Goal: Task Accomplishment & Management: Use online tool/utility

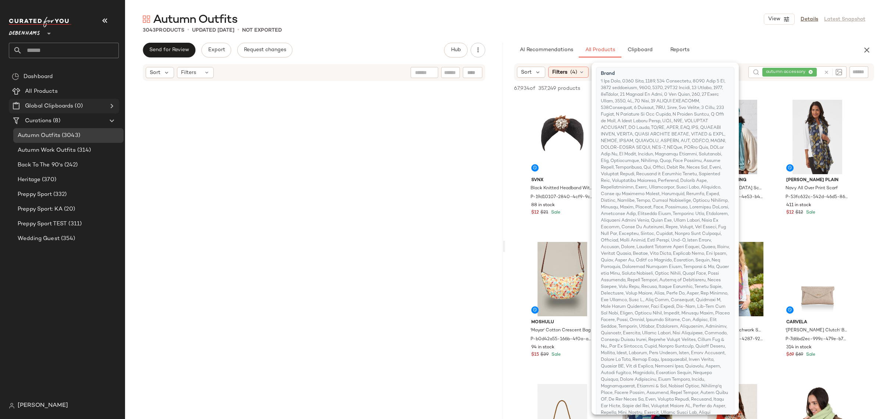
scroll to position [40858, 0]
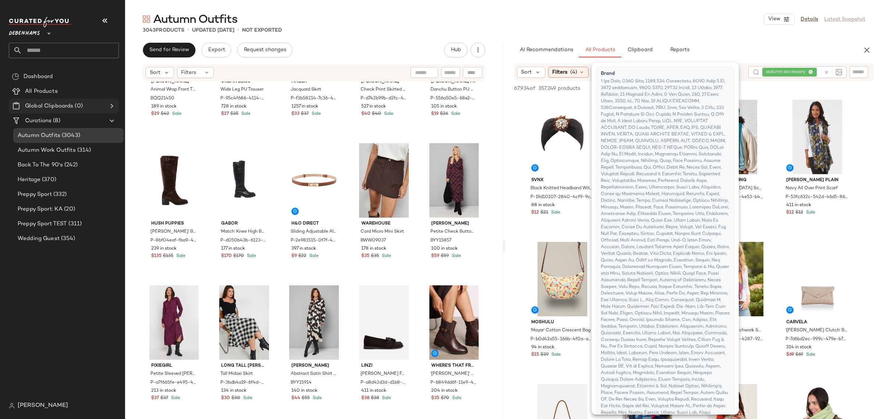
click at [111, 106] on icon at bounding box center [111, 106] width 9 height 9
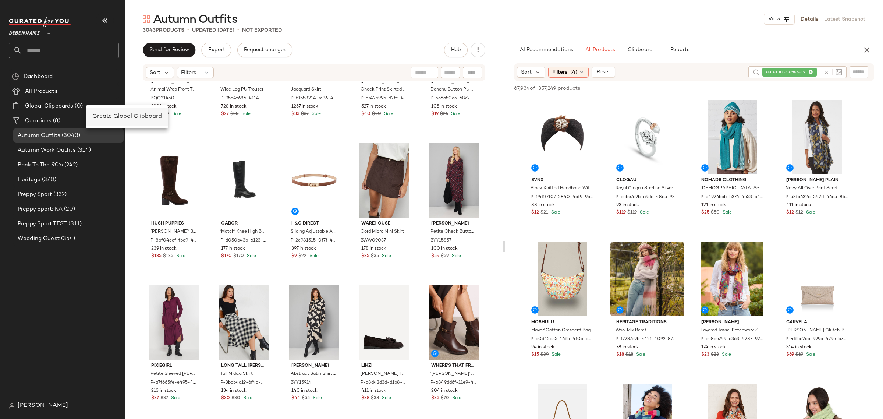
click at [103, 115] on span "Create Global Clipboard" at bounding box center [127, 116] width 70 height 6
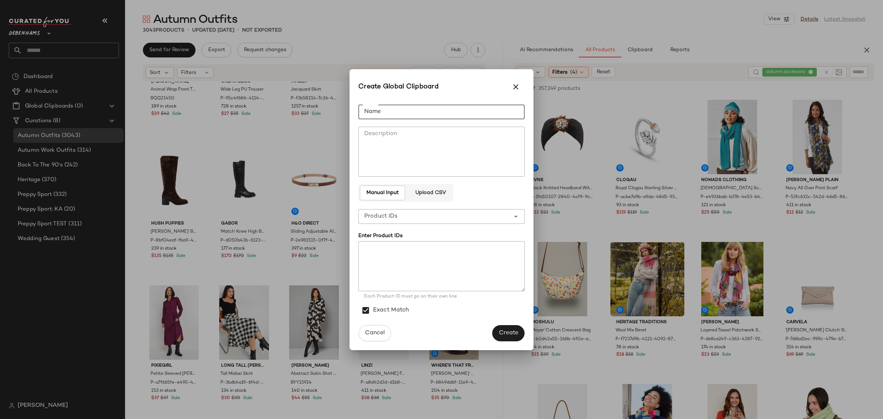
click at [405, 115] on input "Name" at bounding box center [441, 112] width 166 height 15
type input "**********"
click at [410, 151] on textarea "Description" at bounding box center [441, 152] width 166 height 50
click at [396, 266] on textarea at bounding box center [441, 266] width 166 height 50
click at [501, 330] on span "Create" at bounding box center [509, 332] width 20 height 7
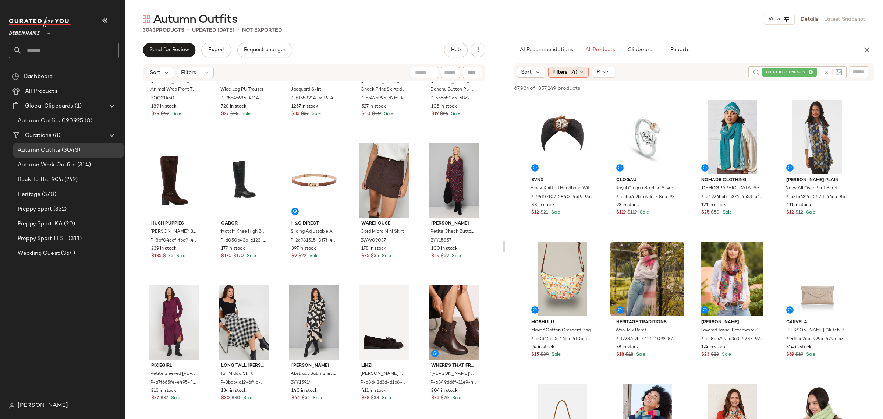
click at [582, 75] on icon at bounding box center [582, 72] width 6 height 6
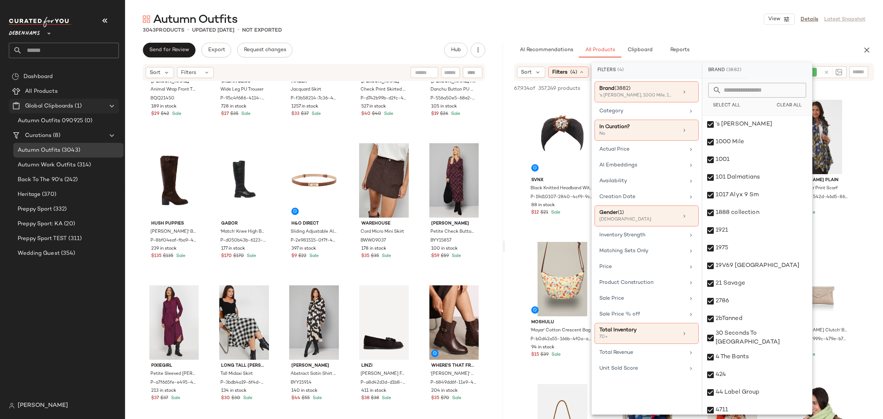
click at [77, 108] on span "(1)" at bounding box center [77, 106] width 8 height 8
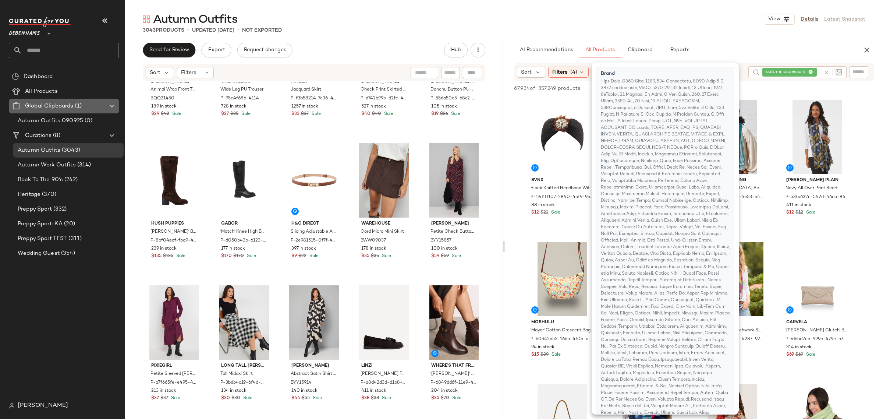
click at [115, 105] on icon at bounding box center [111, 106] width 9 height 9
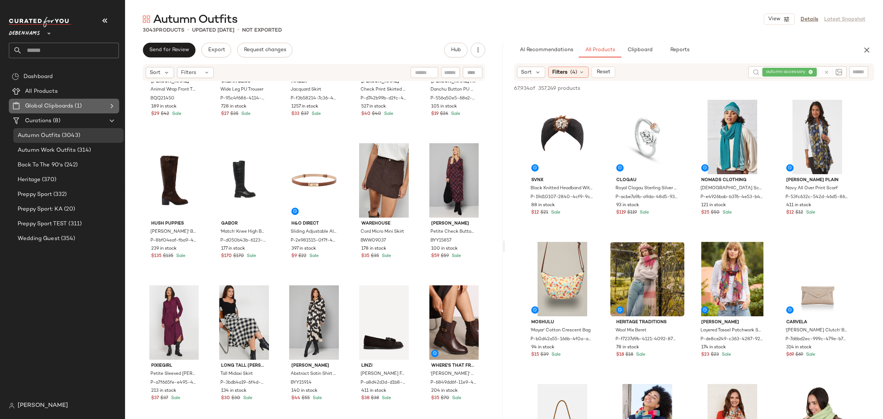
click at [82, 109] on div "Global Clipboards (1)" at bounding box center [64, 106] width 83 height 8
click at [107, 107] on icon at bounding box center [111, 106] width 9 height 9
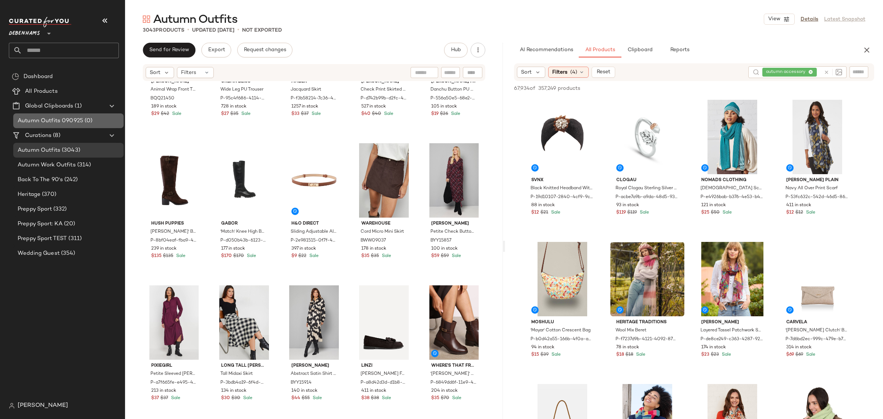
click at [80, 120] on span "Autumn Outfits 090925" at bounding box center [51, 121] width 66 height 8
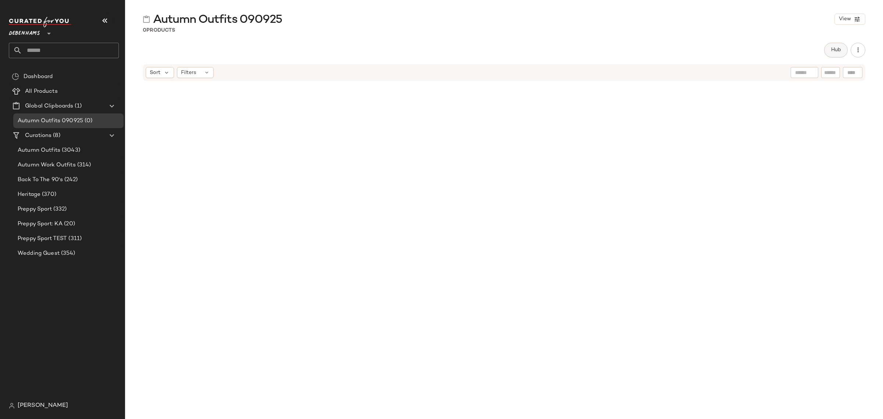
click at [834, 50] on span "Hub" at bounding box center [836, 50] width 10 height 6
click at [582, 73] on icon at bounding box center [581, 72] width 6 height 6
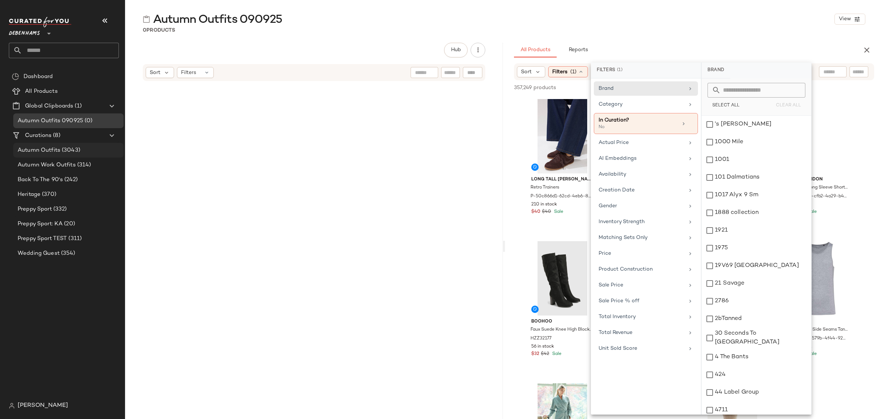
click at [56, 150] on span "Autumn Outfits" at bounding box center [39, 150] width 43 height 8
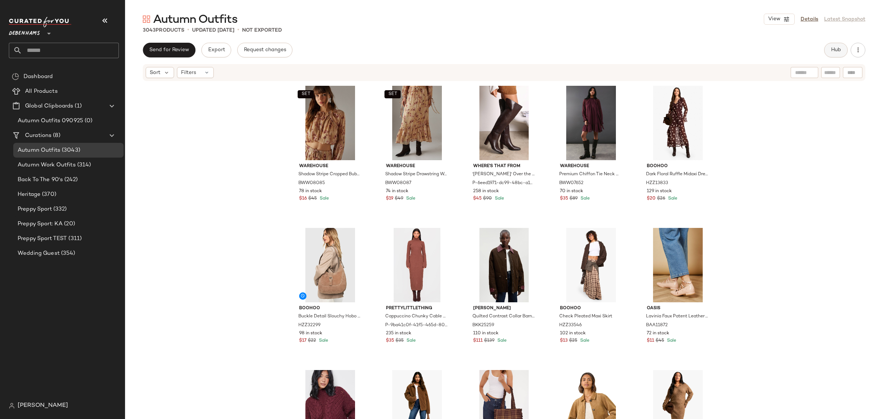
click at [836, 52] on span "Hub" at bounding box center [836, 50] width 10 height 6
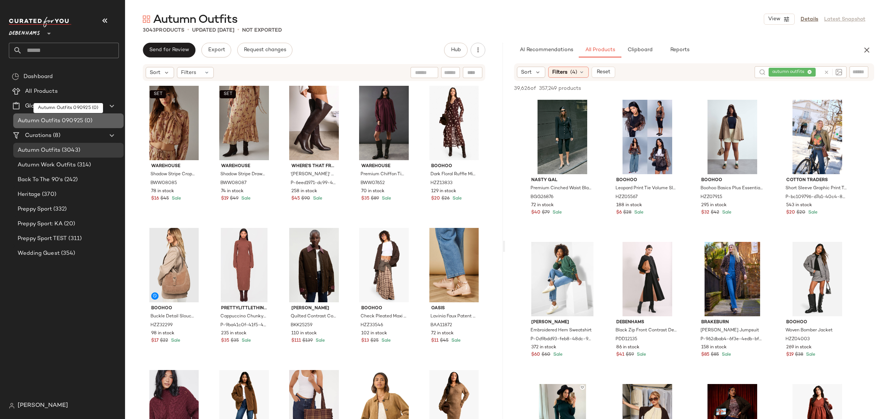
click at [55, 120] on span "Autumn Outfits 090925" at bounding box center [51, 121] width 66 height 8
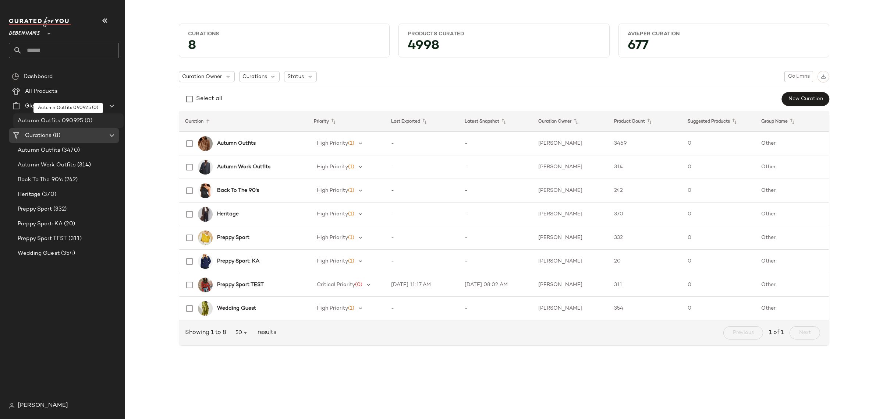
click at [65, 118] on span "Autumn Outfits 090925" at bounding box center [51, 121] width 66 height 8
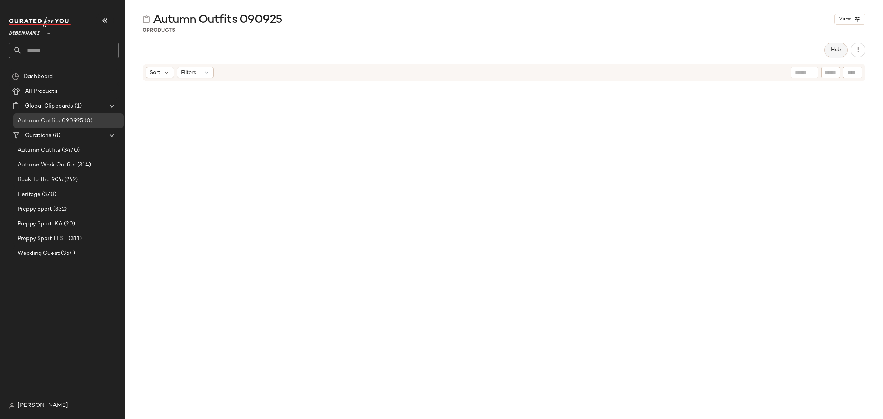
click at [834, 49] on span "Hub" at bounding box center [836, 50] width 10 height 6
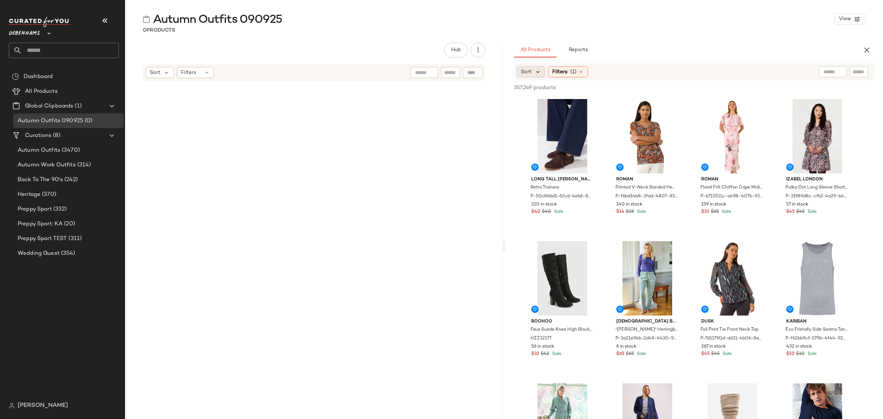
click at [537, 72] on icon at bounding box center [538, 71] width 7 height 7
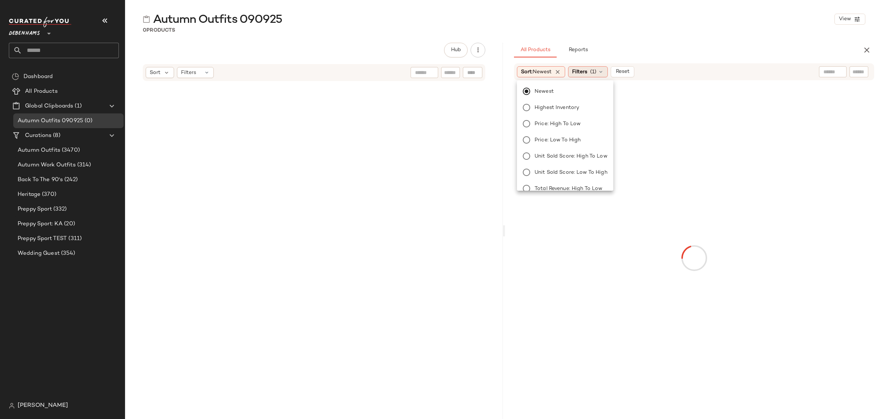
click at [597, 71] on span "(1)" at bounding box center [593, 72] width 6 height 8
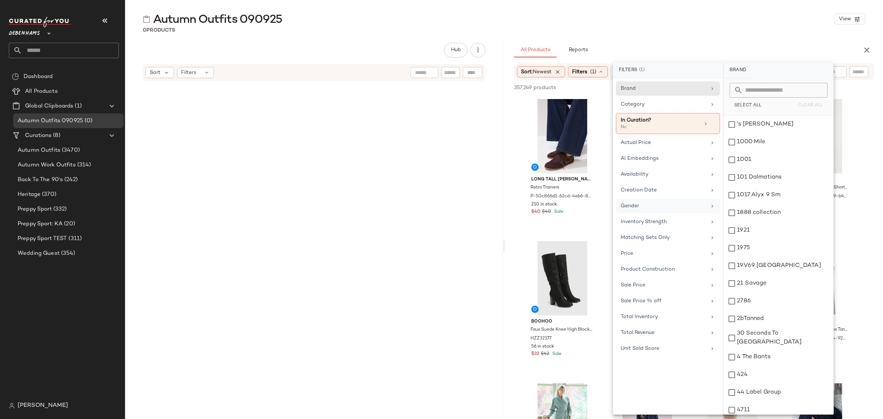
click at [653, 209] on div "Gender" at bounding box center [664, 206] width 86 height 8
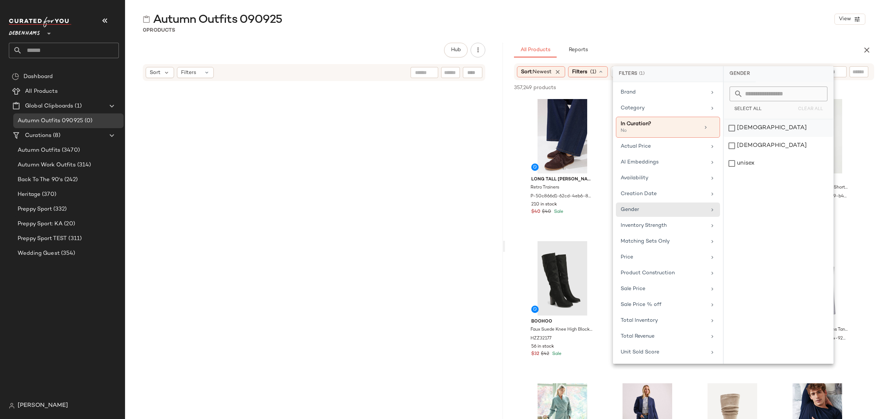
click at [732, 128] on div "[DEMOGRAPHIC_DATA]" at bounding box center [779, 128] width 110 height 18
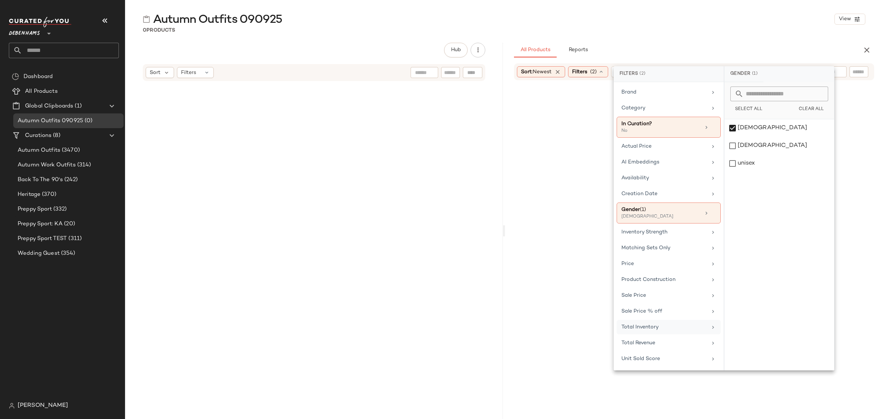
click at [671, 329] on div "Total Inventory" at bounding box center [665, 327] width 86 height 8
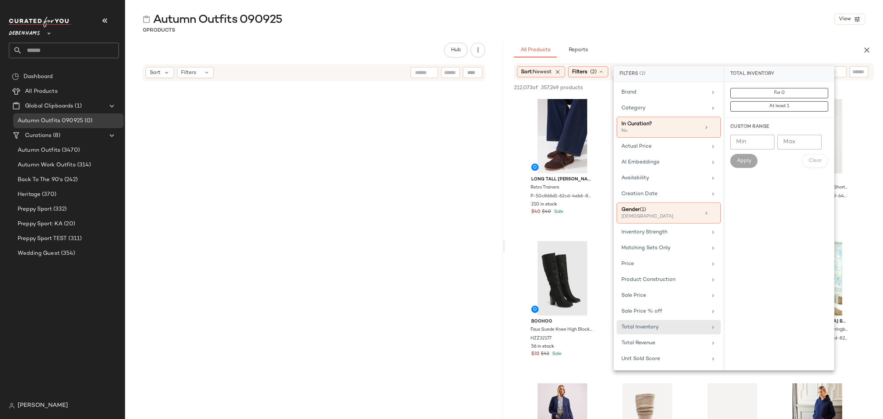
click at [745, 143] on input "Min" at bounding box center [752, 142] width 44 height 15
type input "**"
click at [748, 161] on span "Apply" at bounding box center [744, 161] width 15 height 6
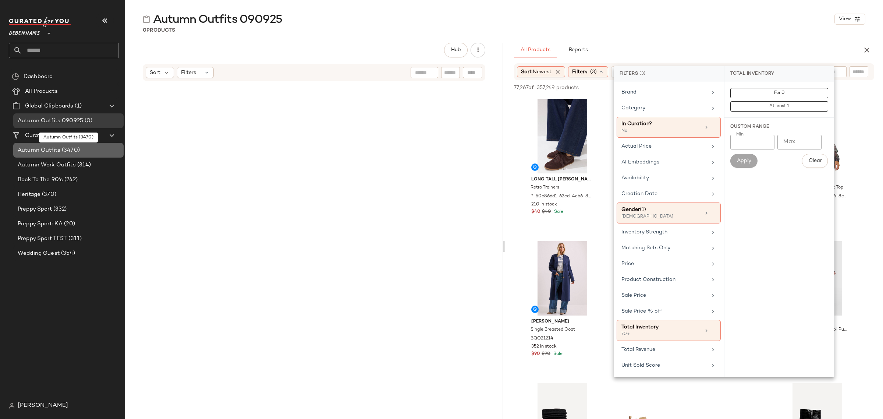
click at [58, 149] on span "Autumn Outfits" at bounding box center [39, 150] width 43 height 8
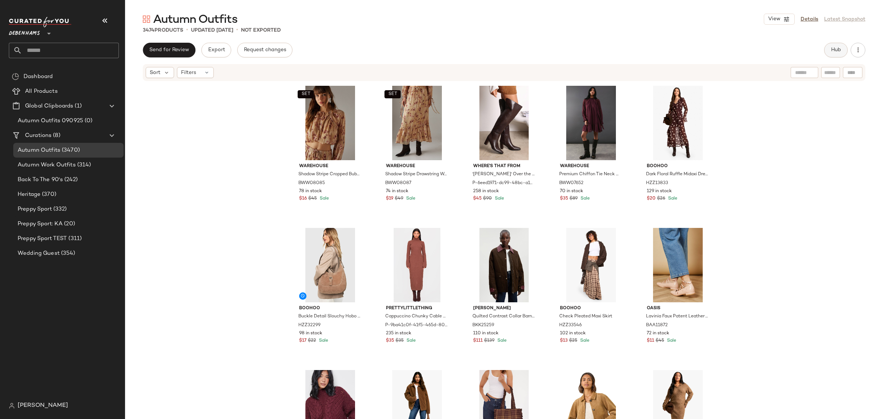
click at [835, 52] on span "Hub" at bounding box center [836, 50] width 10 height 6
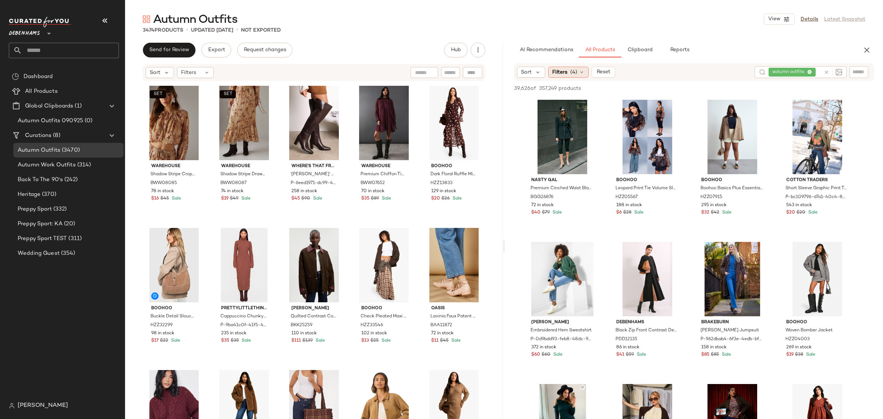
click at [580, 72] on icon at bounding box center [582, 72] width 6 height 6
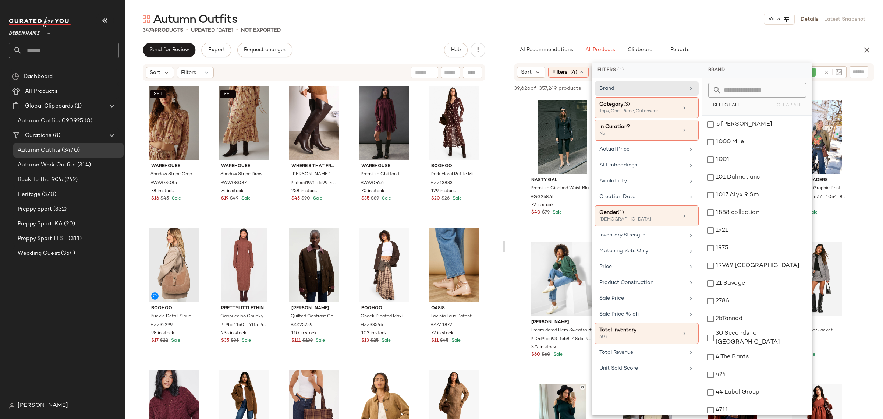
click at [605, 26] on div "3474 Products • updated Sep 9th • Not Exported" at bounding box center [504, 29] width 758 height 7
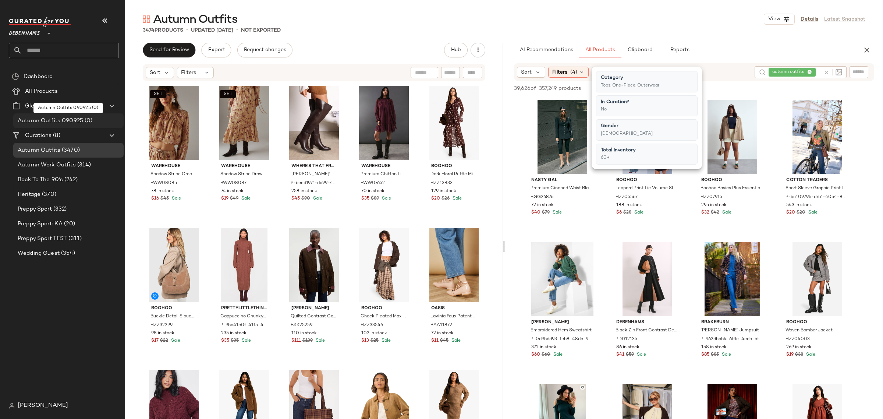
click at [60, 120] on span "Autumn Outfits 090925" at bounding box center [51, 121] width 66 height 8
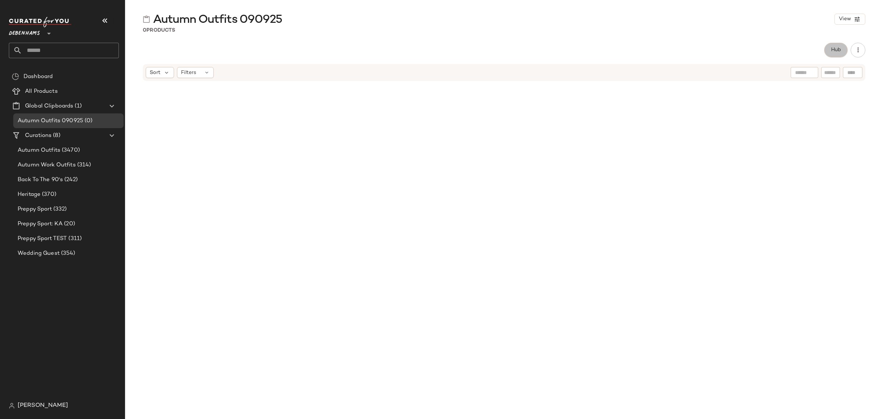
click at [833, 50] on span "Hub" at bounding box center [836, 50] width 10 height 6
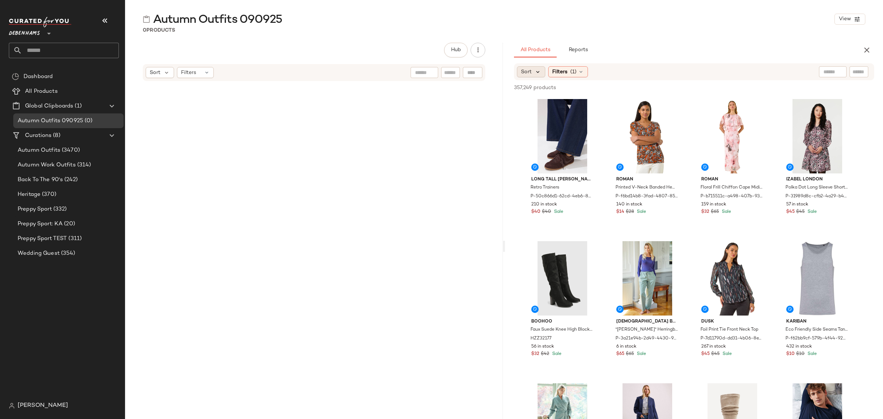
click at [536, 72] on icon at bounding box center [538, 71] width 7 height 7
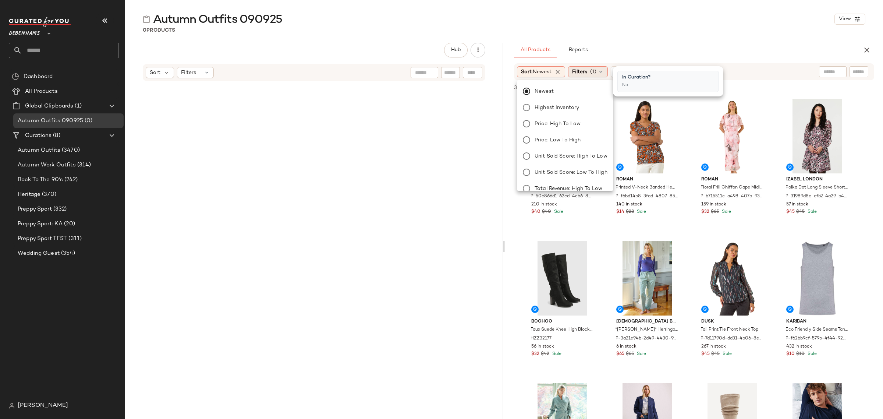
click at [604, 72] on icon at bounding box center [601, 72] width 6 height 6
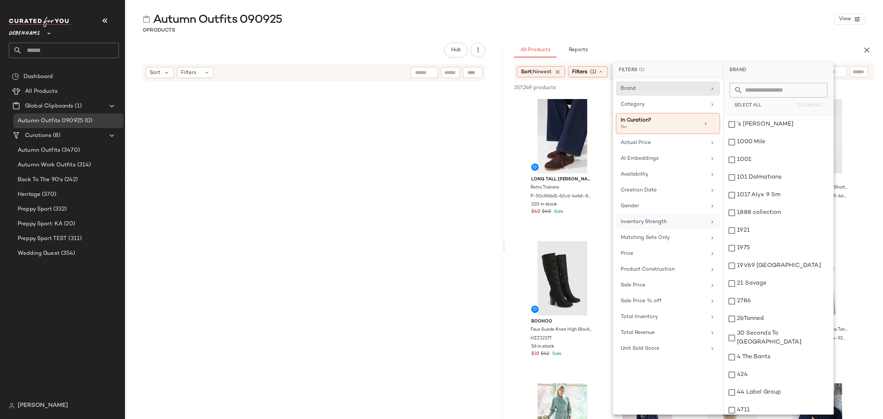
click at [666, 220] on span "Inventory Strength" at bounding box center [644, 222] width 46 height 6
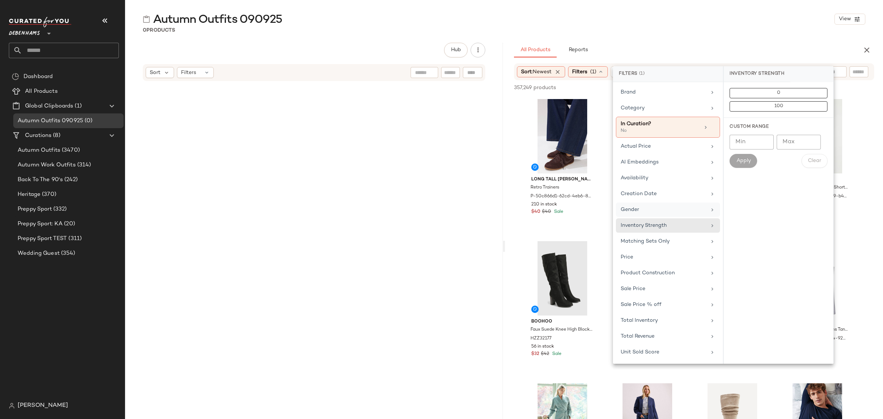
click at [664, 210] on div "Gender" at bounding box center [664, 210] width 86 height 8
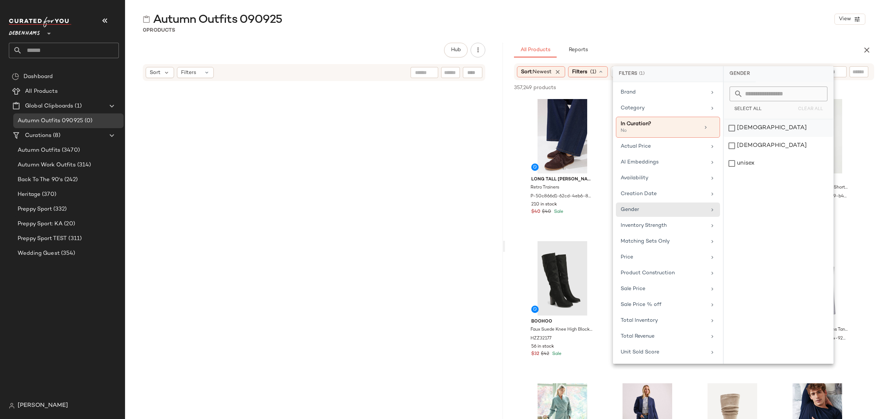
click at [733, 127] on div "[DEMOGRAPHIC_DATA]" at bounding box center [779, 128] width 110 height 18
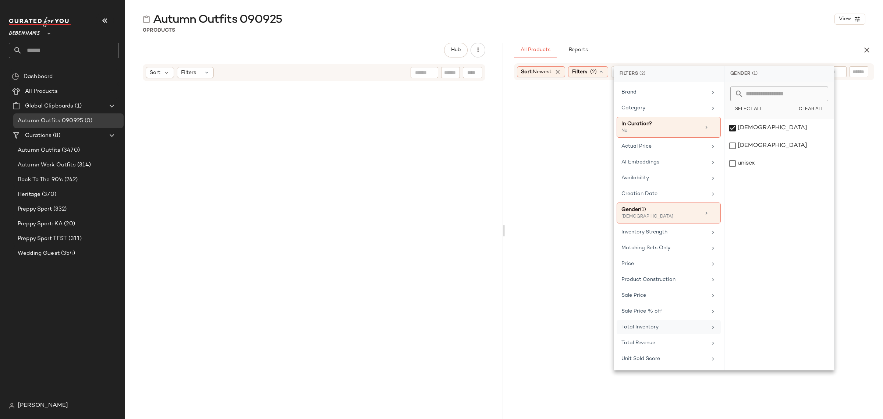
click at [661, 331] on div "Total Inventory" at bounding box center [665, 327] width 86 height 8
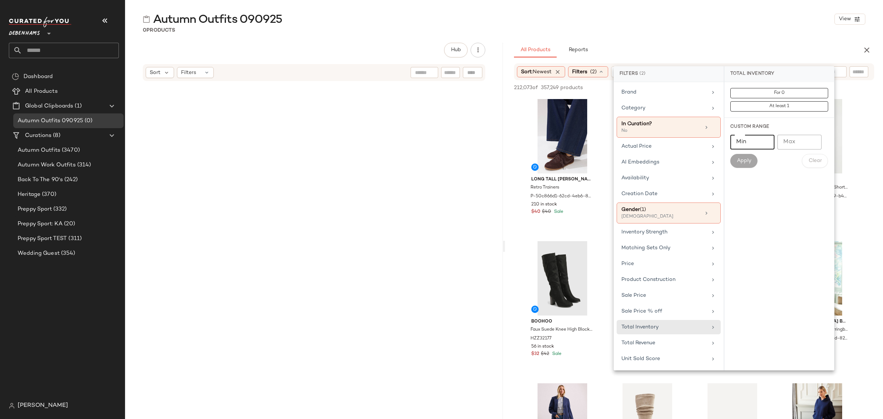
click at [746, 140] on input "Min" at bounding box center [752, 142] width 44 height 15
type input "**"
click at [746, 163] on span "Apply" at bounding box center [744, 161] width 15 height 6
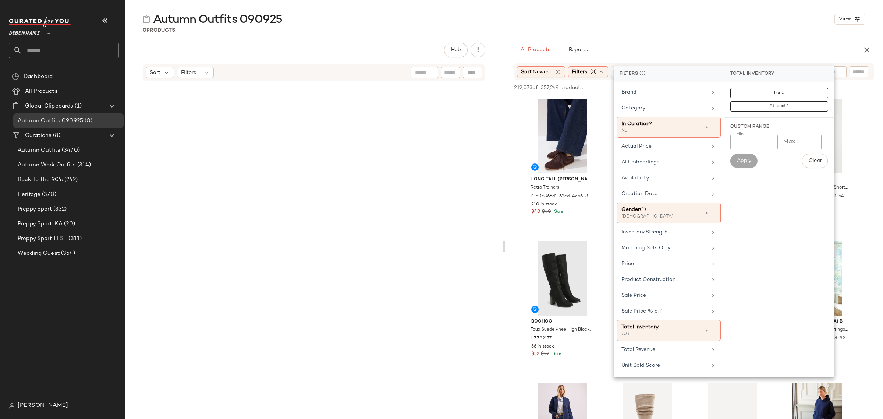
click at [737, 30] on div "0 Products" at bounding box center [504, 29] width 758 height 7
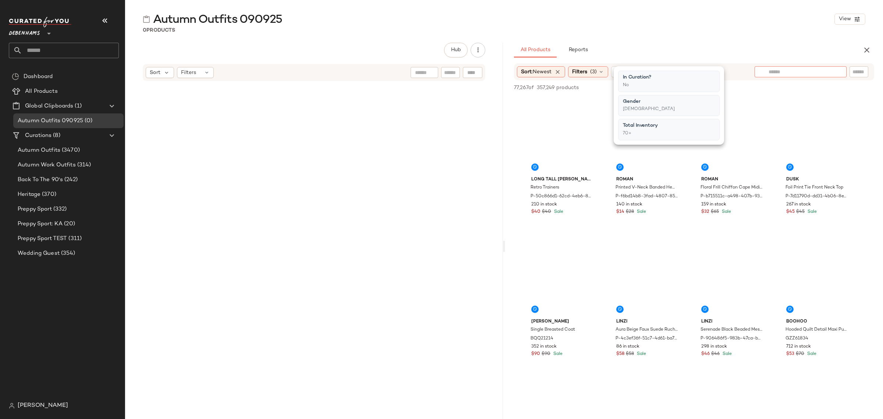
click at [827, 74] on input "text" at bounding box center [801, 72] width 64 height 8
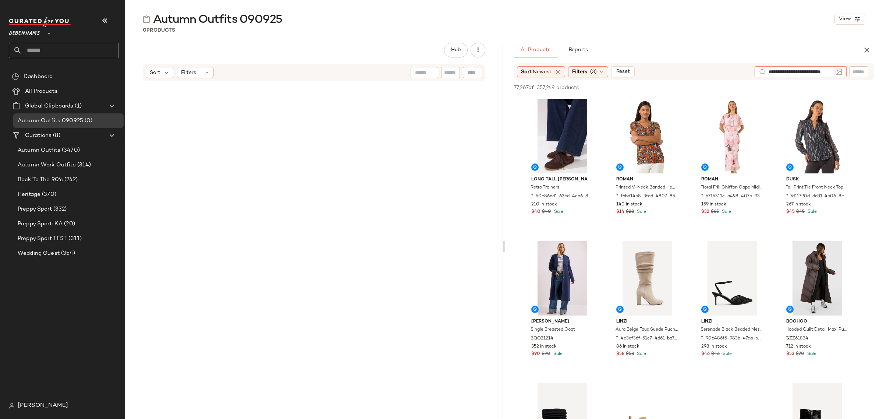
type input "**********"
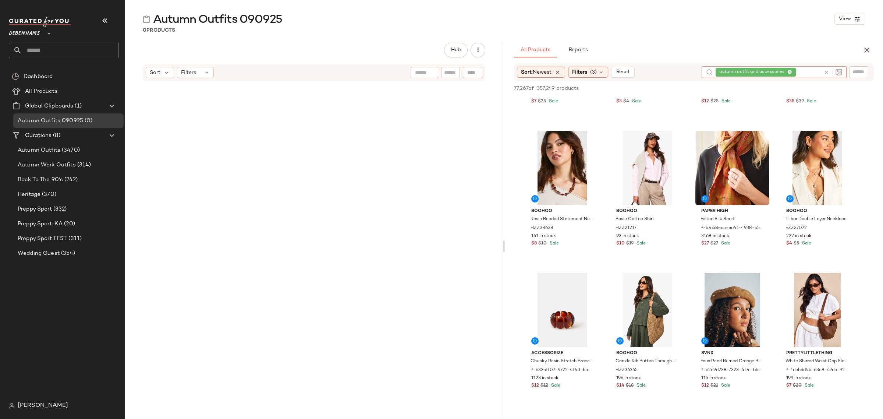
scroll to position [1702, 0]
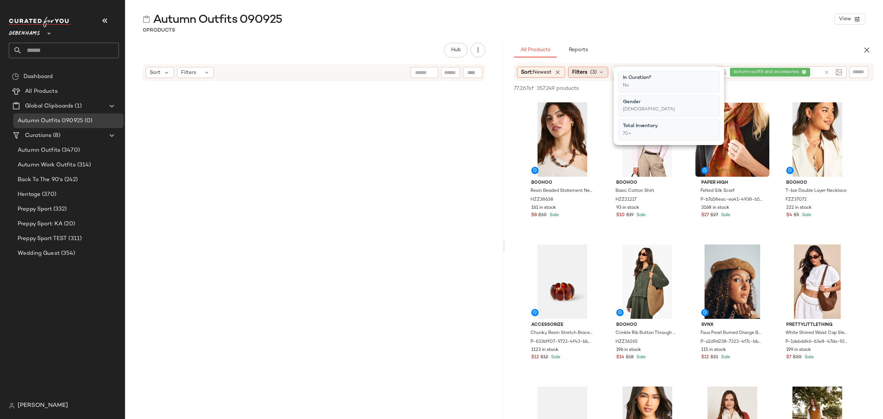
click at [600, 74] on div "Filters (3)" at bounding box center [588, 72] width 40 height 11
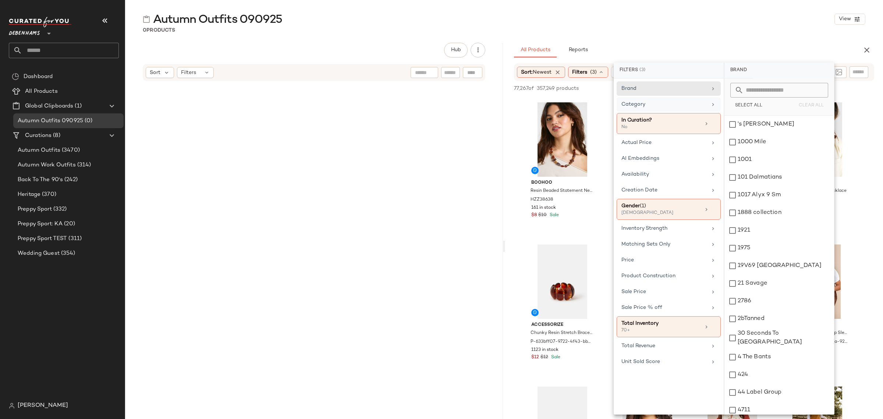
click at [665, 105] on div "Category" at bounding box center [665, 104] width 86 height 8
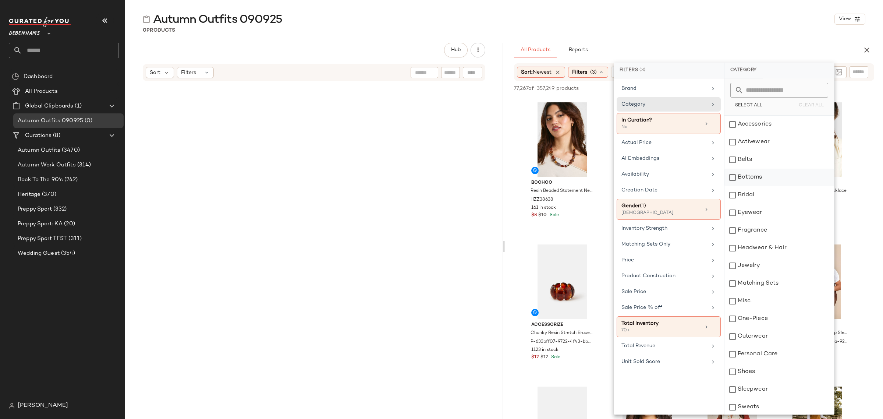
click at [731, 177] on div "Bottoms" at bounding box center [780, 178] width 110 height 18
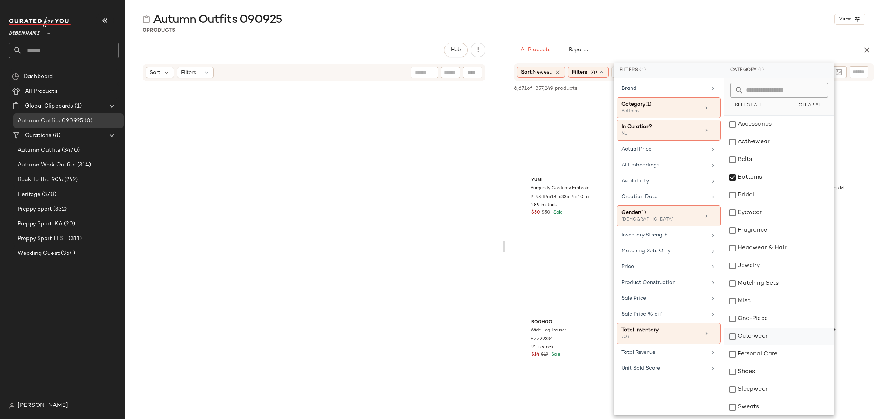
click at [731, 335] on div "Outerwear" at bounding box center [780, 337] width 110 height 18
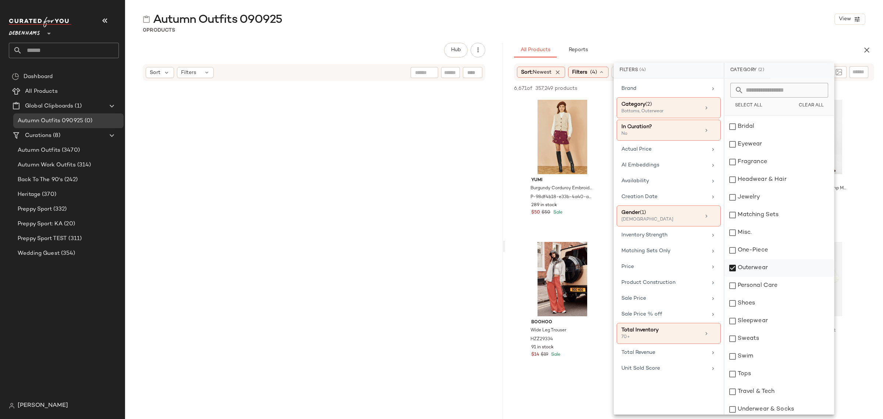
scroll to position [92, 0]
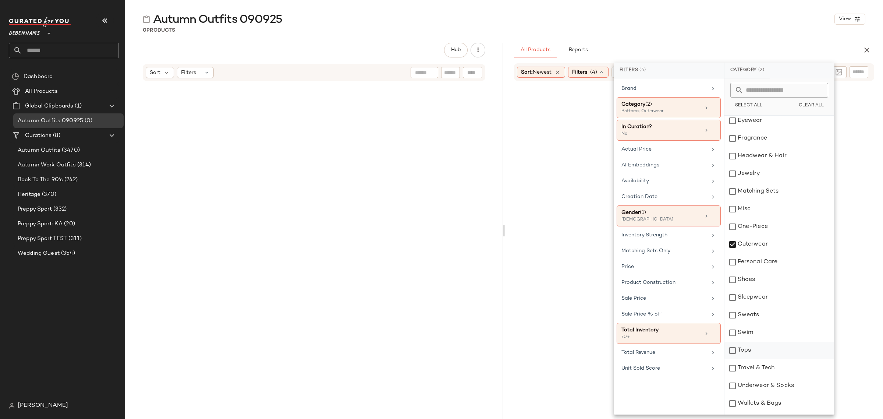
click at [731, 347] on div "Tops" at bounding box center [780, 351] width 110 height 18
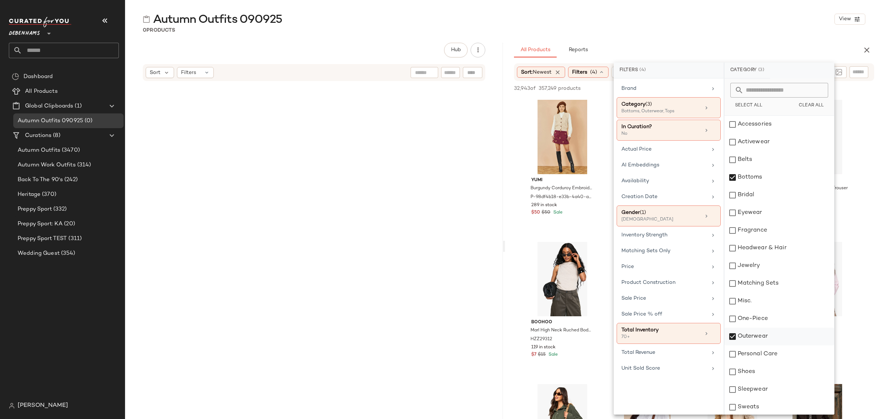
scroll to position [92, 0]
click at [733, 227] on div "One-Piece" at bounding box center [780, 227] width 110 height 18
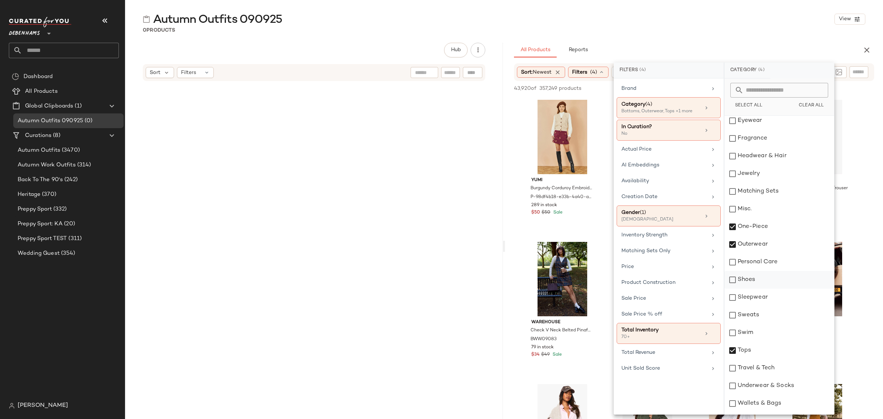
click at [731, 277] on div "Shoes" at bounding box center [780, 280] width 110 height 18
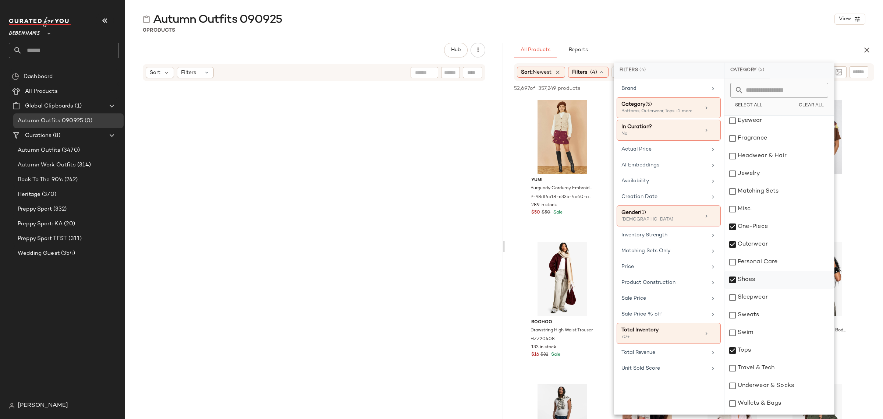
scroll to position [107, 0]
click at [733, 390] on div "Wallets & Bags" at bounding box center [780, 388] width 110 height 18
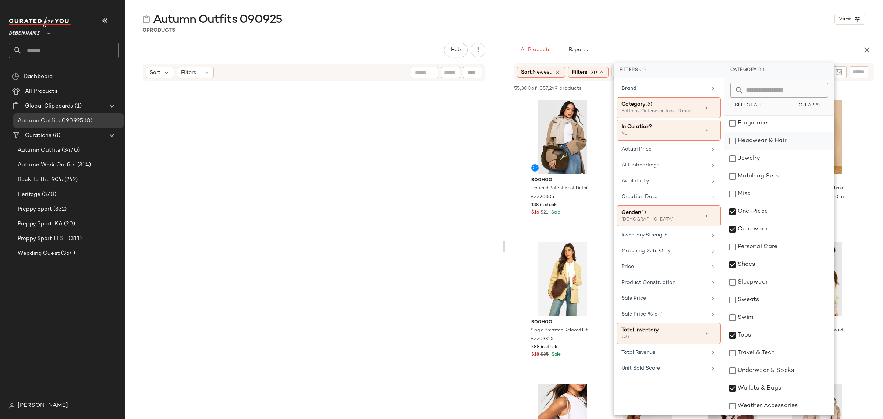
click at [732, 142] on div "Headwear & Hair" at bounding box center [780, 141] width 110 height 18
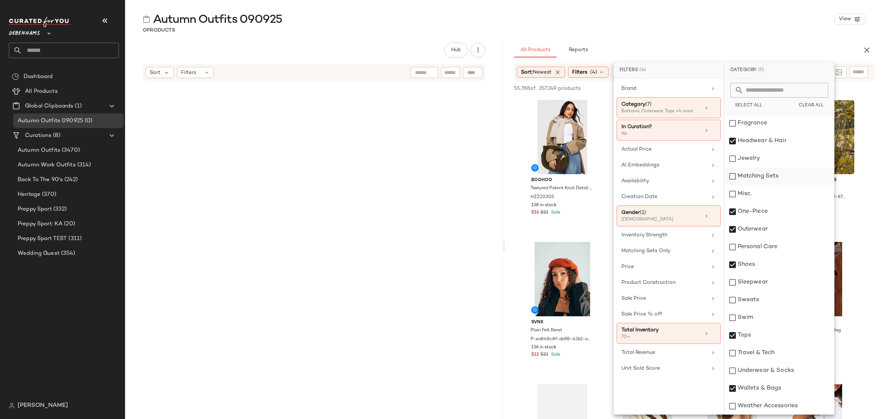
click at [734, 176] on div "Matching Sets" at bounding box center [780, 176] width 110 height 18
click at [733, 387] on div "Wallets & Bags" at bounding box center [780, 388] width 110 height 18
click at [733, 139] on div "Headwear & Hair" at bounding box center [780, 141] width 110 height 18
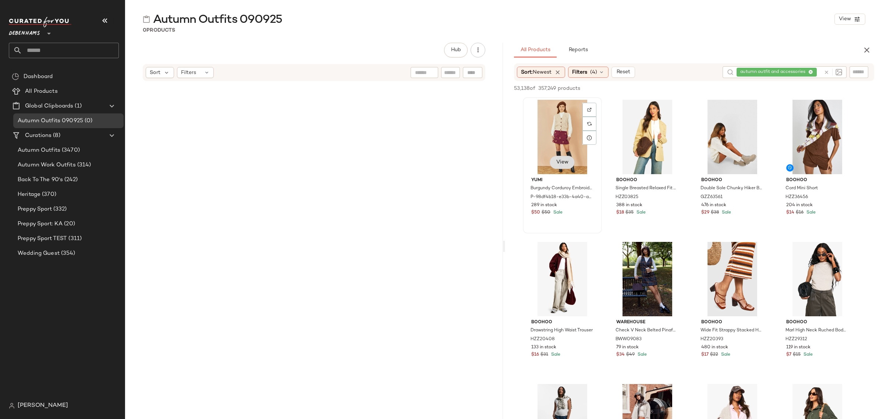
click at [563, 160] on span "View" at bounding box center [562, 162] width 13 height 6
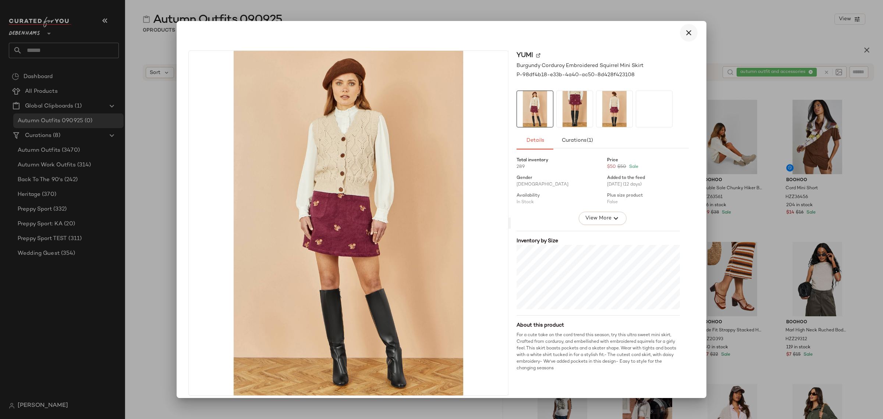
click at [687, 33] on icon "button" at bounding box center [688, 32] width 9 height 9
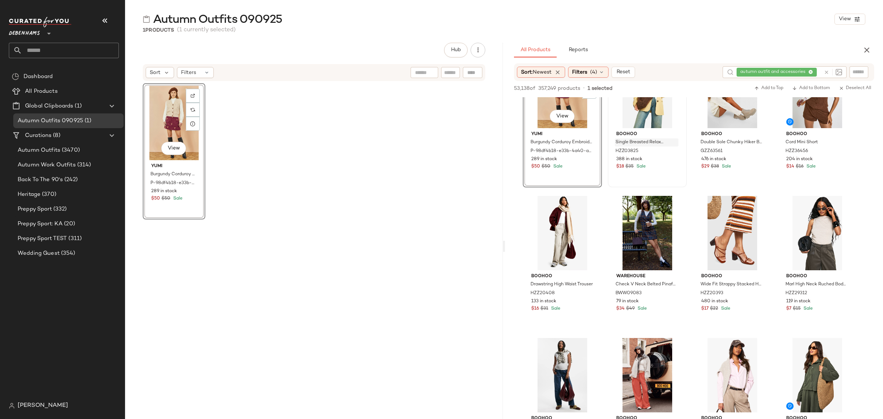
scroll to position [92, 0]
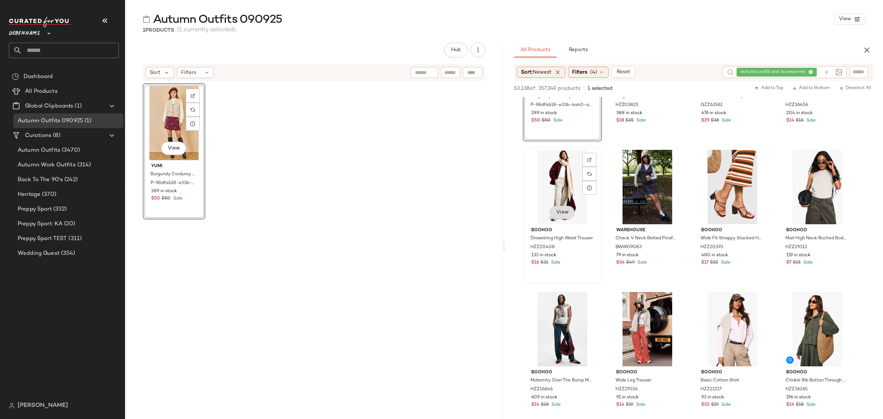
click at [560, 212] on span "View" at bounding box center [562, 212] width 13 height 6
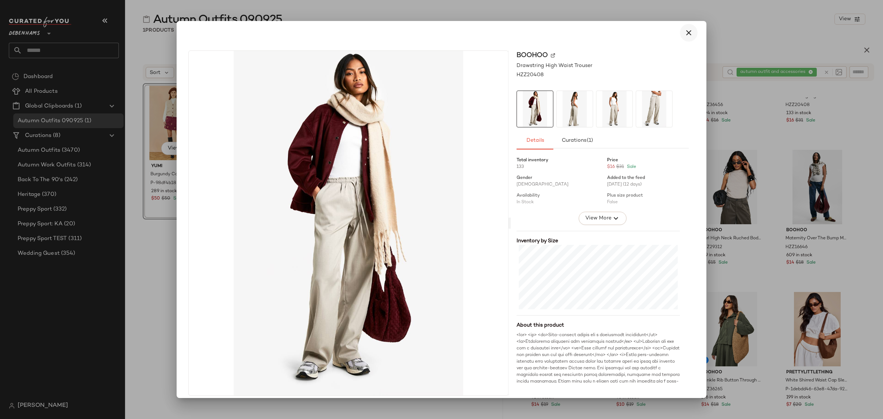
click at [689, 97] on div "boohoo Drawstring High Waist Trouser HZZ20408 Details Curations (1) Total inven…" at bounding box center [603, 222] width 184 height 345
click at [685, 33] on icon "button" at bounding box center [688, 32] width 9 height 9
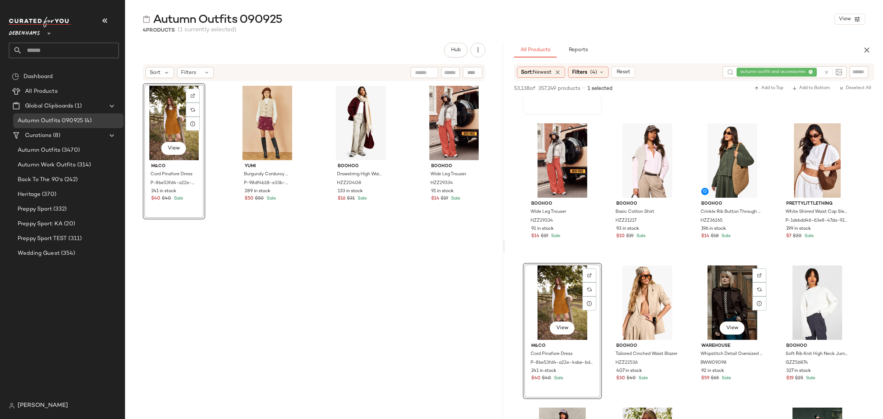
scroll to position [276, 0]
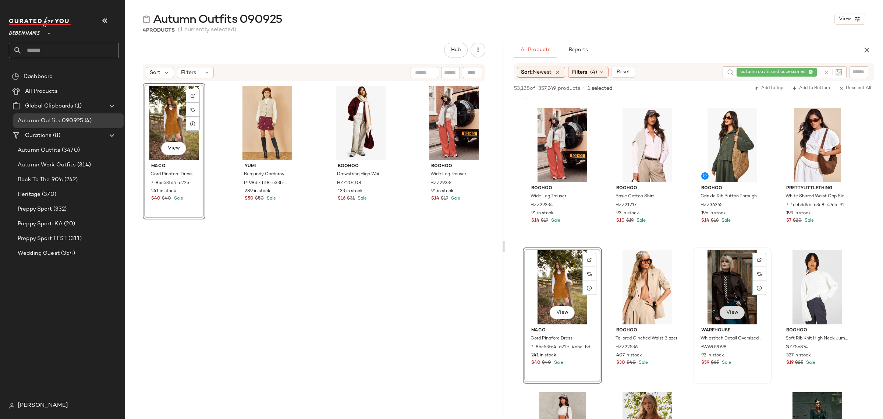
click at [733, 314] on span "View" at bounding box center [732, 312] width 13 height 6
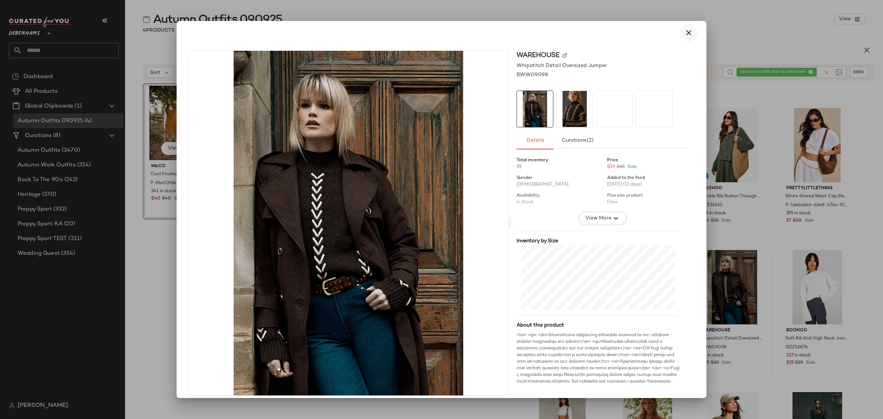
click at [684, 36] on icon "button" at bounding box center [688, 32] width 9 height 9
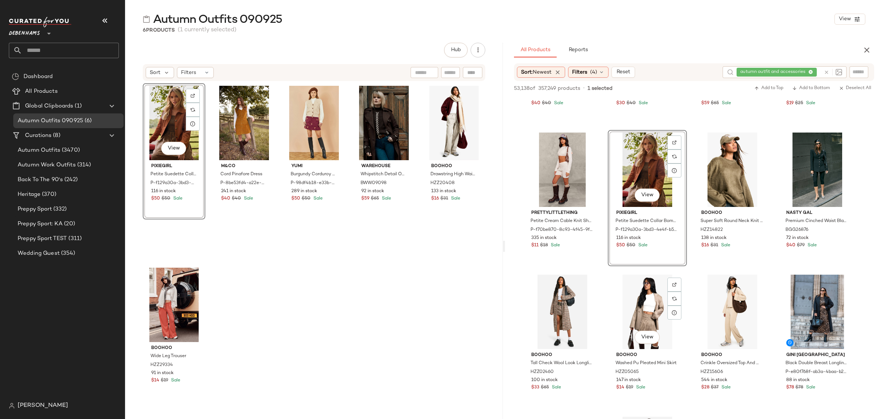
scroll to position [552, 0]
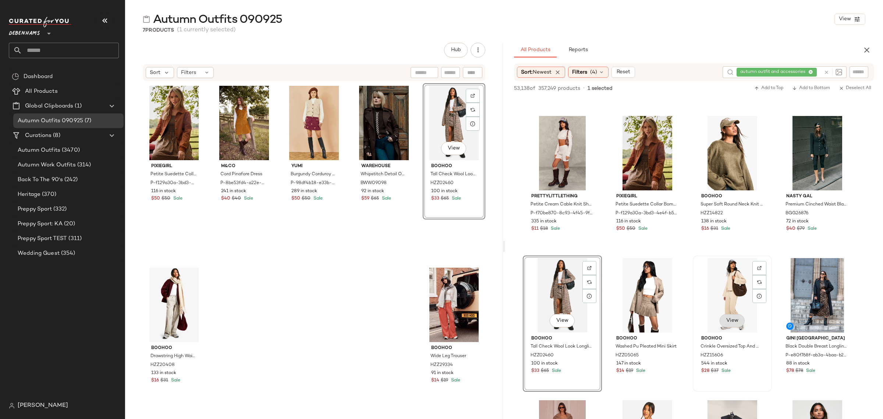
click at [731, 322] on span "View" at bounding box center [732, 321] width 13 height 6
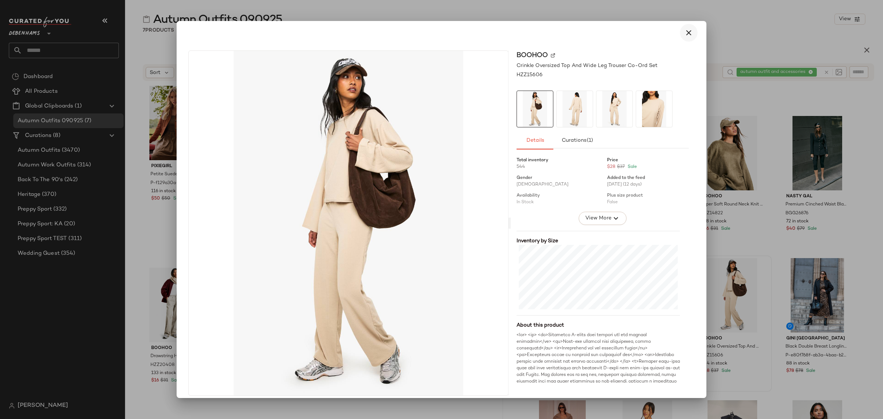
click at [687, 35] on icon "button" at bounding box center [688, 32] width 9 height 9
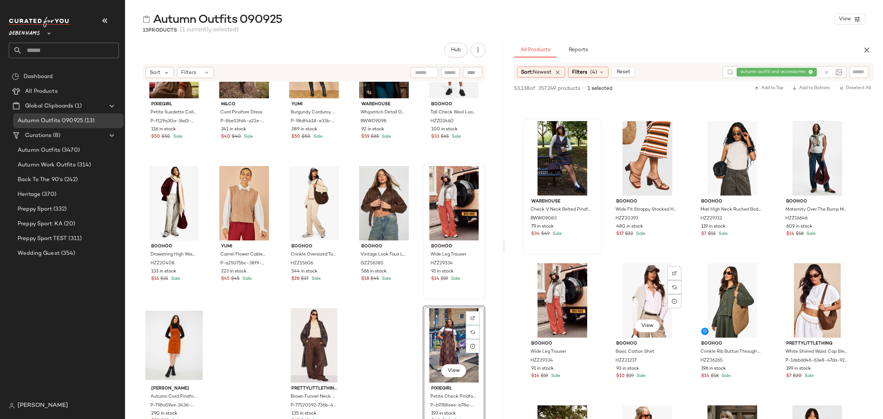
scroll to position [0, 0]
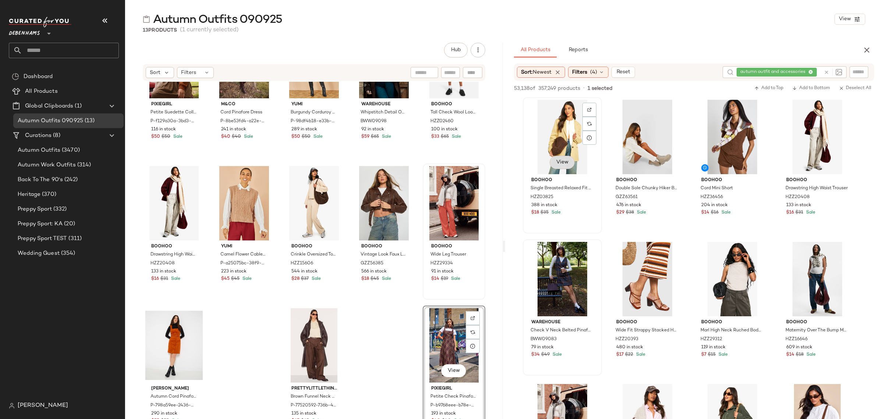
click at [563, 165] on button "View" at bounding box center [562, 162] width 25 height 13
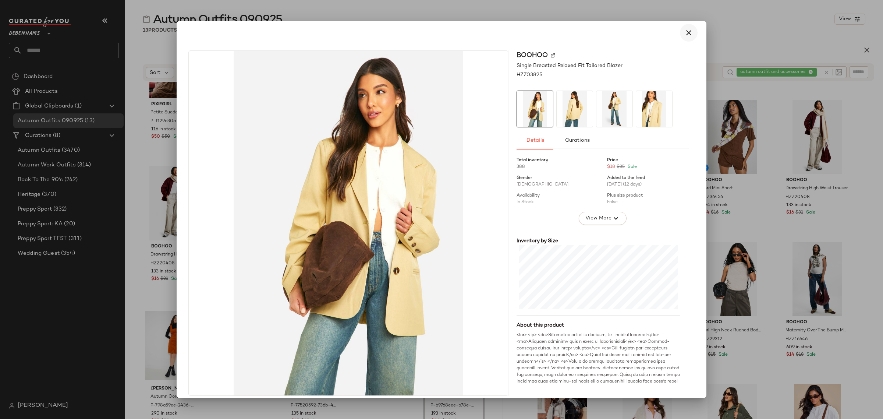
click at [684, 34] on icon "button" at bounding box center [688, 32] width 9 height 9
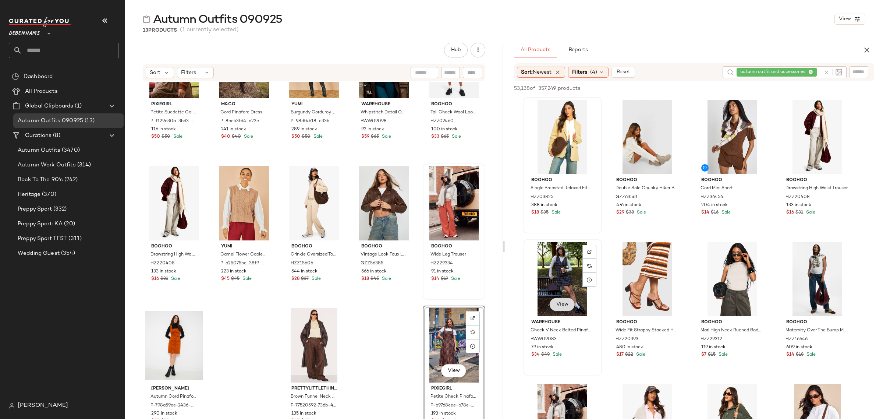
click at [566, 306] on span "View" at bounding box center [562, 304] width 13 height 6
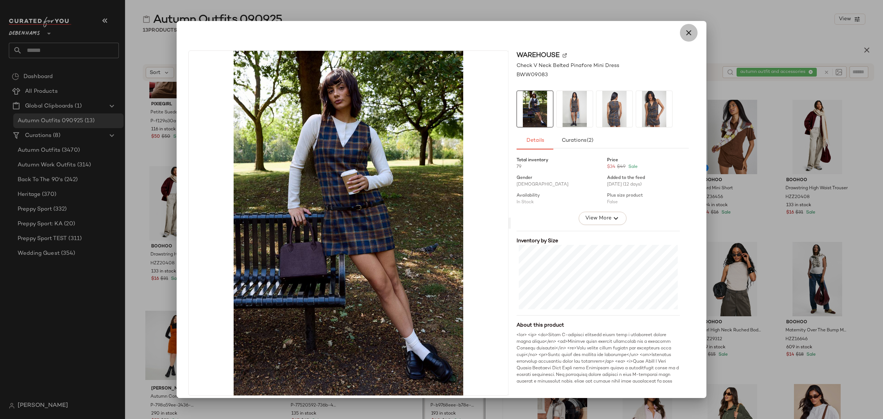
click at [685, 30] on icon "button" at bounding box center [688, 32] width 9 height 9
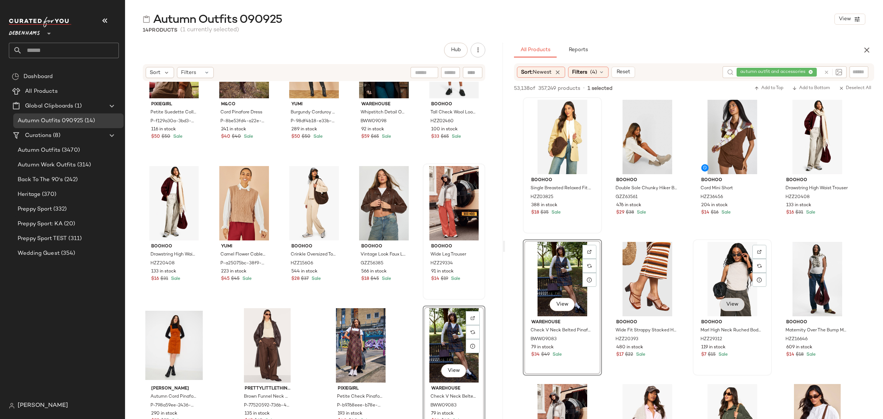
click at [726, 304] on span "View" at bounding box center [732, 304] width 13 height 6
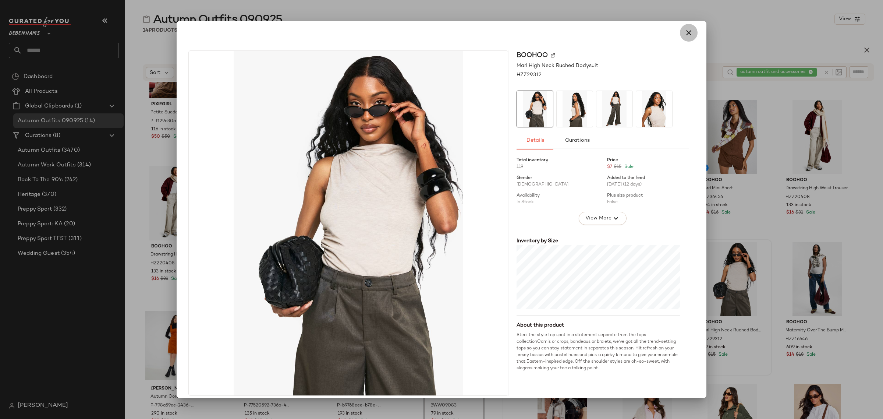
click at [685, 32] on icon "button" at bounding box center [688, 32] width 9 height 9
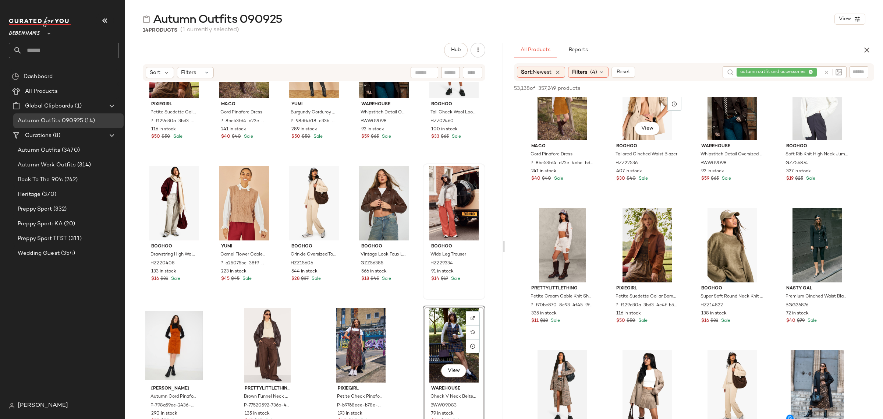
scroll to position [506, 0]
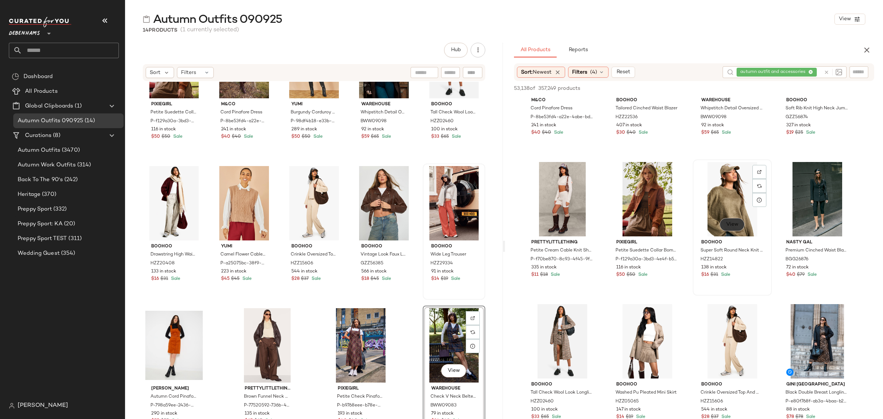
click at [729, 223] on span "View" at bounding box center [732, 225] width 13 height 6
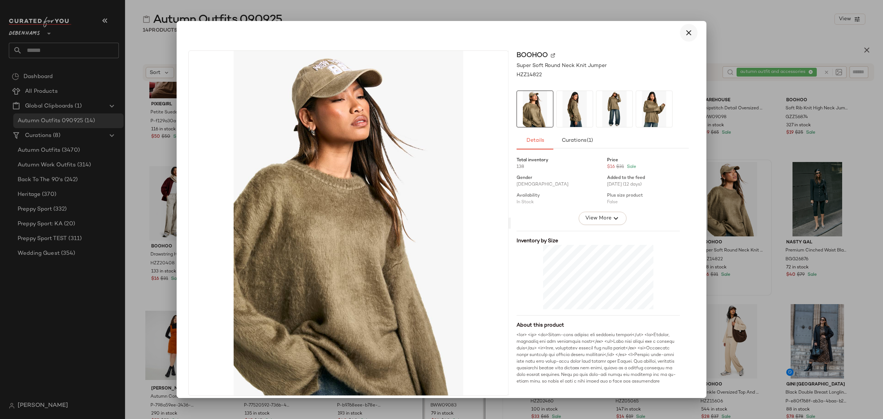
click at [685, 30] on icon "button" at bounding box center [688, 32] width 9 height 9
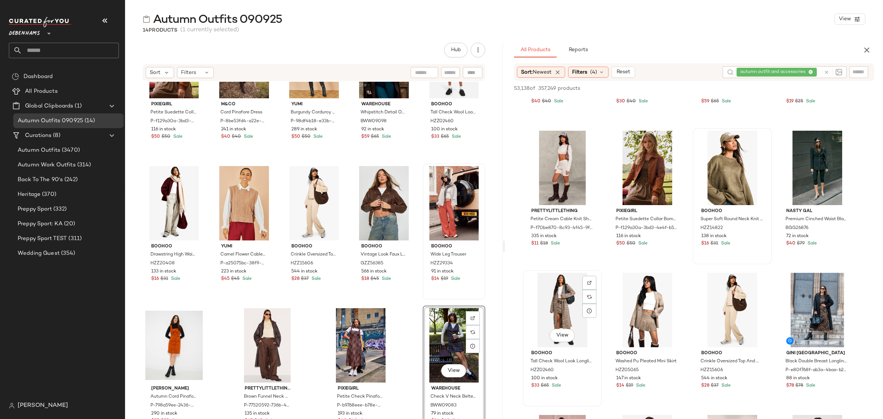
scroll to position [552, 0]
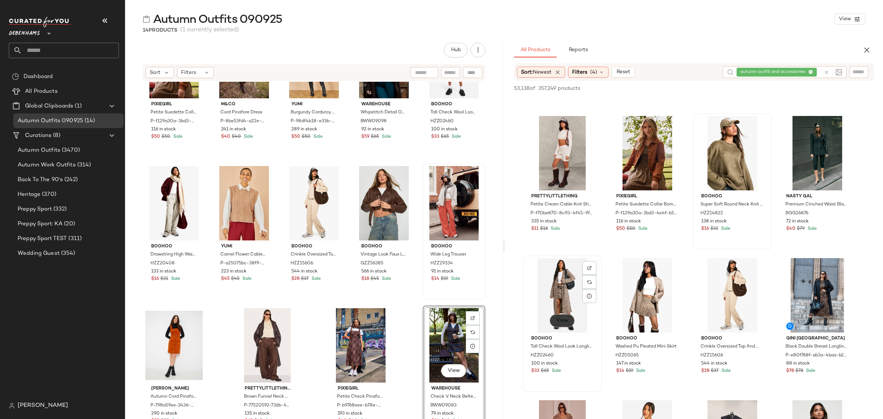
click at [560, 321] on span "View" at bounding box center [562, 321] width 13 height 6
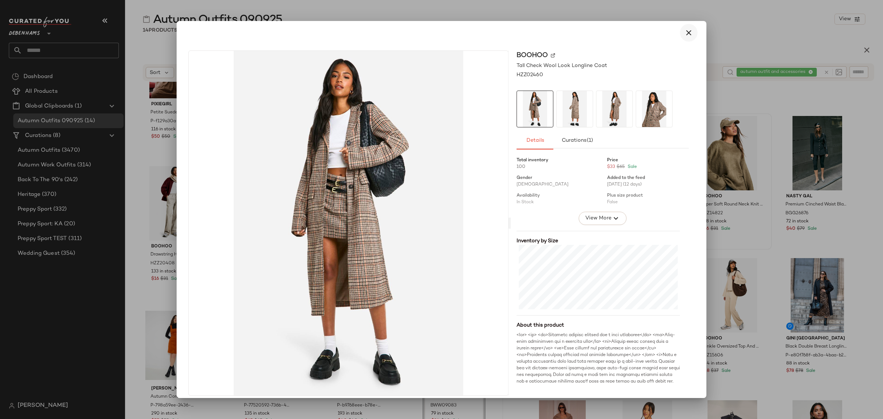
click at [684, 32] on icon "button" at bounding box center [688, 32] width 9 height 9
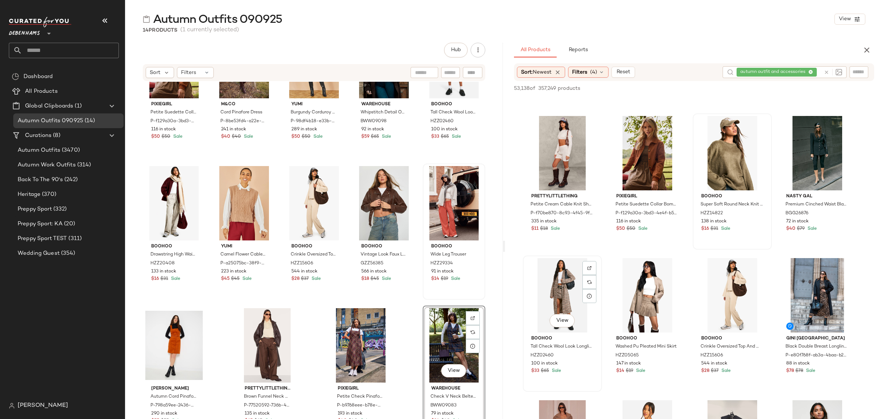
click at [565, 286] on div "View" at bounding box center [563, 295] width 74 height 74
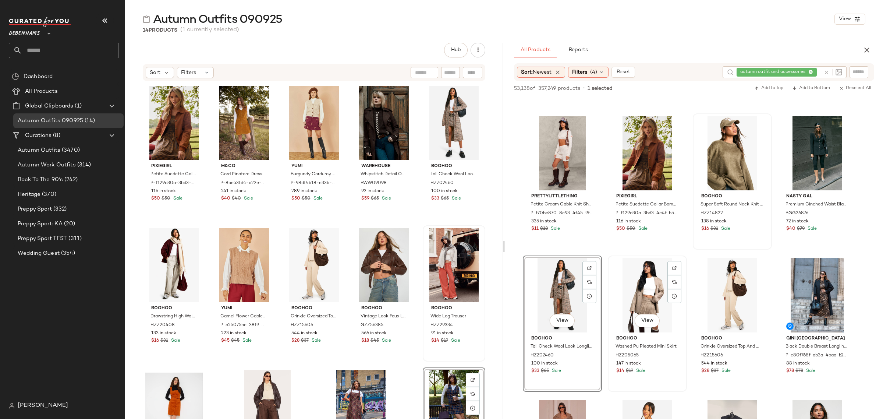
click at [641, 279] on div "View" at bounding box center [648, 295] width 74 height 74
click at [822, 87] on span "Add to Bottom" at bounding box center [811, 88] width 38 height 5
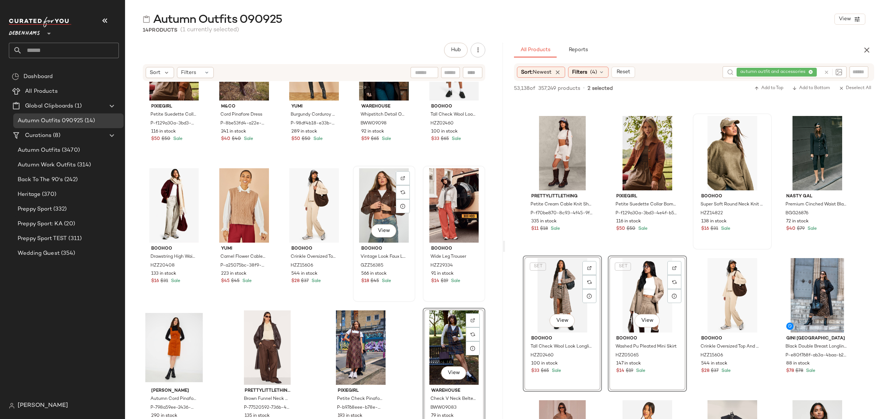
scroll to position [62, 0]
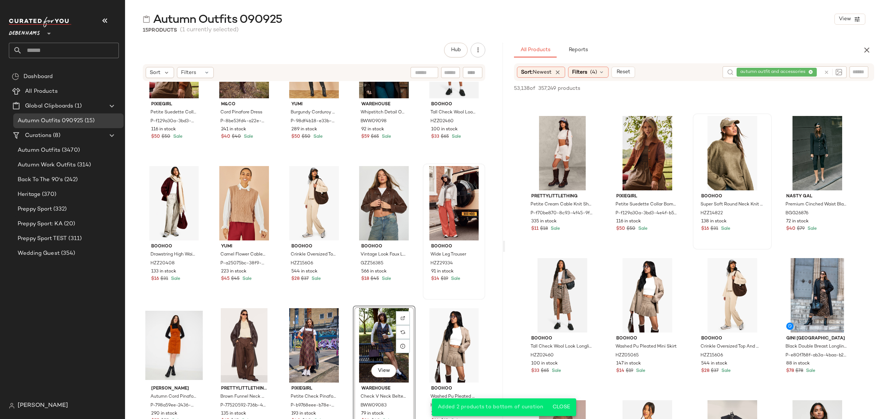
click at [348, 320] on div "PixieGirl Petite Suedette Collar Bomber Jacket P-f129a30a-3bd3-4e4f-b561-640783…" at bounding box center [314, 200] width 343 height 358
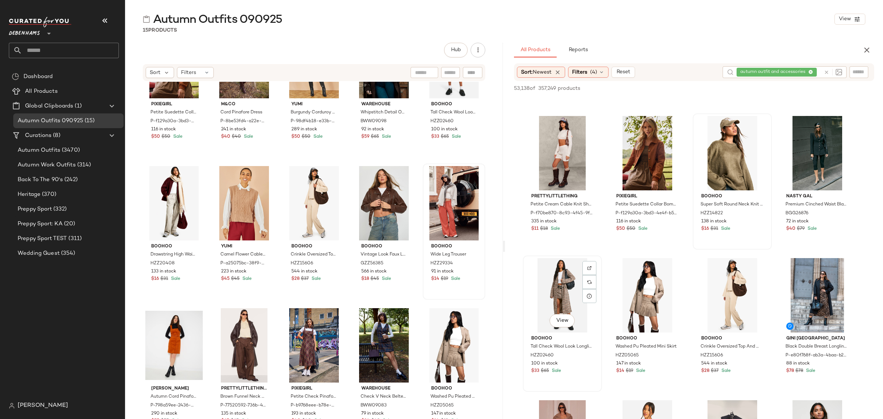
click at [549, 292] on div "View" at bounding box center [563, 295] width 74 height 74
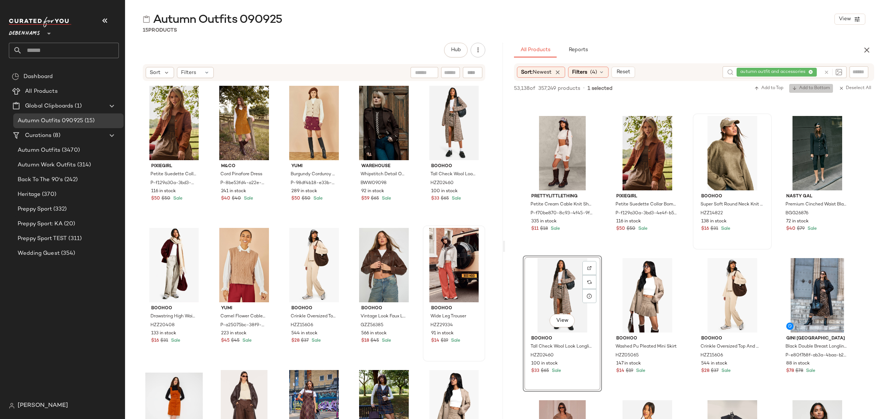
click at [805, 87] on span "Add to Bottom" at bounding box center [811, 88] width 38 height 5
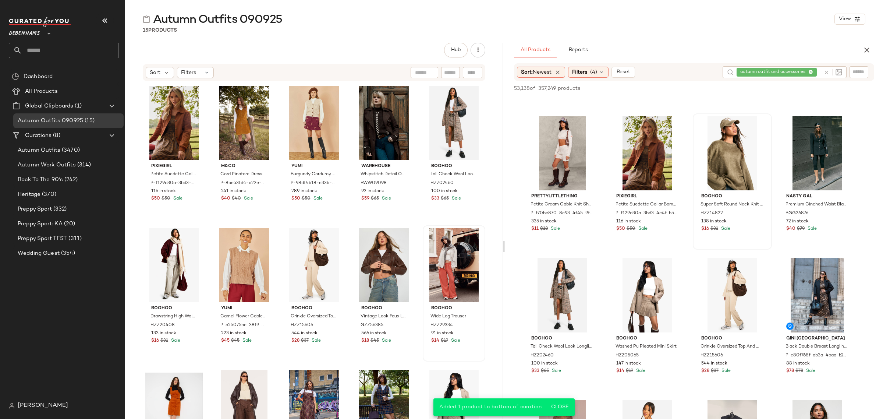
click at [414, 352] on div "PixieGirl Petite Suedette Collar Bomber Jacket P-f129a30a-3bd3-4e4f-b561-640783…" at bounding box center [314, 262] width 343 height 358
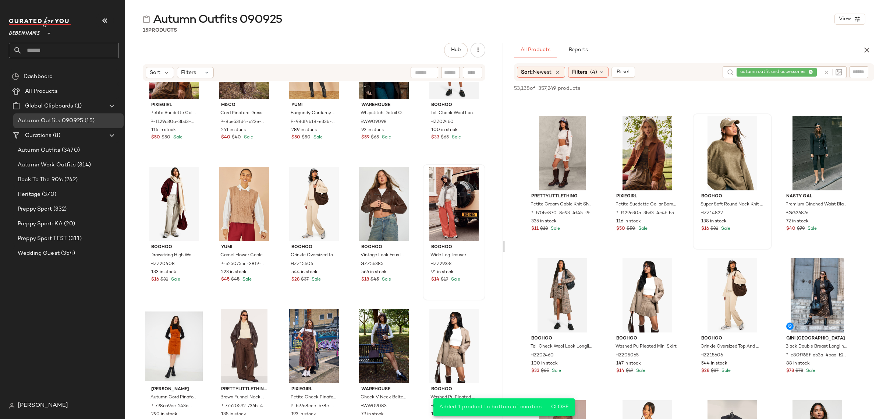
scroll to position [62, 0]
click at [448, 372] on span "View" at bounding box center [453, 371] width 13 height 6
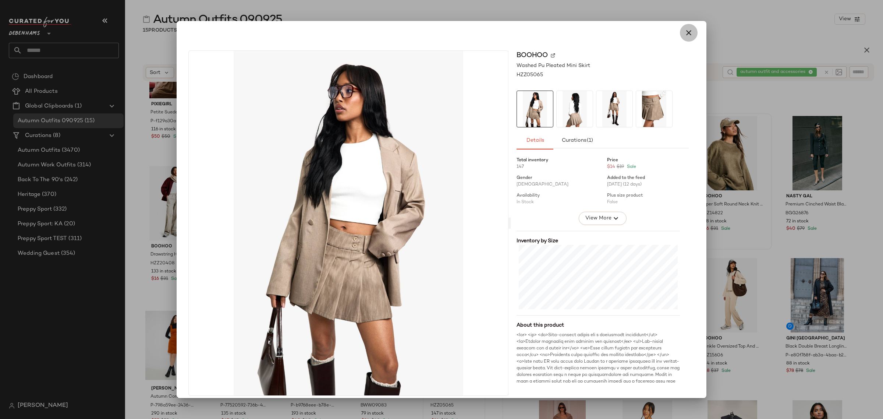
click at [687, 32] on icon "button" at bounding box center [688, 32] width 9 height 9
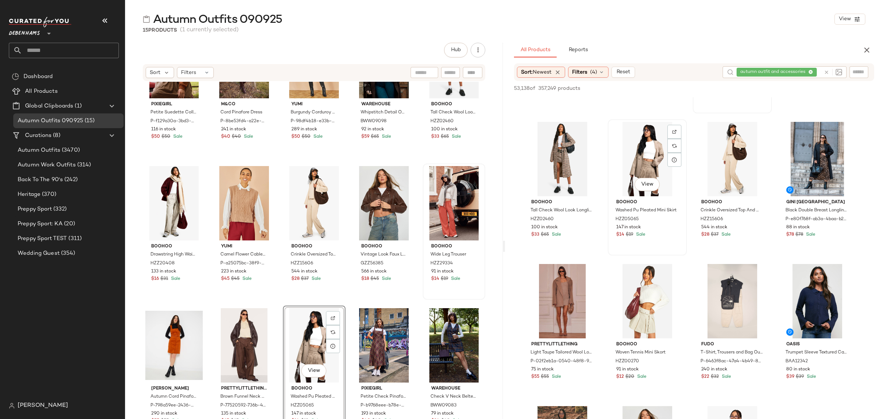
scroll to position [690, 0]
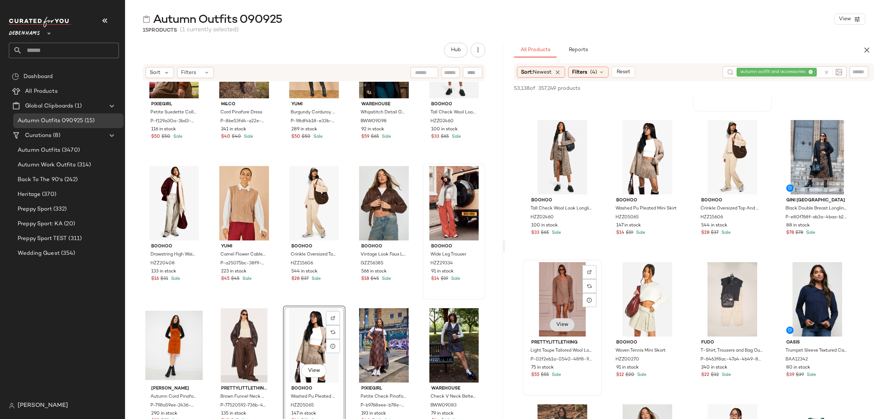
click at [560, 323] on span "View" at bounding box center [562, 325] width 13 height 6
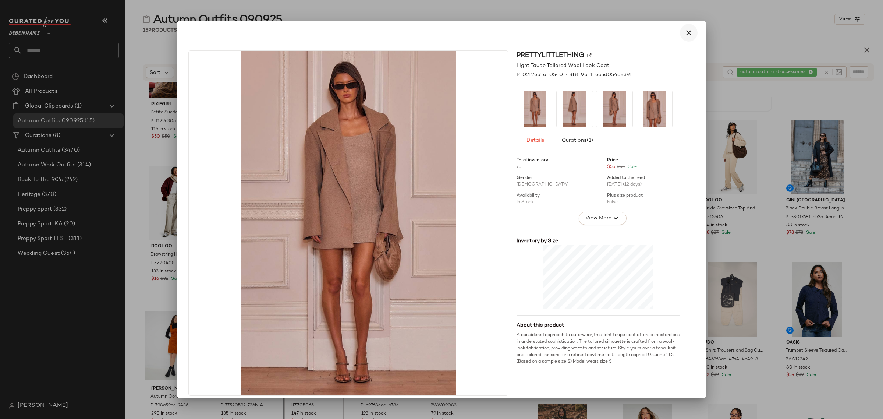
click at [684, 33] on icon "button" at bounding box center [688, 32] width 9 height 9
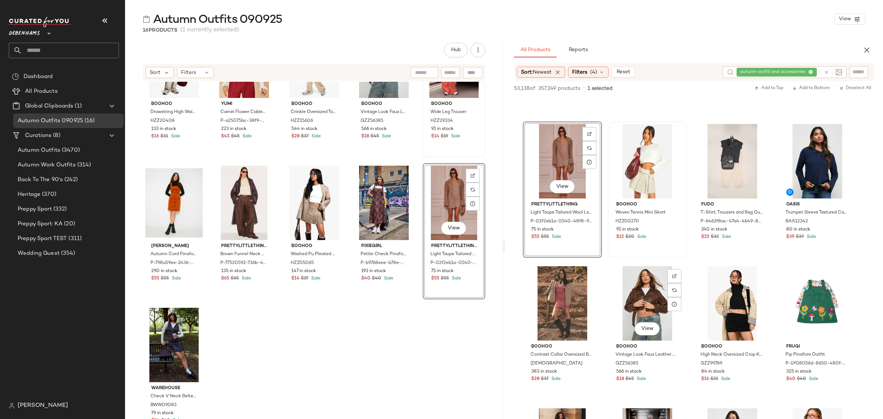
scroll to position [874, 0]
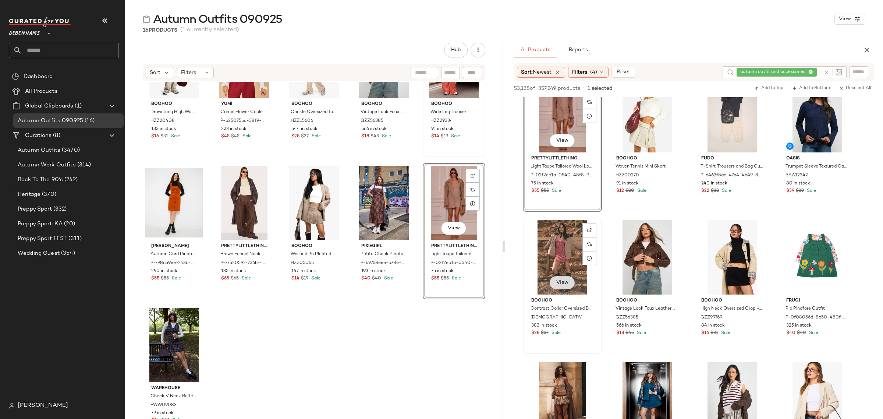
click at [556, 286] on button "View" at bounding box center [562, 282] width 25 height 13
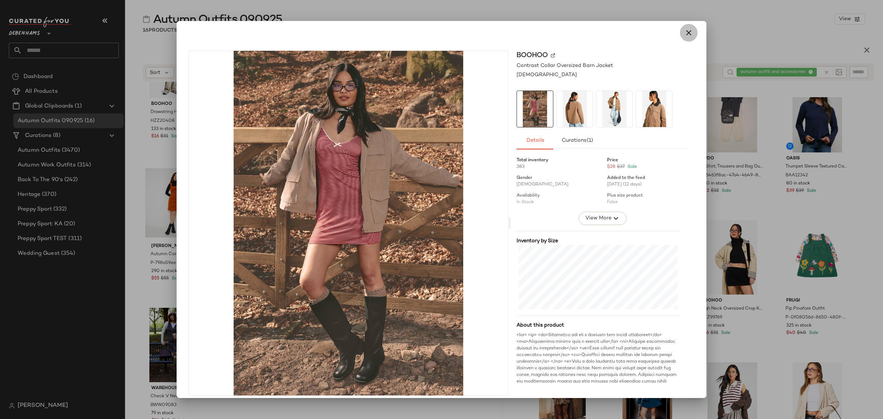
click at [684, 34] on icon "button" at bounding box center [688, 32] width 9 height 9
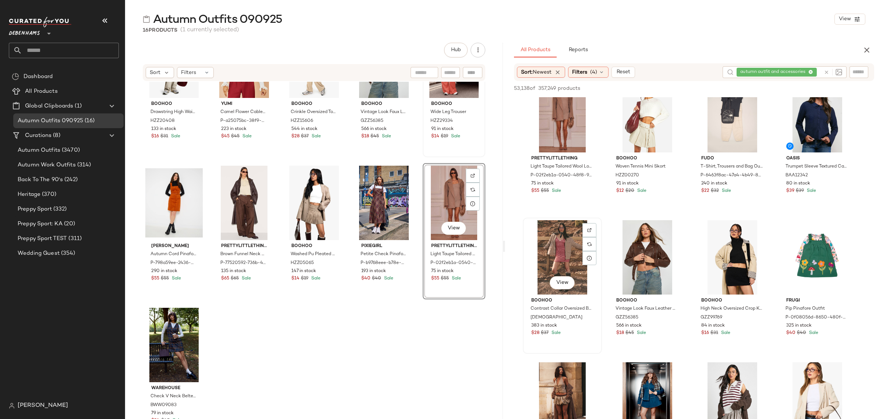
click at [564, 251] on div "View" at bounding box center [563, 257] width 74 height 74
click at [813, 86] on span "Add to Bottom" at bounding box center [811, 88] width 38 height 5
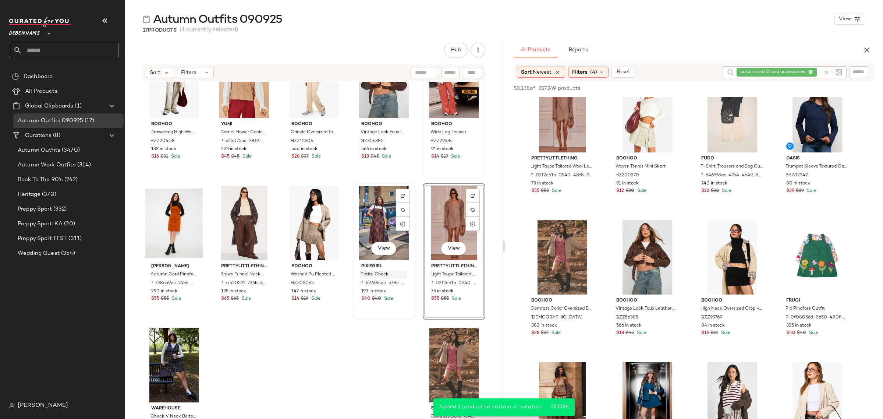
scroll to position [210, 0]
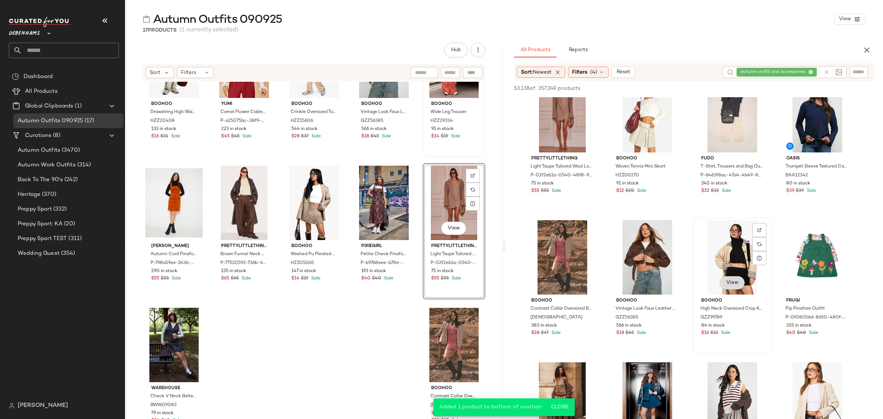
click at [739, 282] on button "View" at bounding box center [732, 282] width 25 height 13
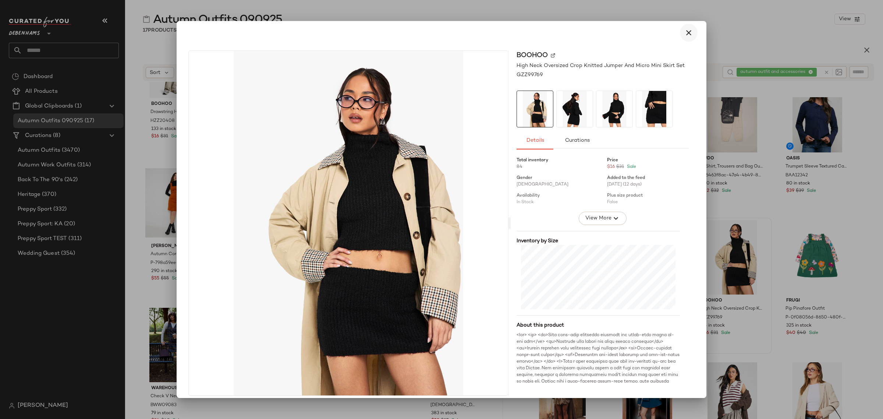
click at [686, 31] on icon "button" at bounding box center [688, 32] width 9 height 9
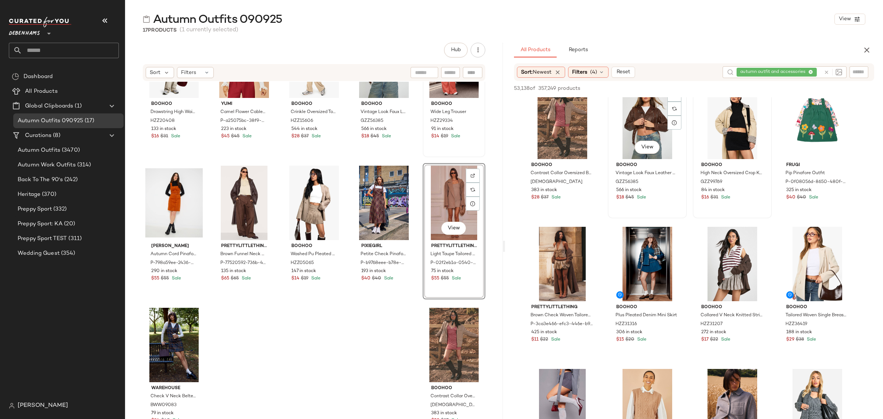
scroll to position [1012, 0]
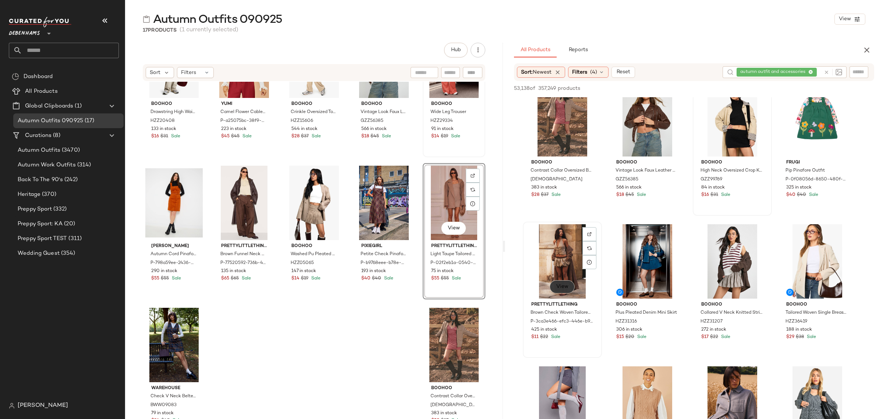
click at [559, 286] on span "View" at bounding box center [562, 287] width 13 height 6
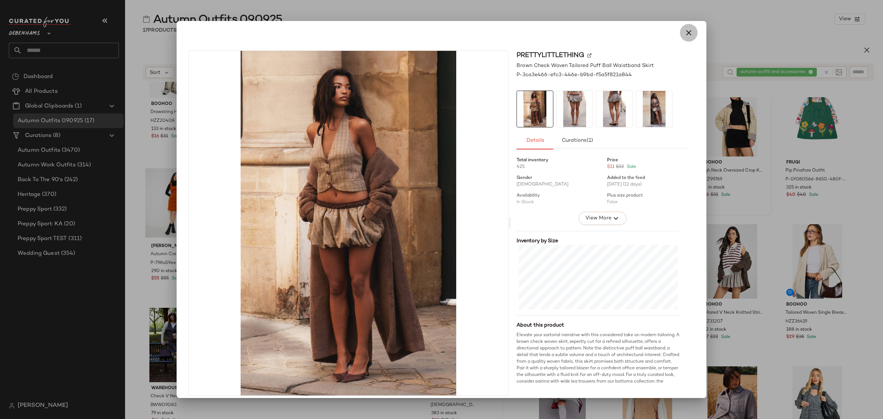
click at [687, 29] on icon "button" at bounding box center [688, 32] width 9 height 9
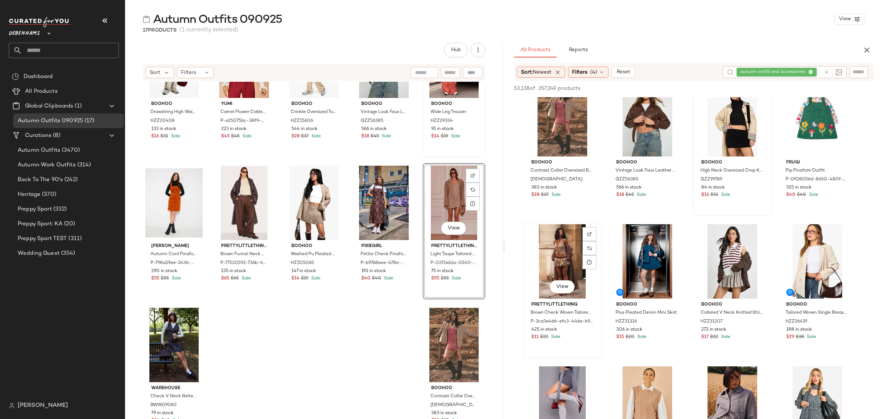
click at [562, 258] on div "View" at bounding box center [563, 261] width 74 height 74
click at [820, 89] on span "Add to Bottom" at bounding box center [811, 88] width 38 height 5
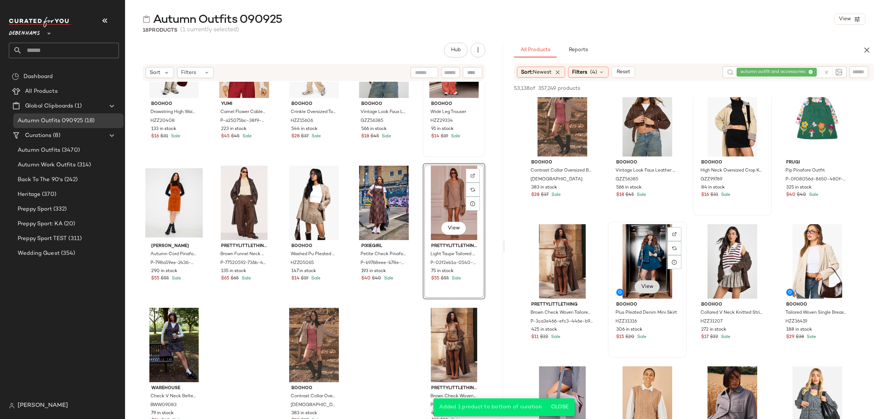
click at [648, 288] on span "View" at bounding box center [647, 287] width 13 height 6
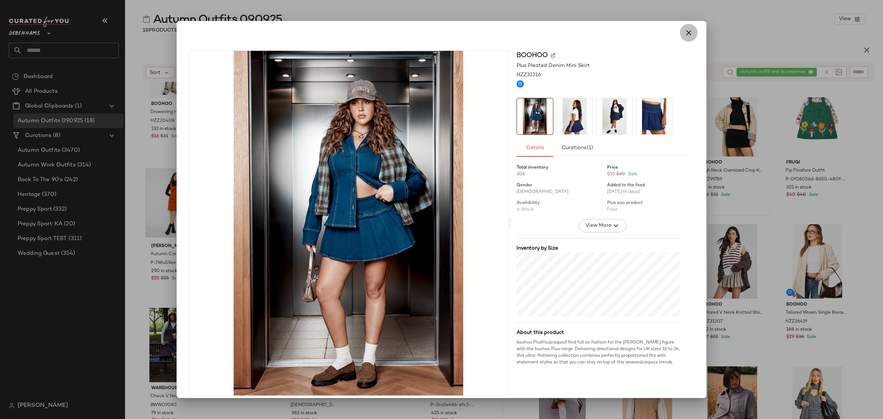
click at [685, 34] on icon "button" at bounding box center [688, 32] width 9 height 9
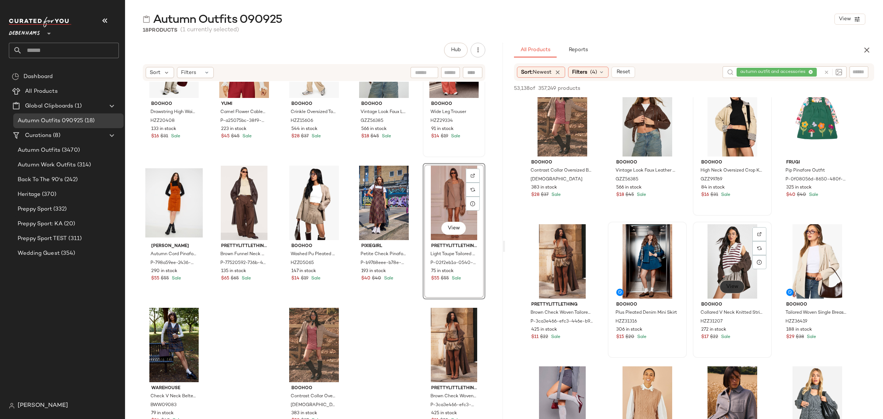
click at [727, 284] on span "View" at bounding box center [732, 287] width 13 height 6
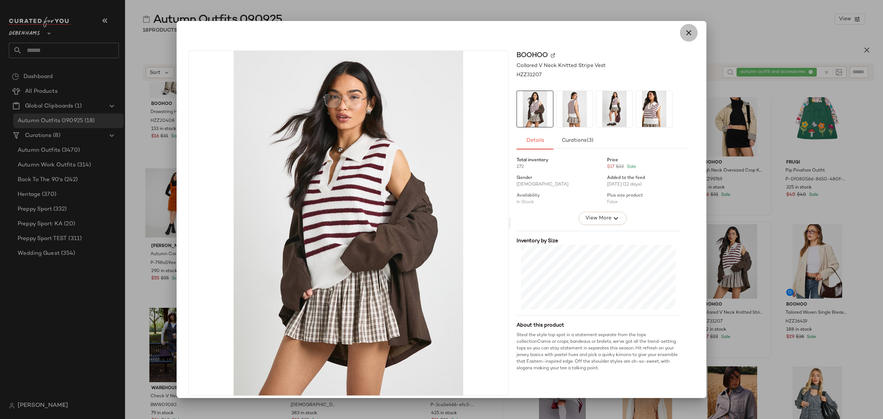
click at [687, 28] on icon "button" at bounding box center [688, 32] width 9 height 9
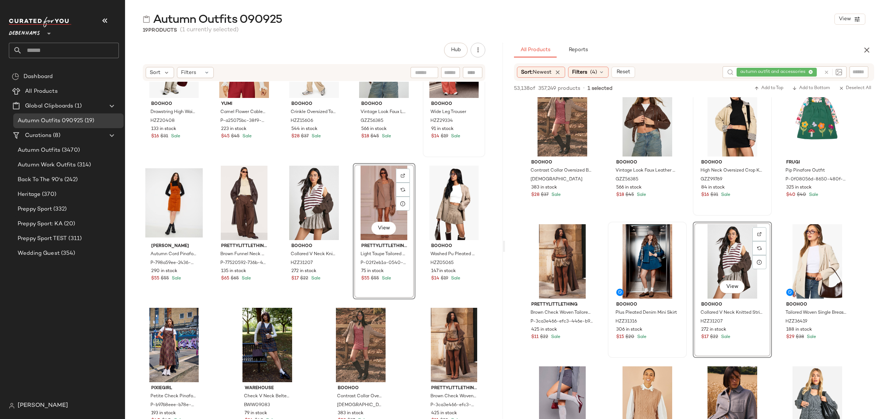
click at [306, 339] on div "boohoo Drawstring High Waist Trouser HZZ20408 133 in stock $16 $31 Sale Yumi Ca…" at bounding box center [314, 261] width 378 height 359
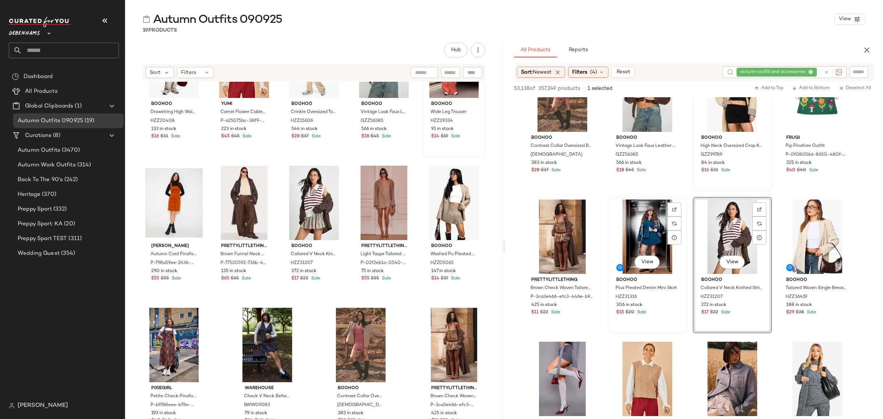
scroll to position [1058, 0]
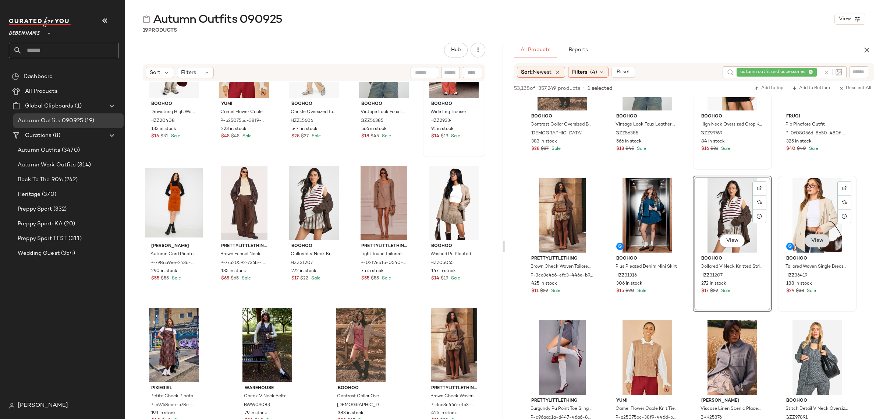
click at [821, 243] on span "View" at bounding box center [817, 241] width 13 height 6
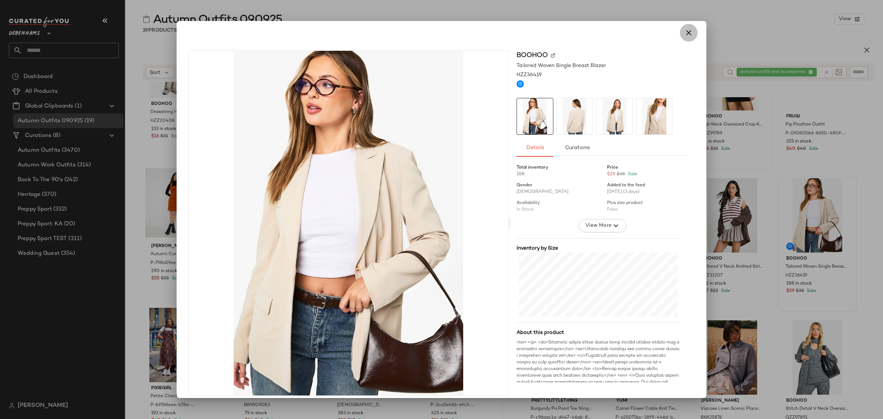
click at [686, 34] on icon "button" at bounding box center [688, 32] width 9 height 9
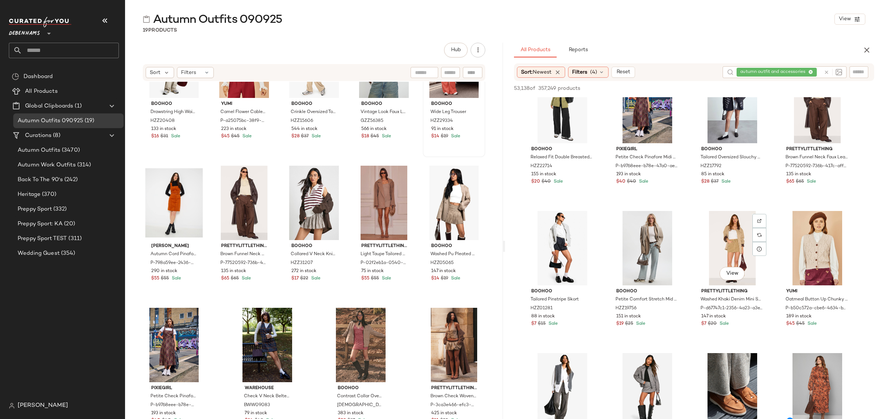
scroll to position [1610, 0]
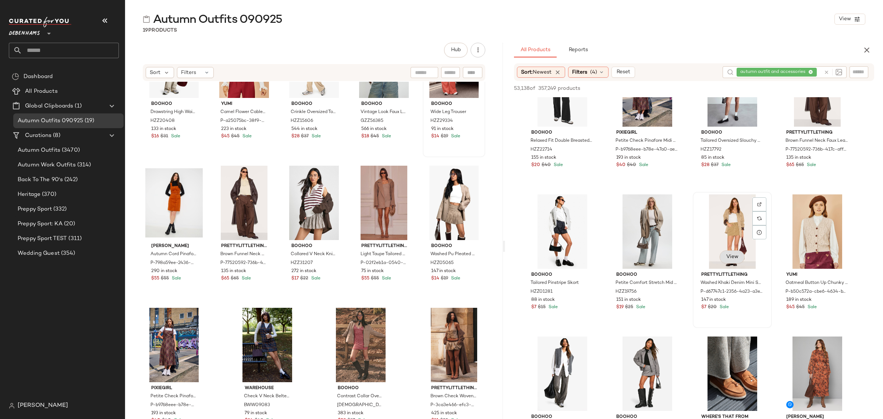
click at [730, 252] on button "View" at bounding box center [732, 256] width 25 height 13
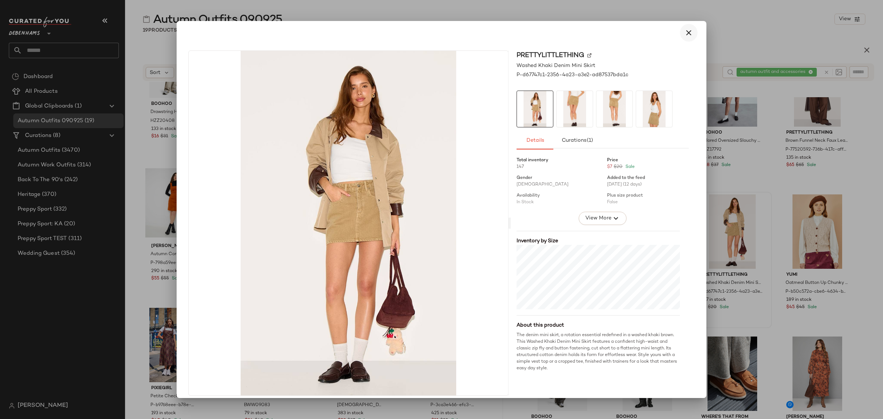
click at [684, 32] on icon "button" at bounding box center [688, 32] width 9 height 9
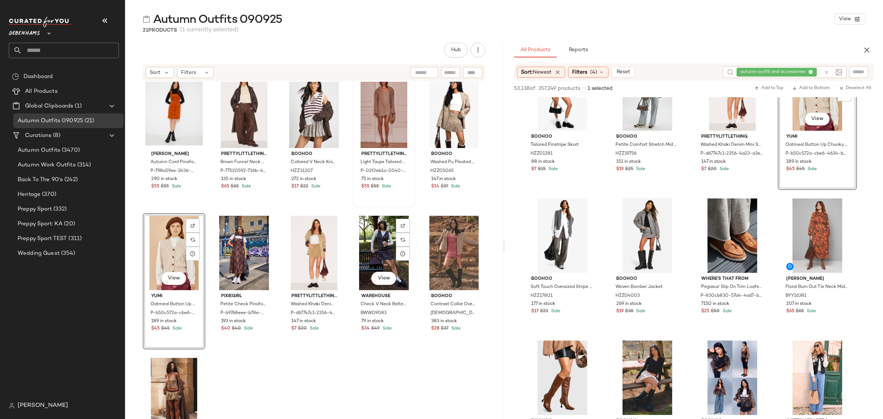
scroll to position [348, 0]
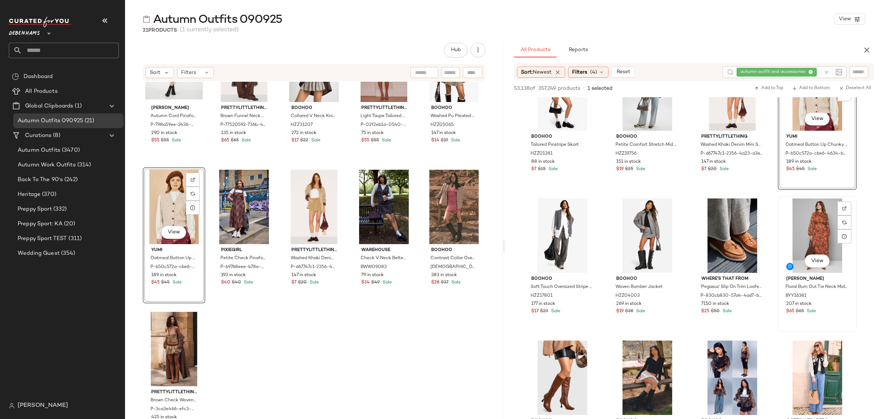
click at [803, 229] on div "View" at bounding box center [818, 235] width 74 height 74
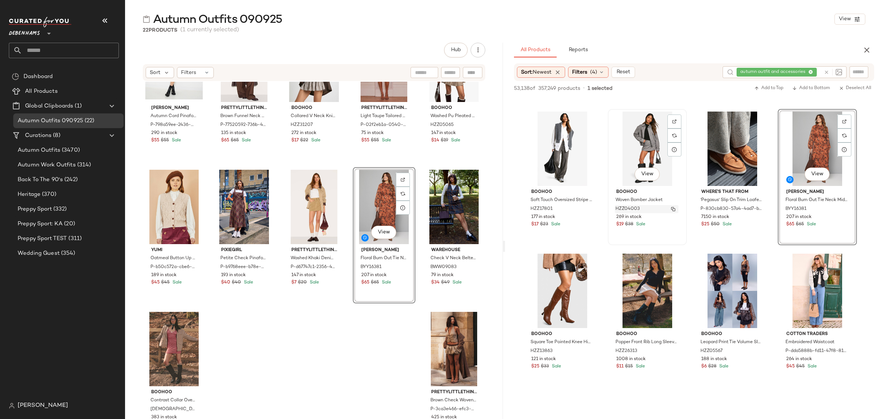
scroll to position [1840, 0]
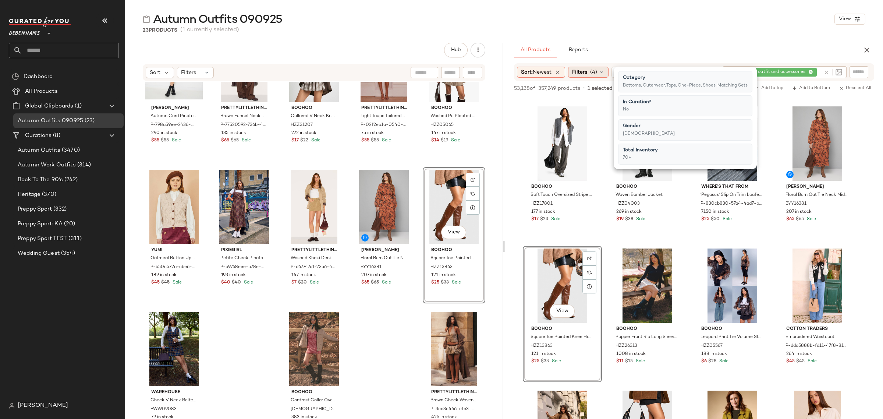
click at [601, 72] on icon at bounding box center [602, 72] width 6 height 6
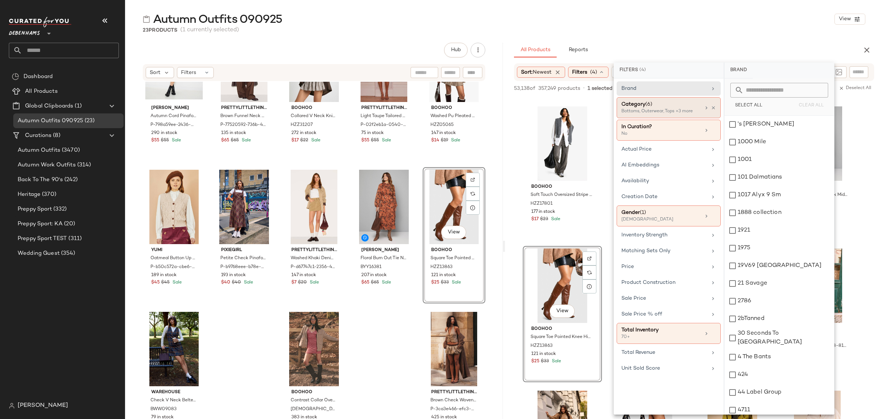
click at [659, 107] on div "Category (6)" at bounding box center [661, 104] width 79 height 8
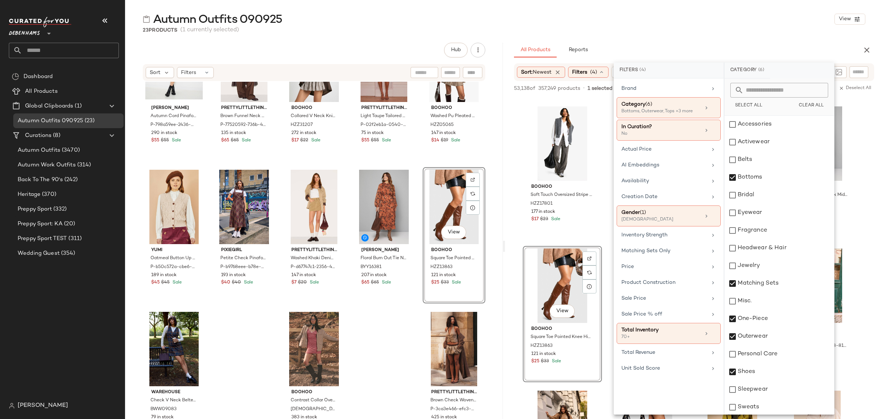
click at [630, 18] on div "Autumn Outfits 090925 View" at bounding box center [504, 19] width 758 height 15
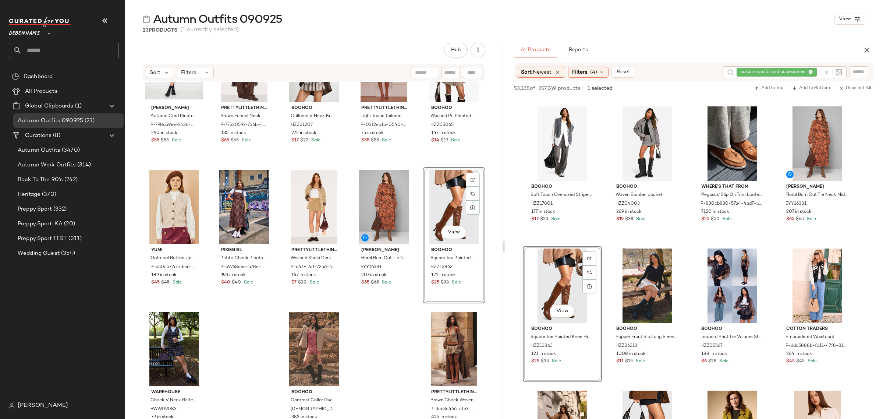
click at [450, 194] on div "View" at bounding box center [453, 207] width 57 height 74
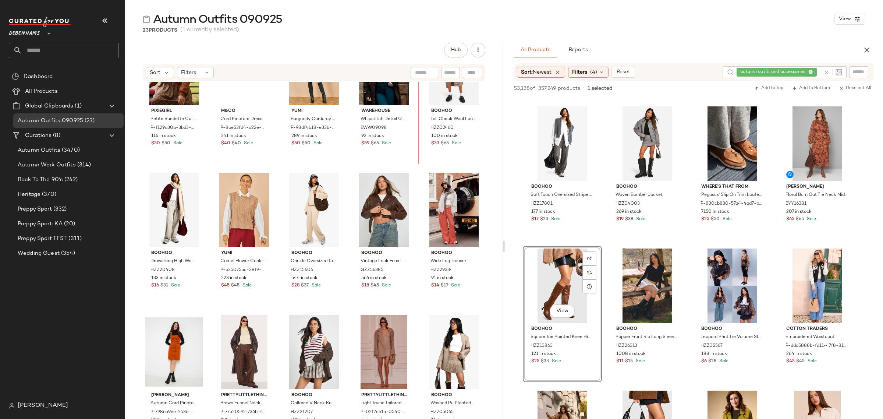
scroll to position [0, 0]
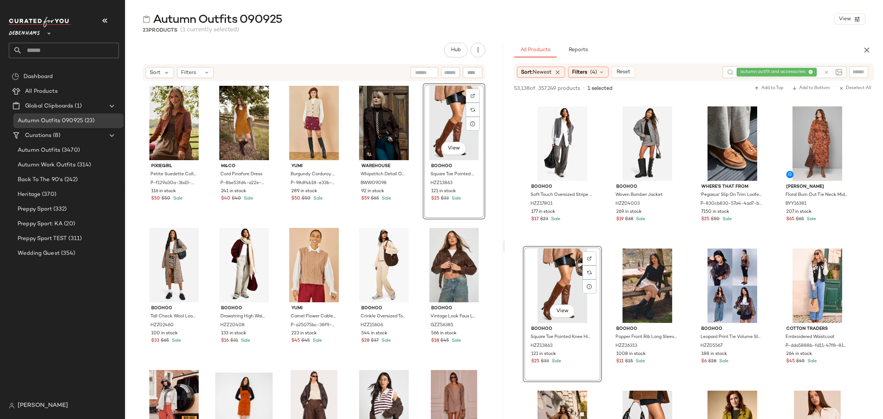
click at [415, 294] on div "PixieGirl Petite Suedette Collar Bomber Jacket P-f129a30a-3bd3-4e4f-b561-640783…" at bounding box center [314, 262] width 343 height 358
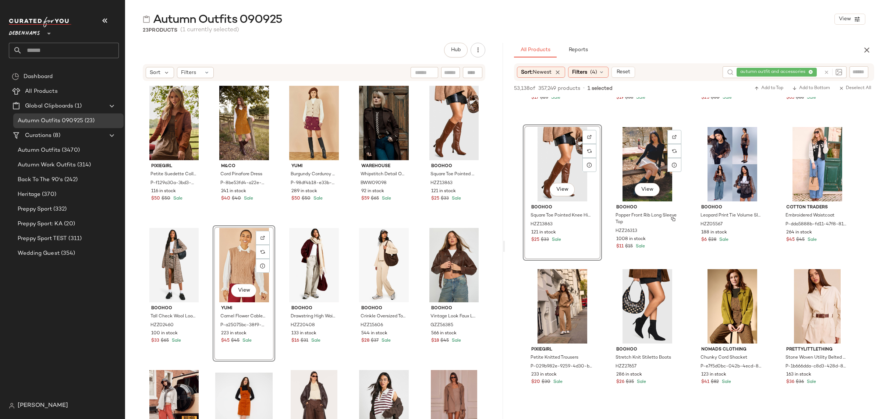
scroll to position [1978, 0]
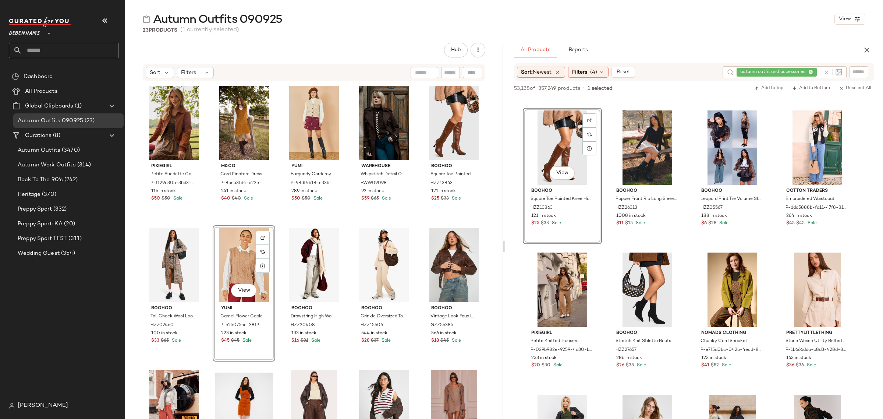
click at [276, 364] on div "PixieGirl Petite Suedette Collar Bomber Jacket P-f129a30a-3bd3-4e4f-b561-640783…" at bounding box center [314, 262] width 343 height 358
click at [638, 282] on div "View" at bounding box center [648, 289] width 74 height 74
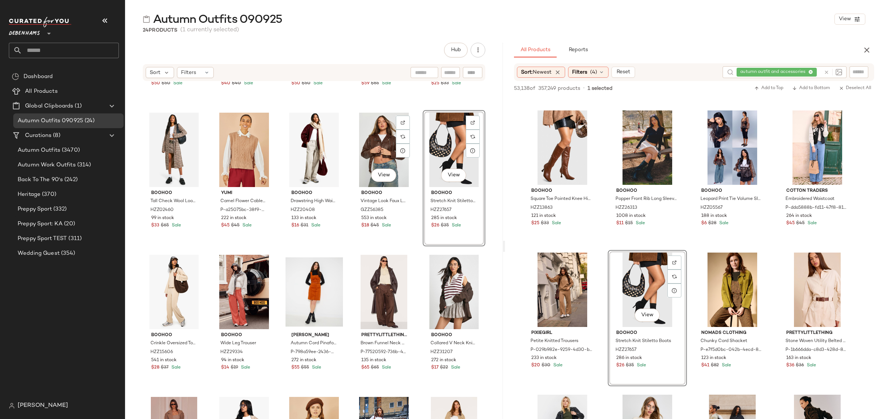
scroll to position [138, 0]
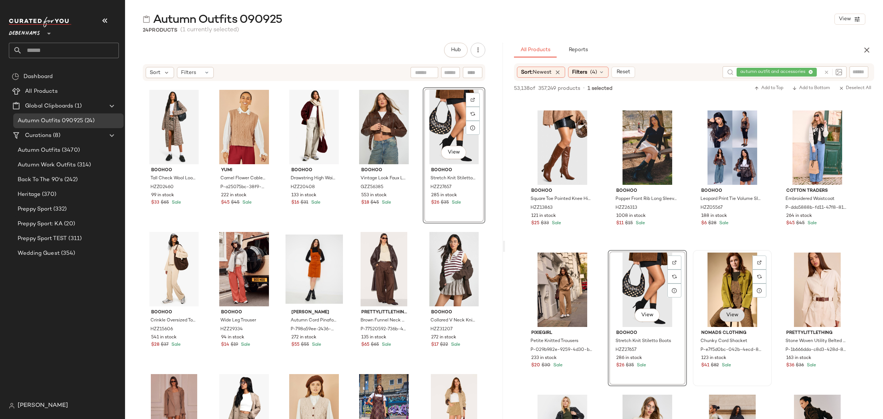
click at [730, 313] on span "View" at bounding box center [732, 315] width 13 height 6
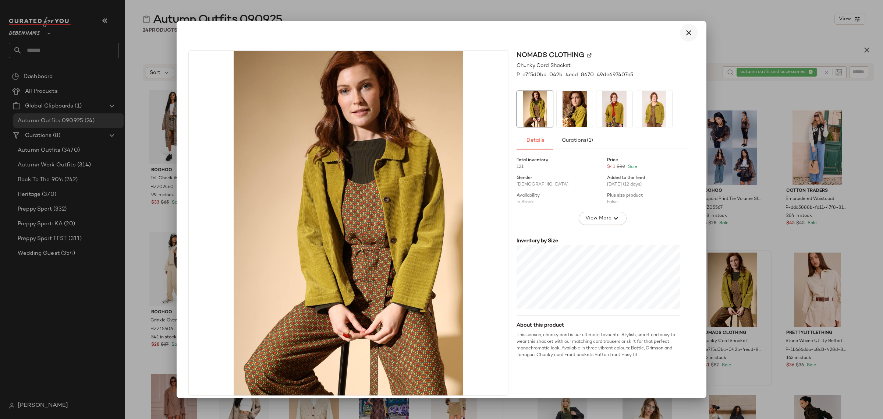
click at [684, 32] on icon "button" at bounding box center [688, 32] width 9 height 9
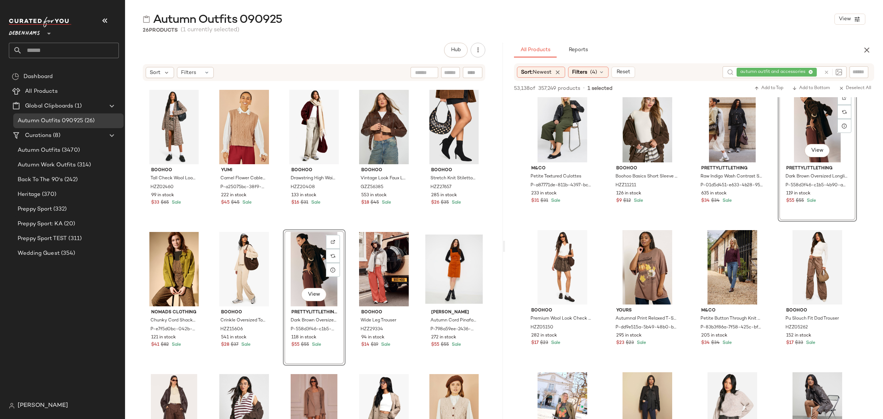
scroll to position [2300, 0]
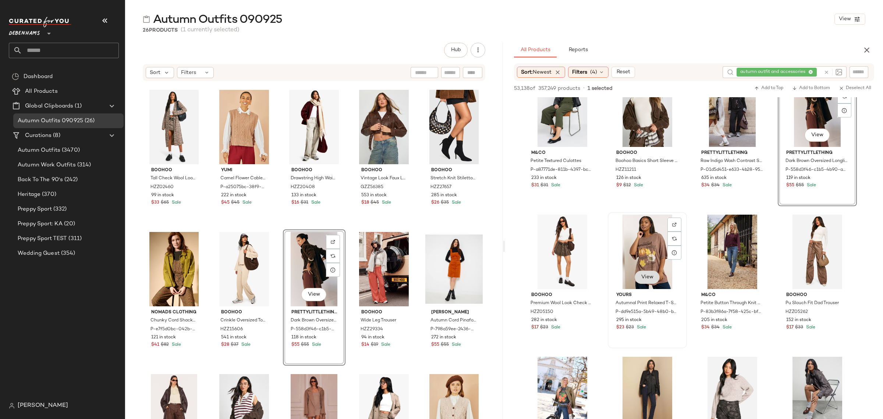
click at [644, 274] on span "View" at bounding box center [647, 277] width 13 height 6
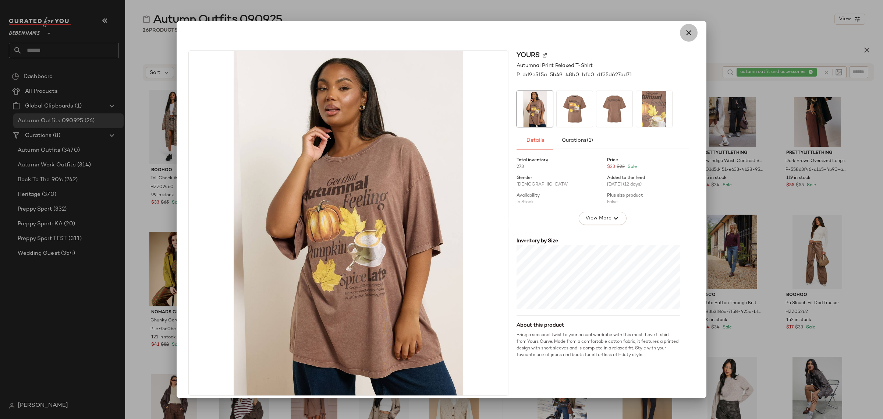
click at [685, 32] on icon "button" at bounding box center [688, 32] width 9 height 9
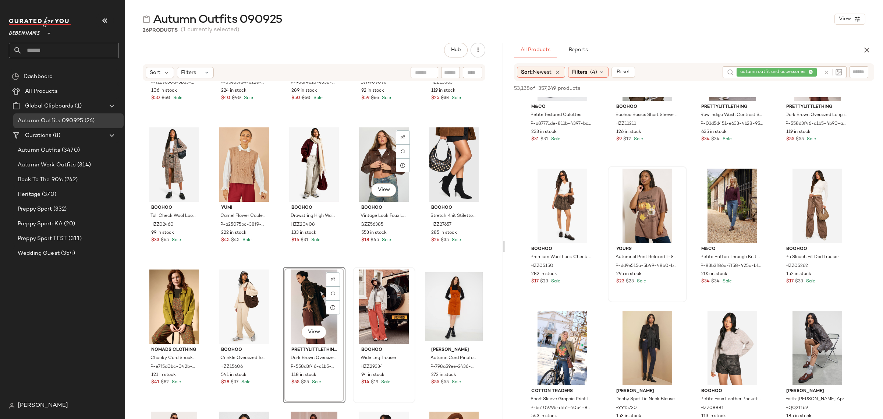
scroll to position [184, 0]
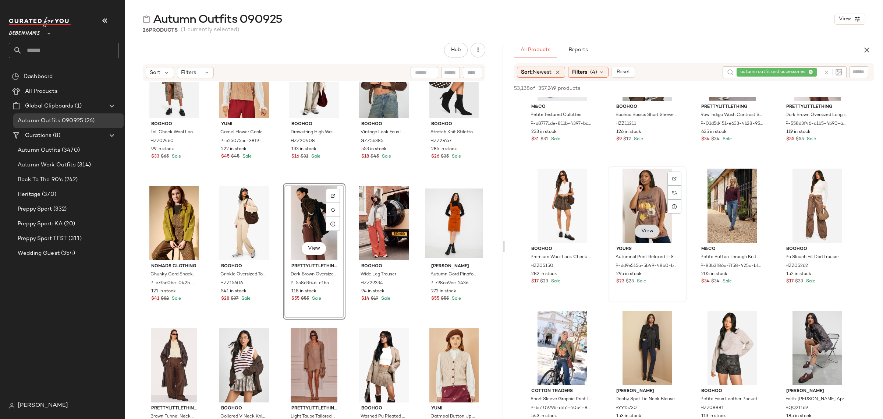
click at [650, 232] on span "View" at bounding box center [647, 231] width 13 height 6
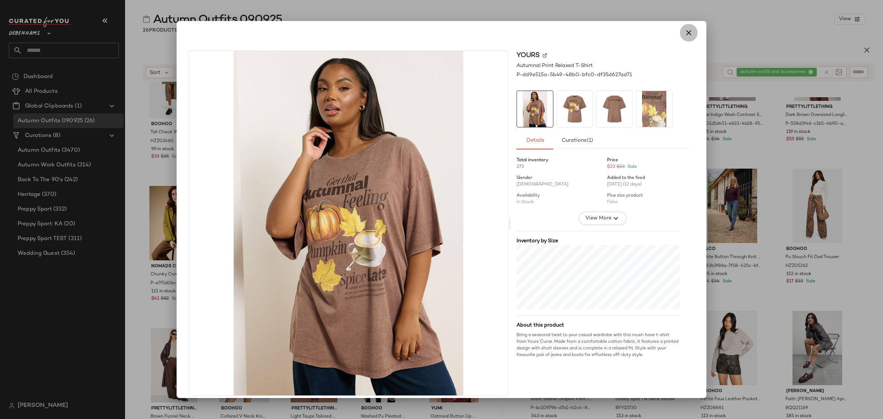
click at [684, 30] on icon "button" at bounding box center [688, 32] width 9 height 9
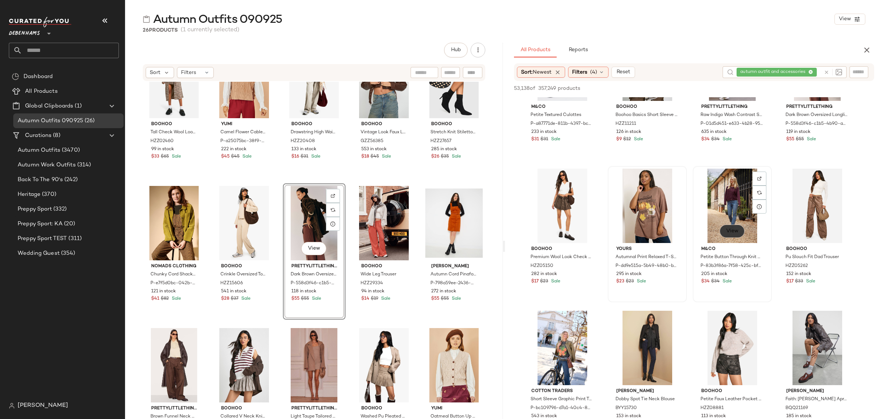
click at [734, 231] on span "View" at bounding box center [732, 231] width 13 height 6
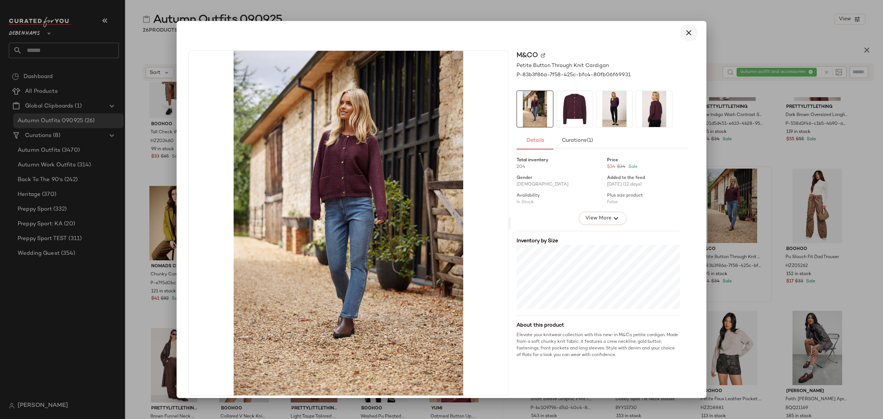
click at [684, 32] on icon "button" at bounding box center [688, 32] width 9 height 9
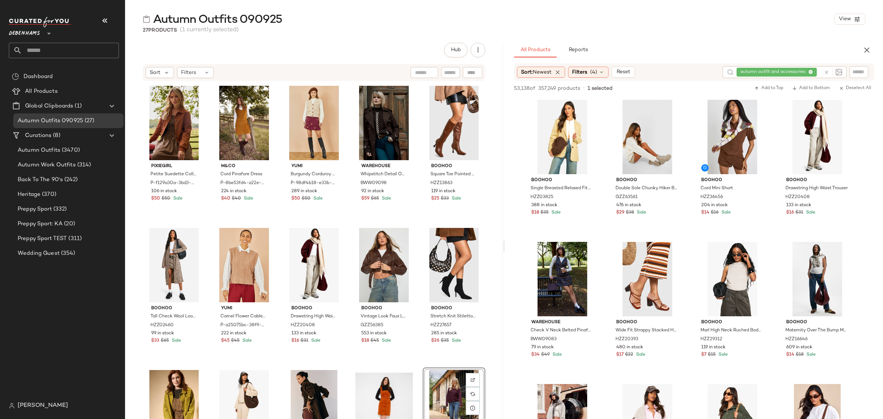
scroll to position [2346, 0]
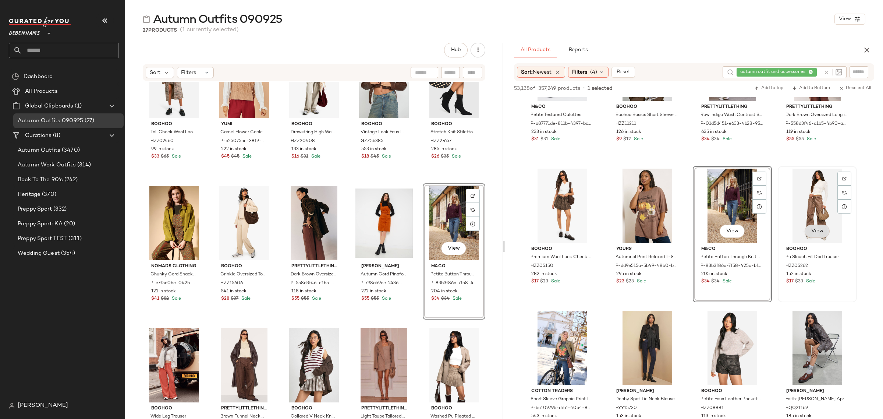
click at [825, 227] on button "View" at bounding box center [817, 230] width 25 height 13
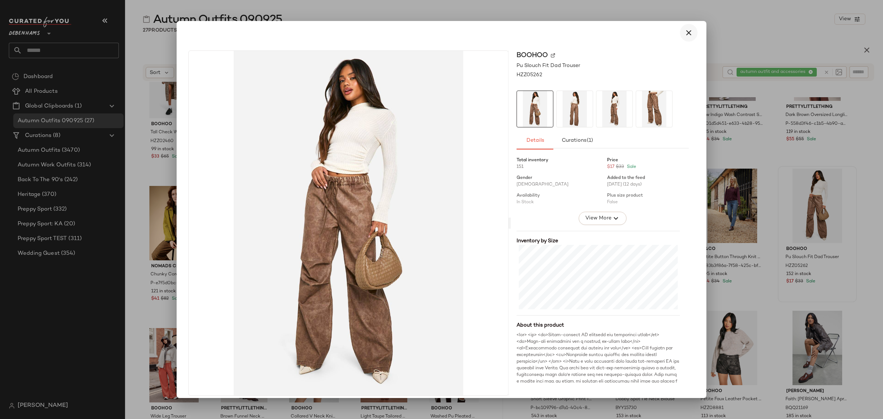
click at [686, 32] on icon "button" at bounding box center [688, 32] width 9 height 9
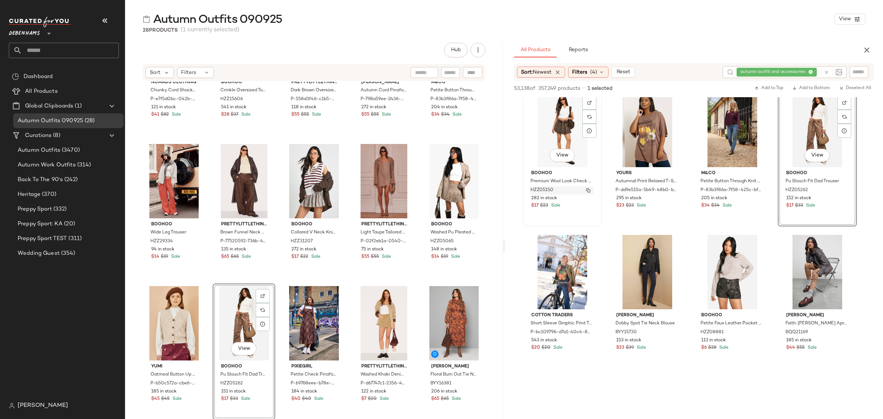
scroll to position [2438, 0]
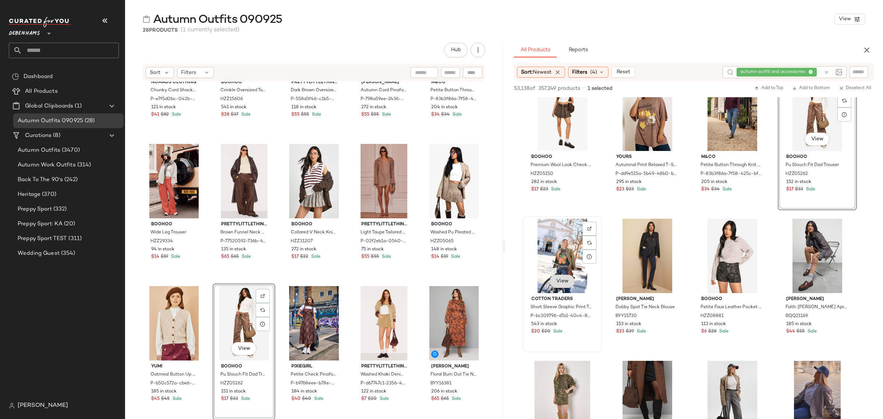
click at [560, 279] on span "View" at bounding box center [562, 281] width 13 height 6
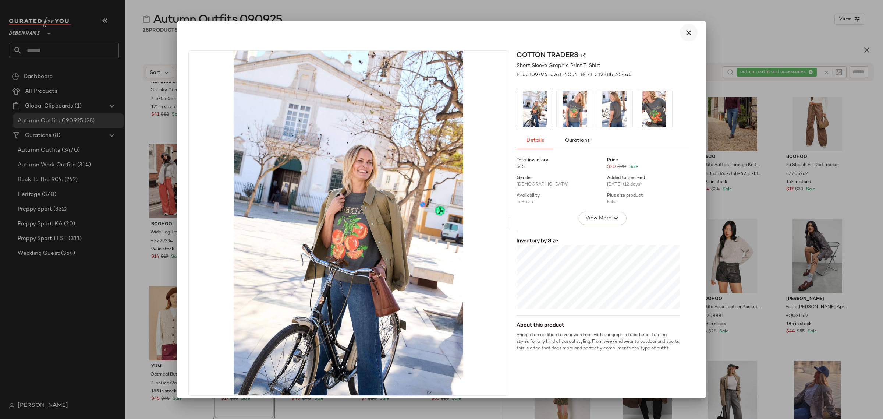
click at [684, 36] on icon "button" at bounding box center [688, 32] width 9 height 9
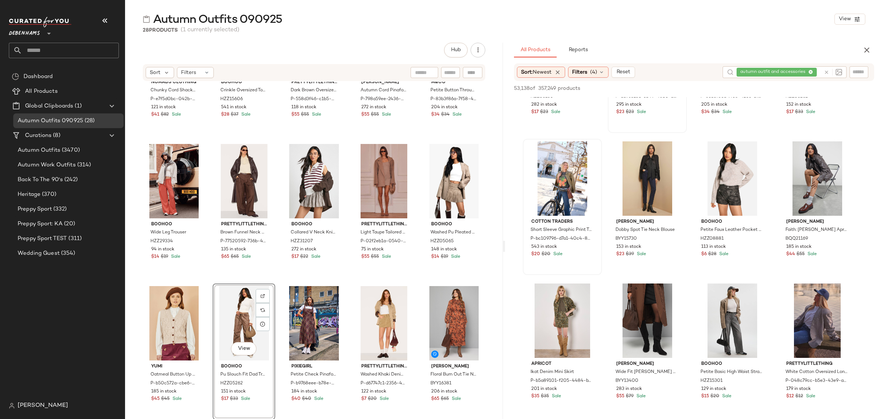
scroll to position [2530, 0]
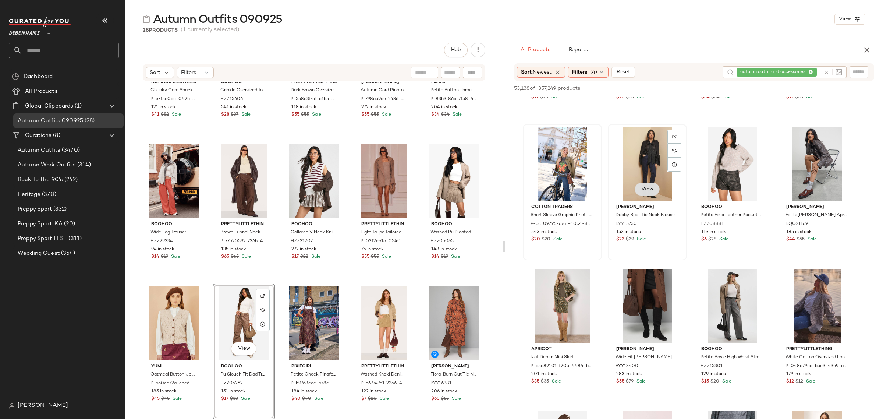
click at [648, 192] on span "View" at bounding box center [647, 189] width 13 height 6
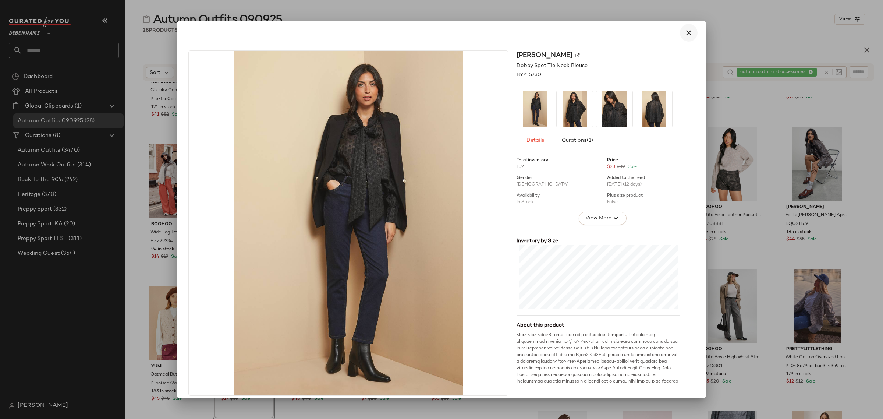
click at [683, 38] on button "button" at bounding box center [689, 33] width 18 height 18
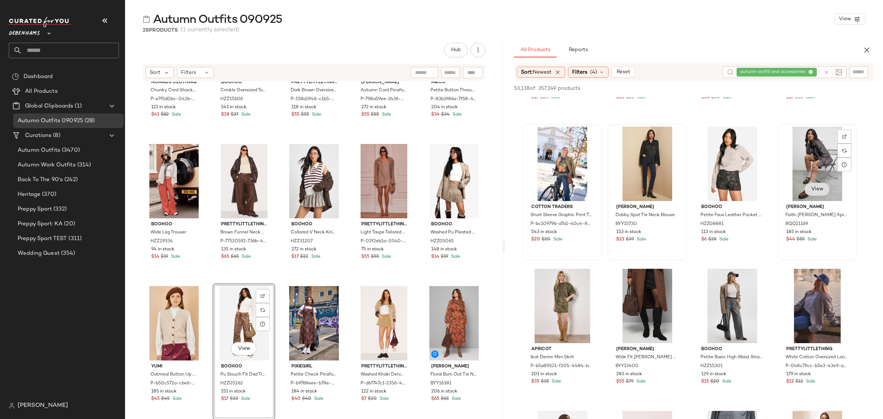
click at [820, 192] on span "View" at bounding box center [817, 189] width 13 height 6
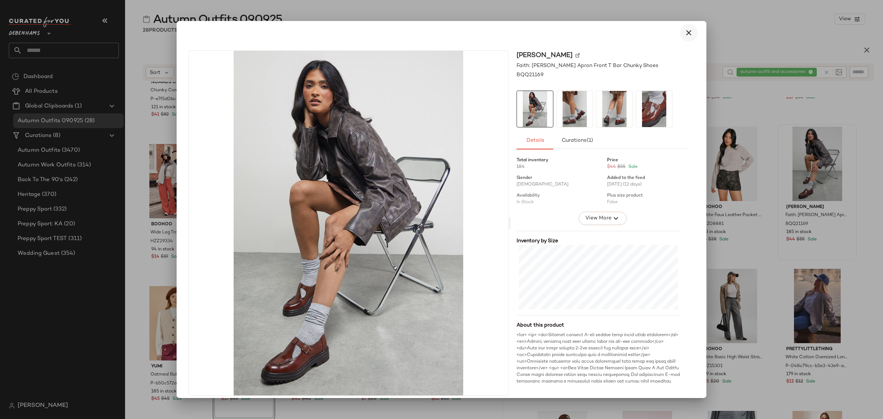
click at [684, 32] on icon "button" at bounding box center [688, 32] width 9 height 9
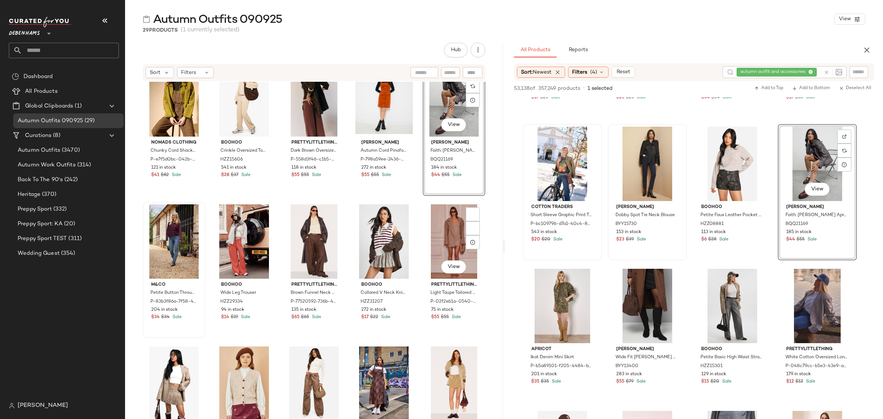
scroll to position [328, 0]
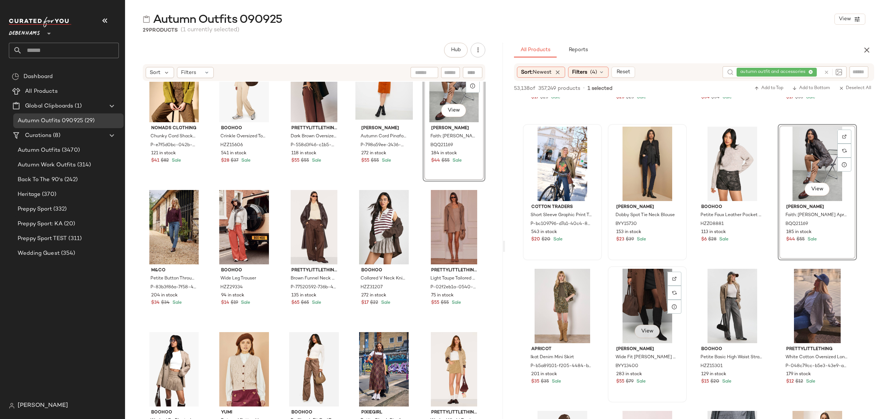
click at [645, 328] on span "View" at bounding box center [647, 331] width 13 height 6
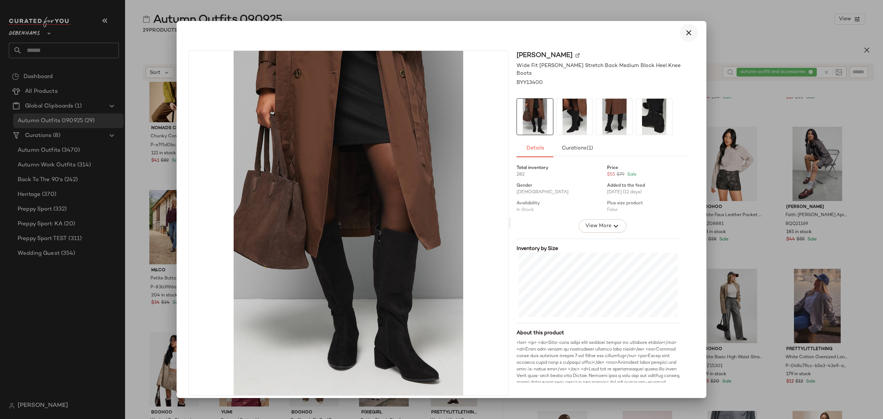
click at [688, 33] on icon "button" at bounding box center [688, 32] width 9 height 9
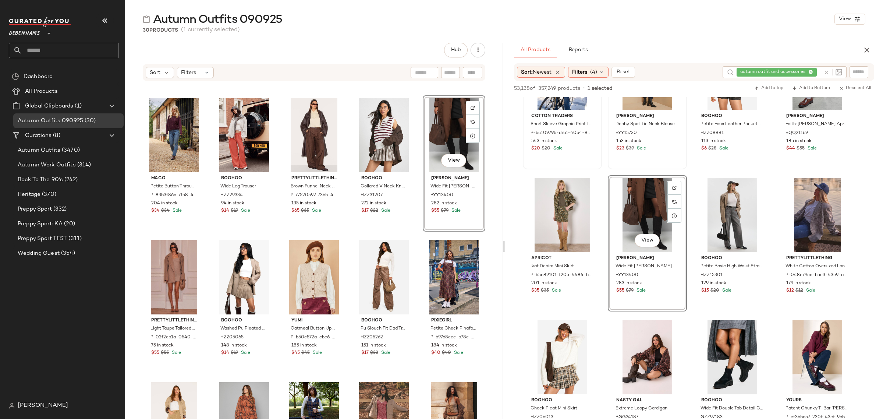
scroll to position [2622, 0]
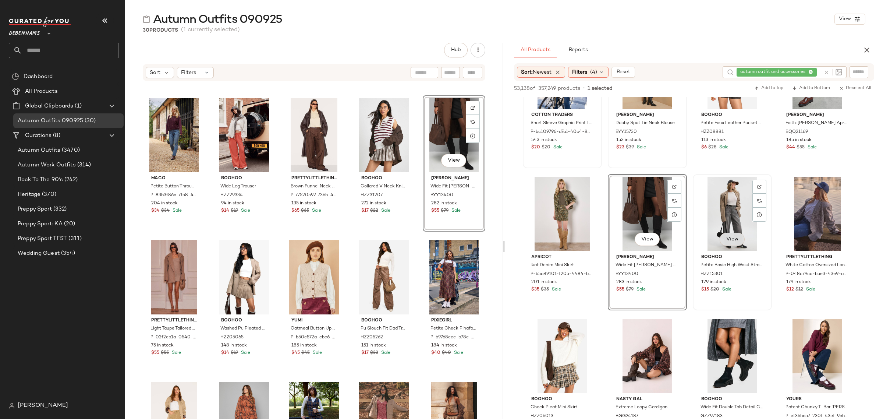
click at [733, 237] on span "View" at bounding box center [732, 239] width 13 height 6
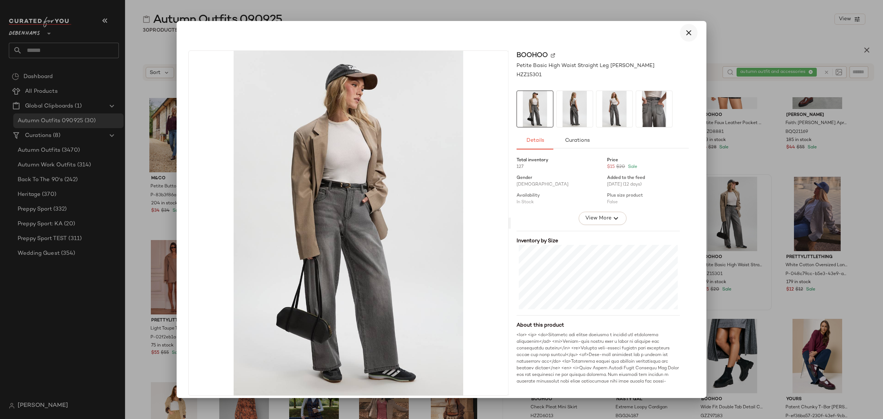
click at [686, 33] on icon "button" at bounding box center [688, 32] width 9 height 9
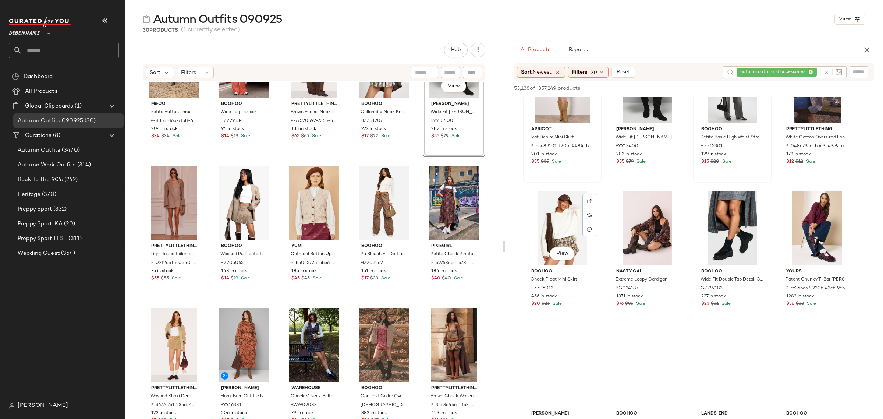
scroll to position [2760, 0]
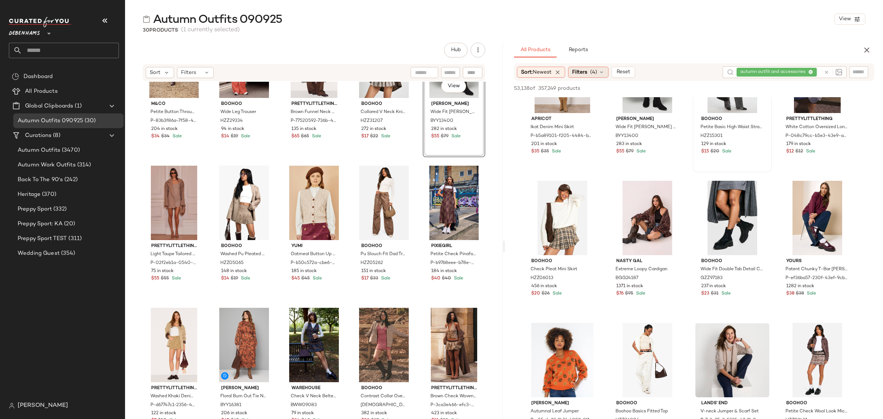
click at [583, 71] on span "Filters" at bounding box center [579, 72] width 15 height 8
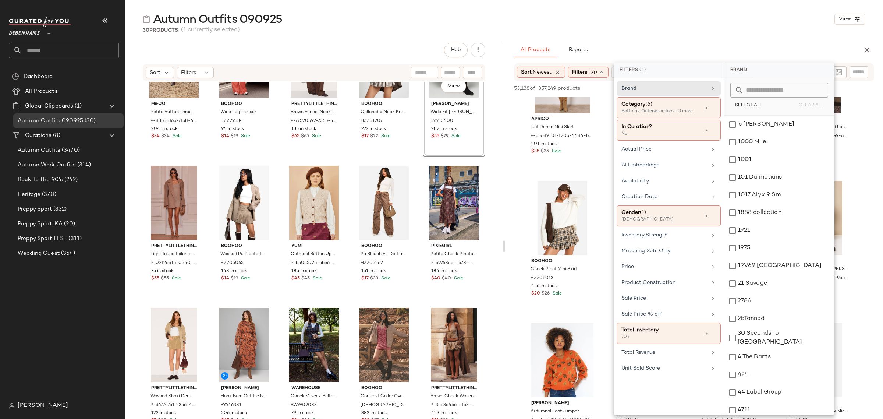
click at [583, 71] on span "Filters" at bounding box center [579, 72] width 15 height 8
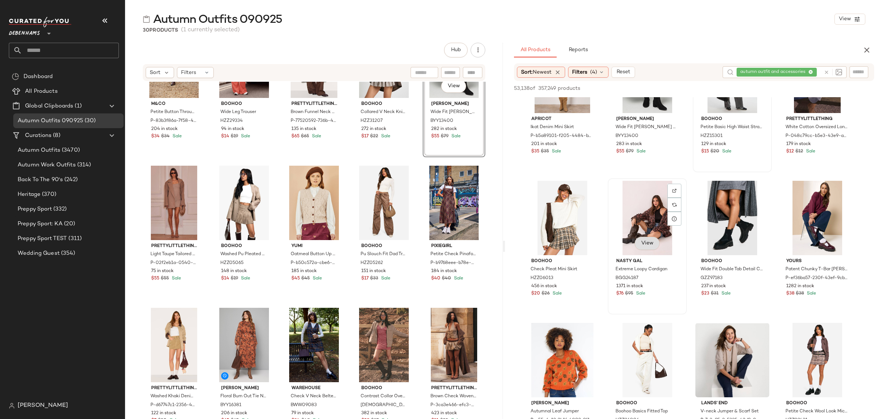
click at [647, 240] on span "View" at bounding box center [647, 243] width 13 height 6
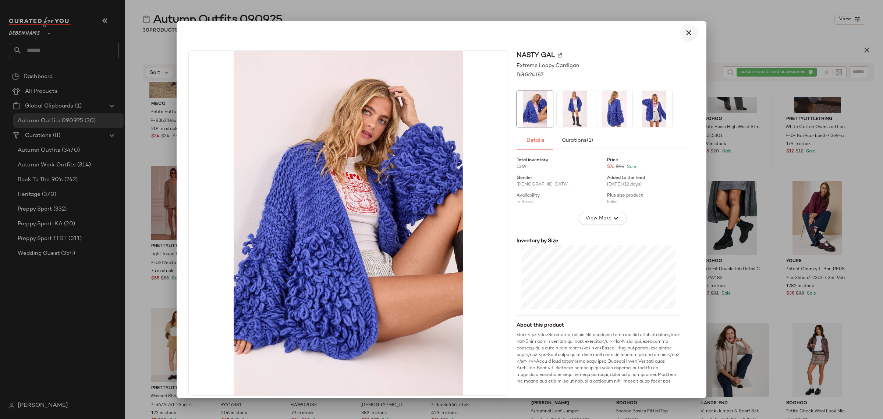
click at [684, 31] on icon "button" at bounding box center [688, 32] width 9 height 9
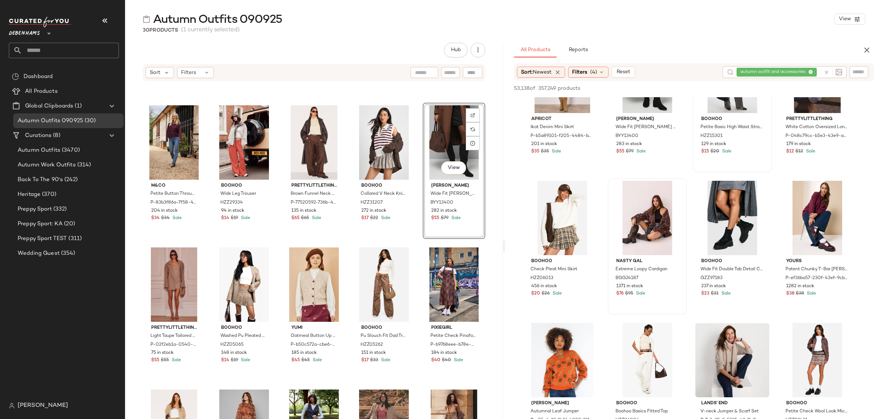
scroll to position [402, 0]
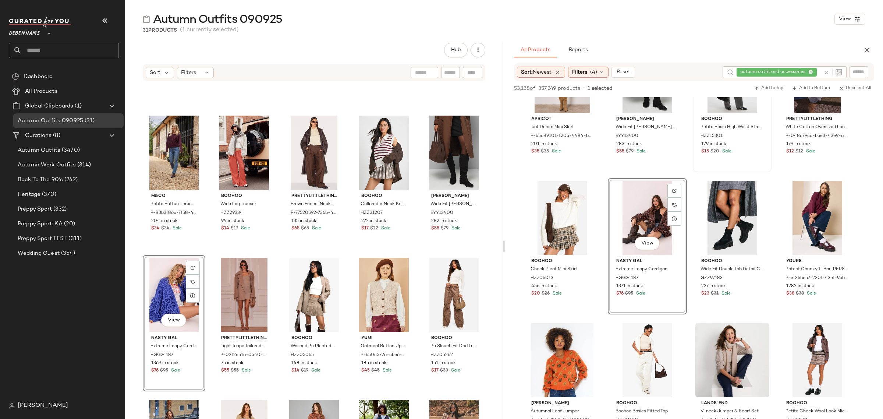
click at [171, 282] on div "View" at bounding box center [173, 295] width 57 height 74
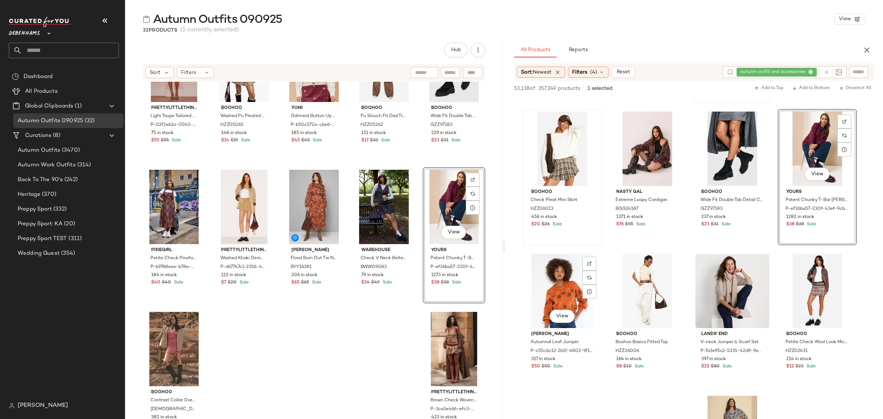
scroll to position [2852, 0]
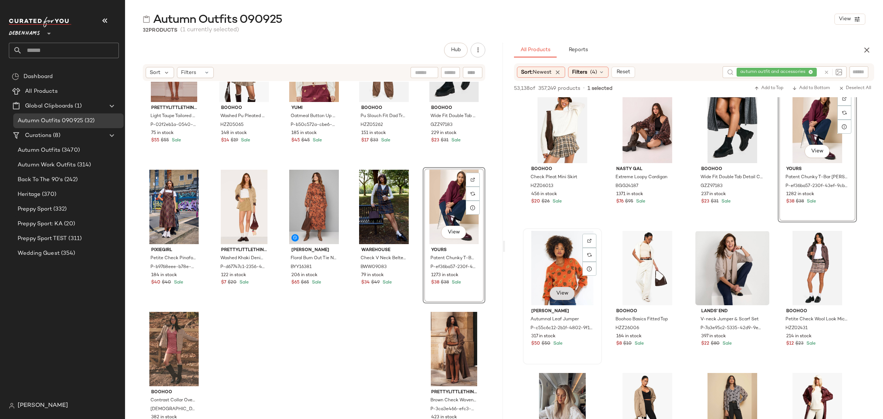
click at [569, 291] on button "View" at bounding box center [562, 293] width 25 height 13
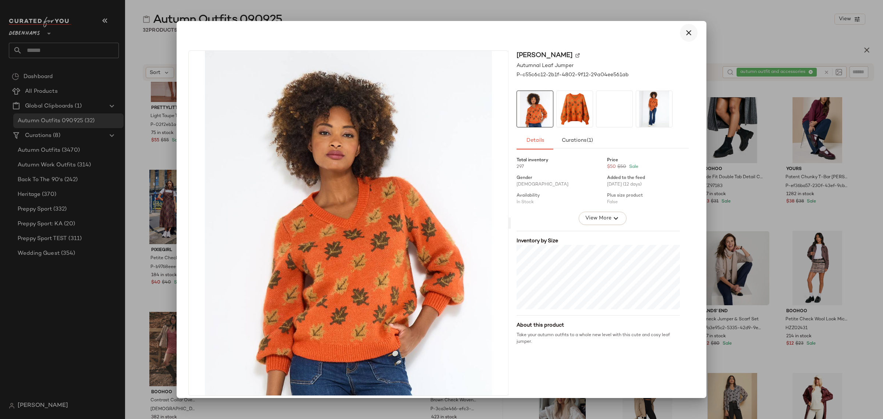
click at [685, 30] on icon "button" at bounding box center [688, 32] width 9 height 9
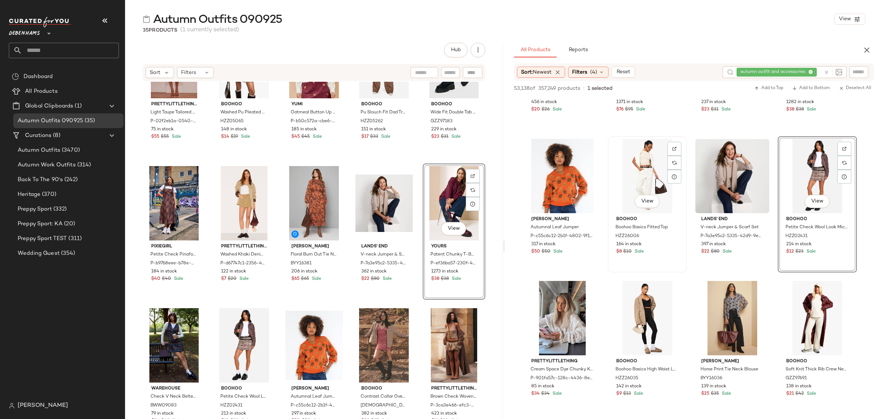
scroll to position [2990, 0]
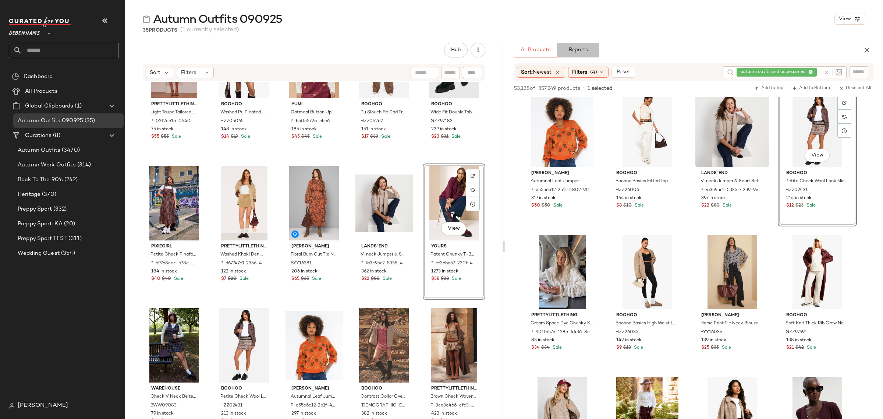
click at [577, 49] on span "Reports" at bounding box center [578, 50] width 20 height 6
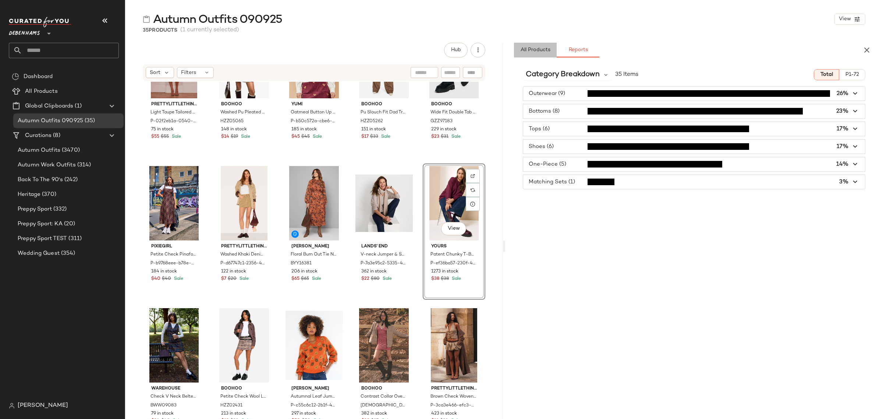
click at [530, 49] on span "All Products" at bounding box center [535, 50] width 30 height 6
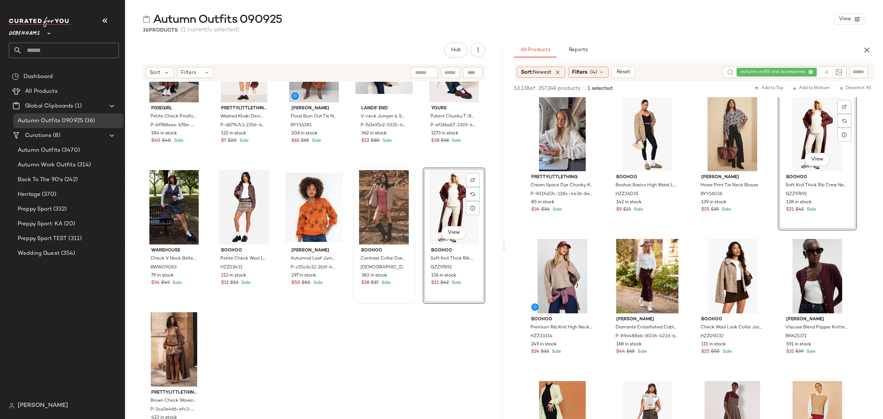
scroll to position [778, 0]
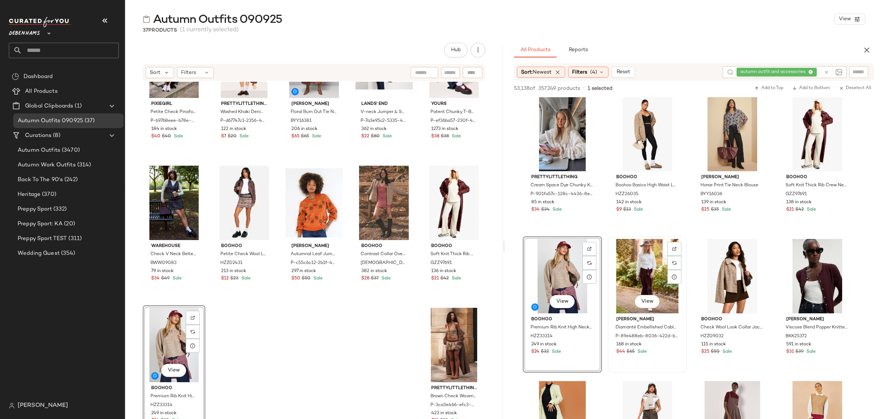
click at [631, 269] on div "View" at bounding box center [648, 276] width 74 height 74
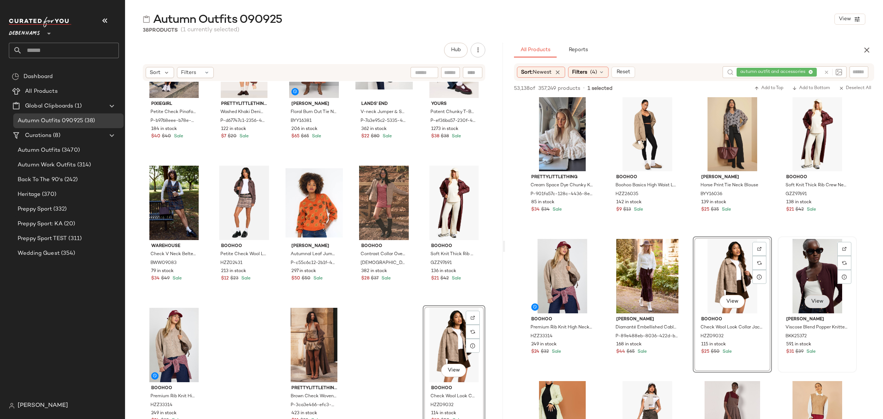
click at [813, 301] on span "View" at bounding box center [817, 301] width 13 height 6
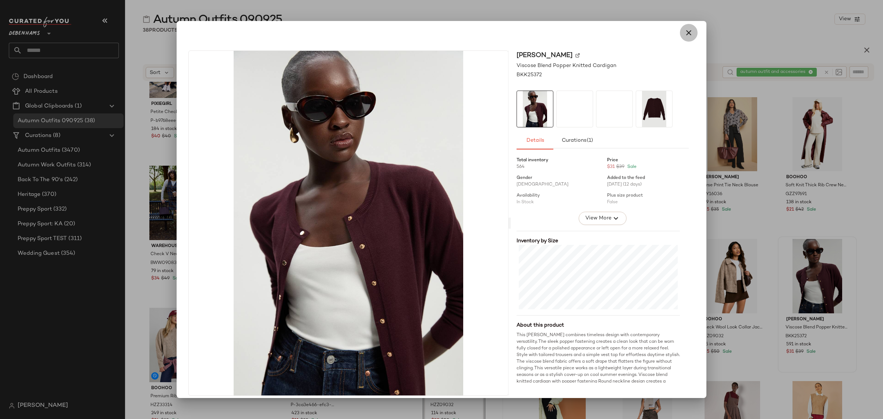
click at [685, 32] on icon "button" at bounding box center [688, 32] width 9 height 9
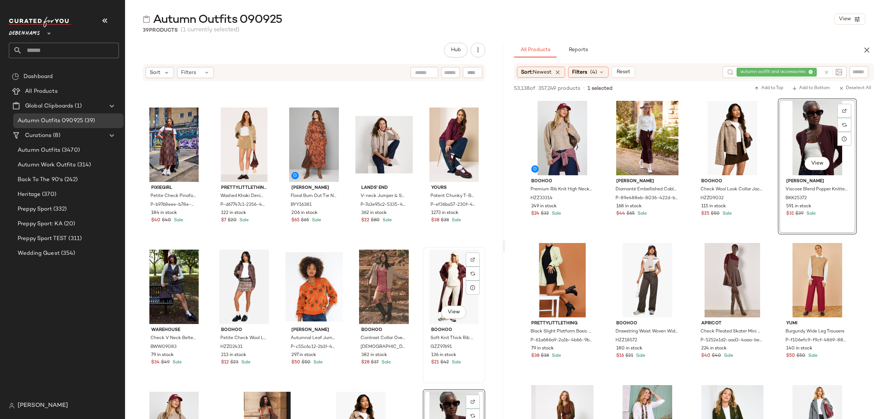
scroll to position [686, 0]
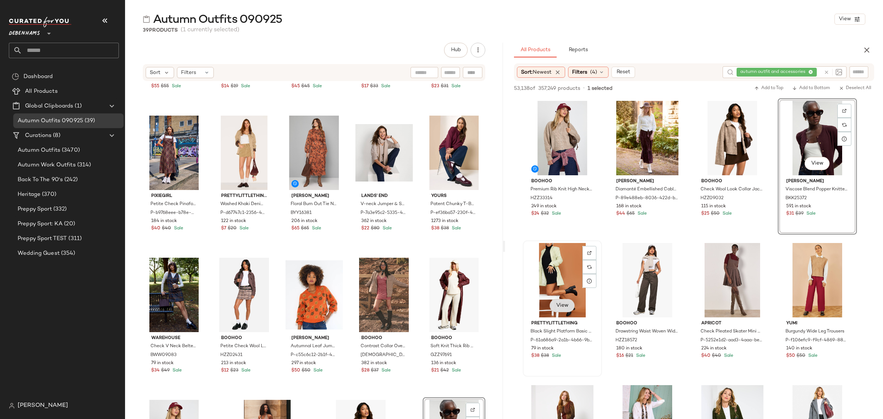
click at [556, 304] on span "View" at bounding box center [562, 305] width 13 height 6
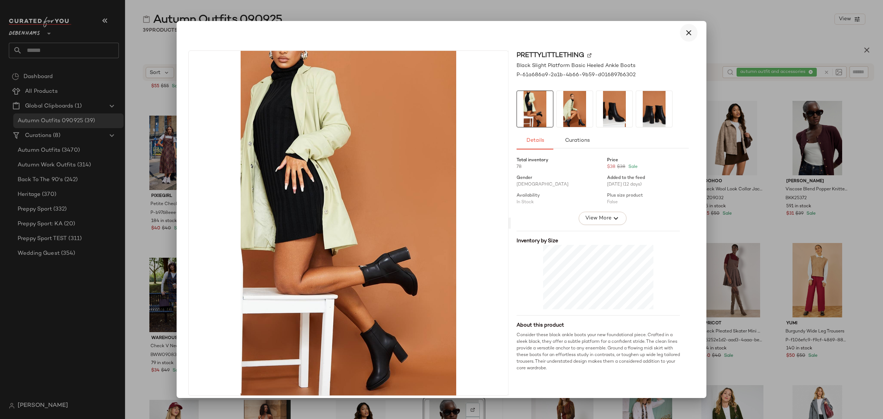
click at [687, 33] on icon "button" at bounding box center [688, 32] width 9 height 9
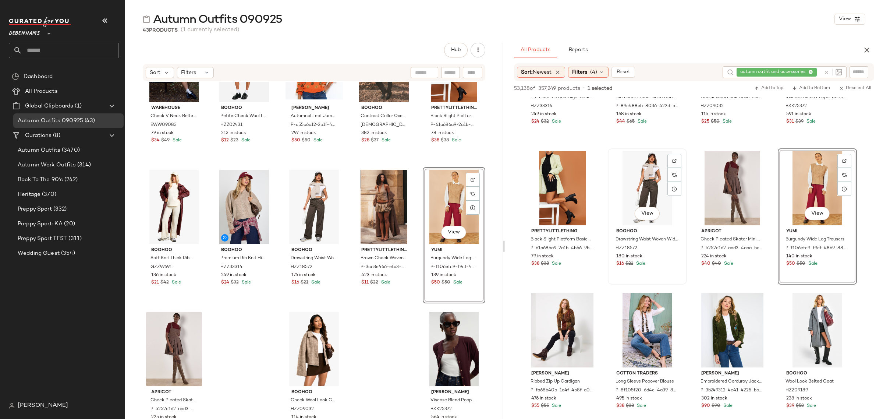
scroll to position [3404, 0]
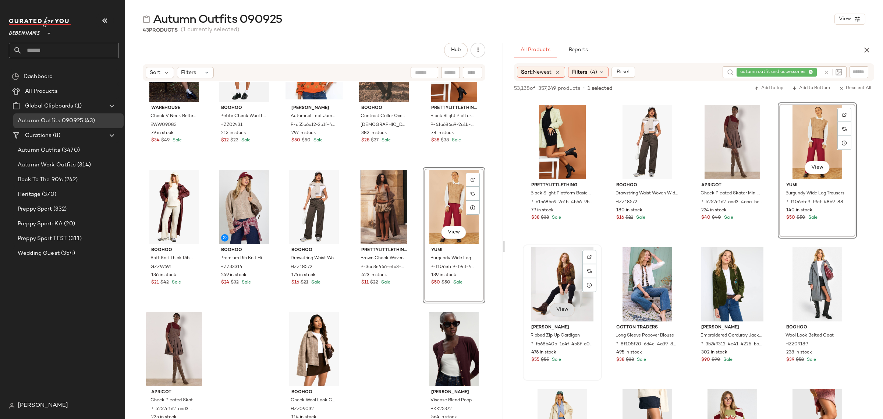
click at [562, 310] on span "View" at bounding box center [562, 310] width 13 height 6
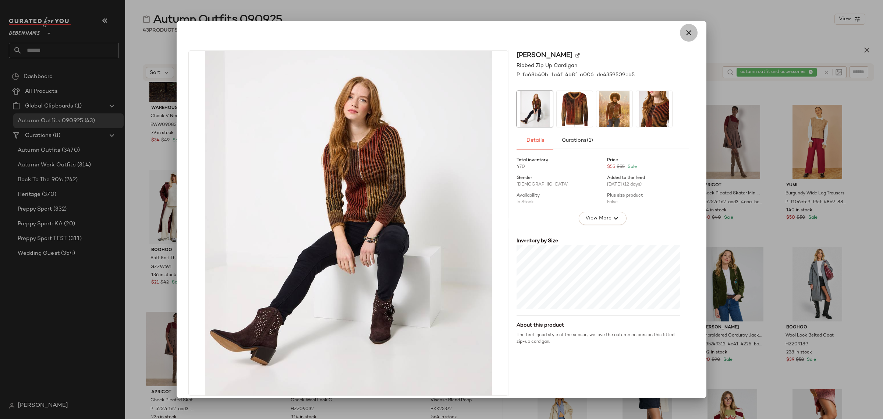
click at [685, 33] on icon "button" at bounding box center [688, 32] width 9 height 9
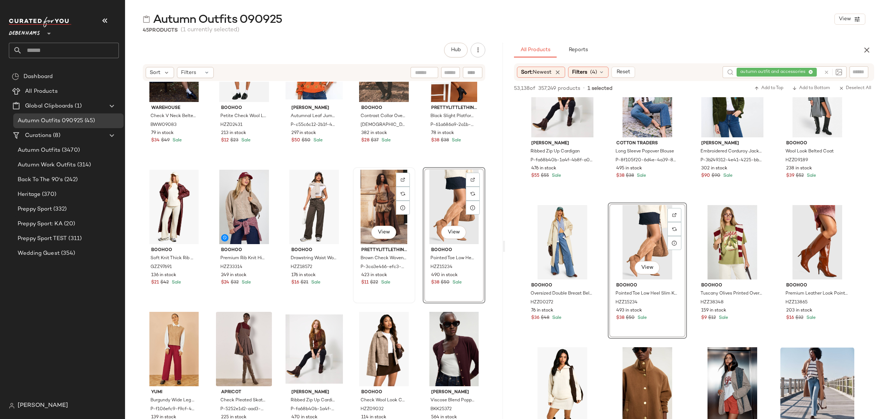
scroll to position [920, 0]
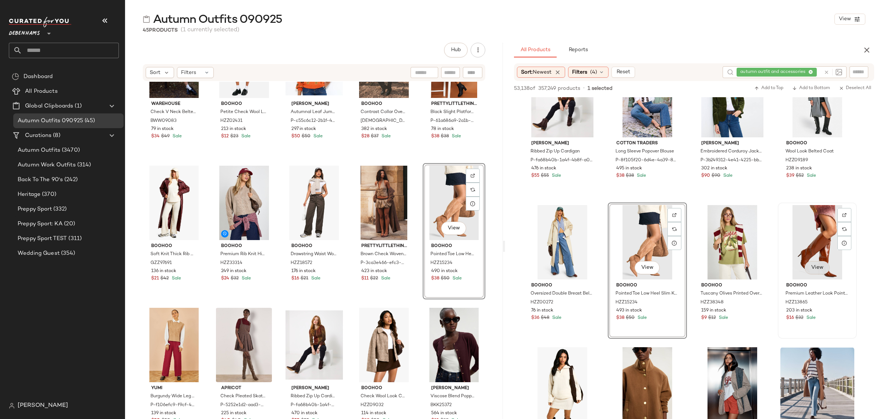
click at [811, 270] on span "View" at bounding box center [817, 268] width 13 height 6
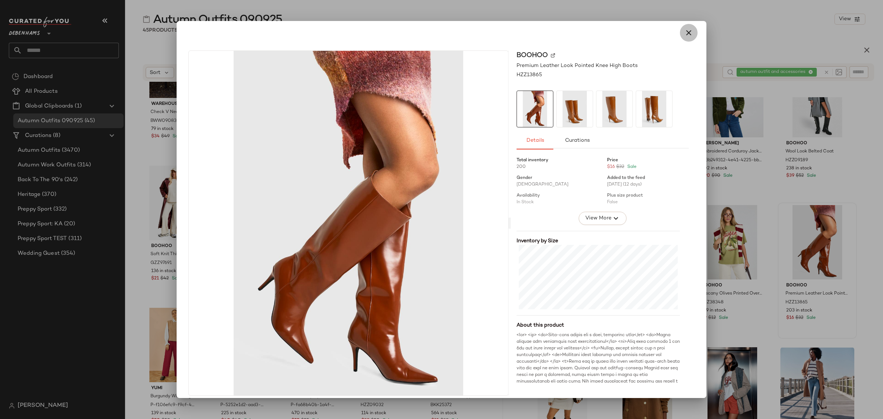
click at [684, 32] on icon "button" at bounding box center [688, 32] width 9 height 9
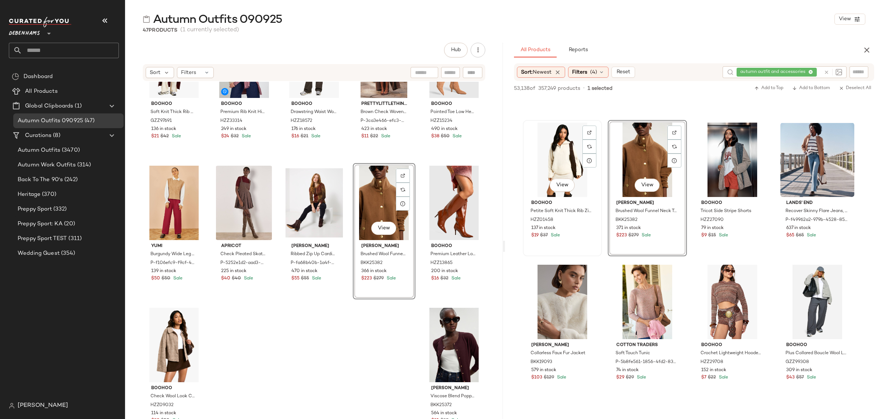
scroll to position [3818, 0]
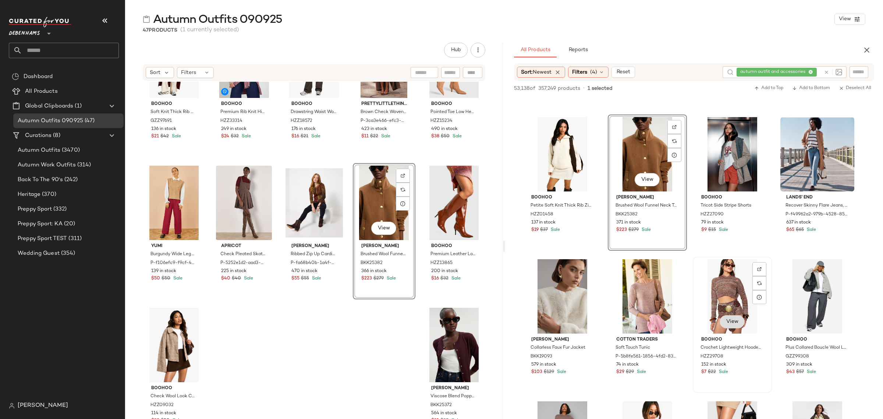
click at [727, 321] on span "View" at bounding box center [732, 322] width 13 height 6
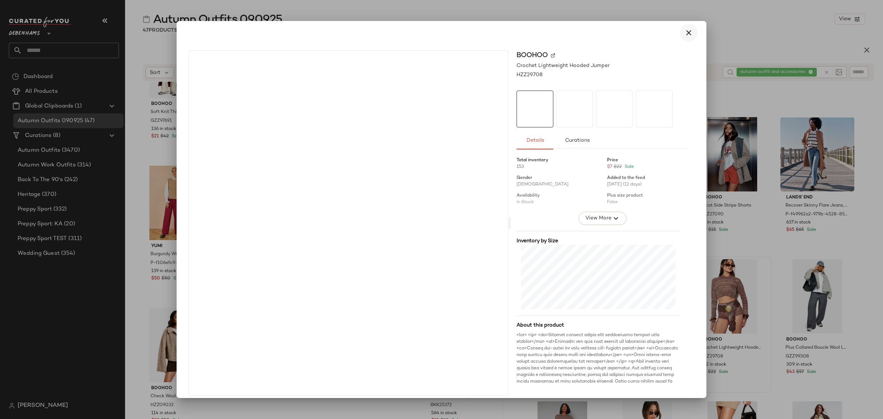
click at [686, 33] on icon "button" at bounding box center [688, 32] width 9 height 9
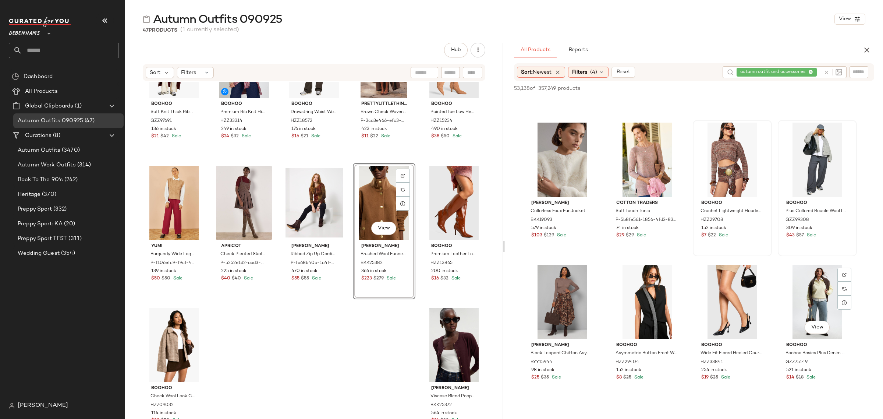
scroll to position [3956, 0]
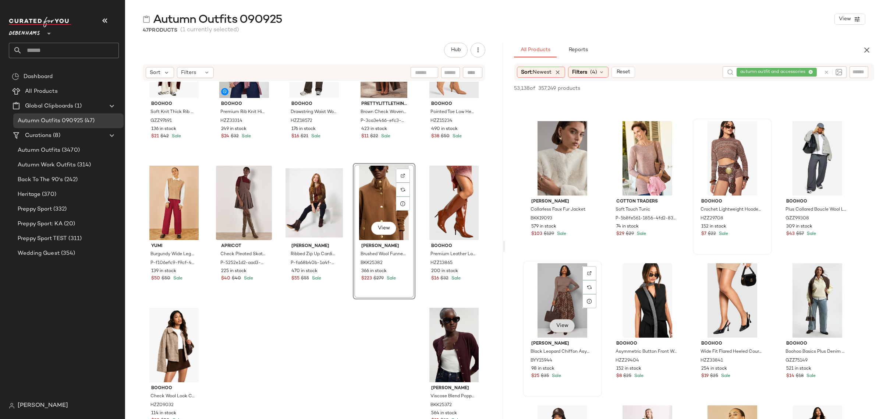
click at [559, 326] on span "View" at bounding box center [562, 326] width 13 height 6
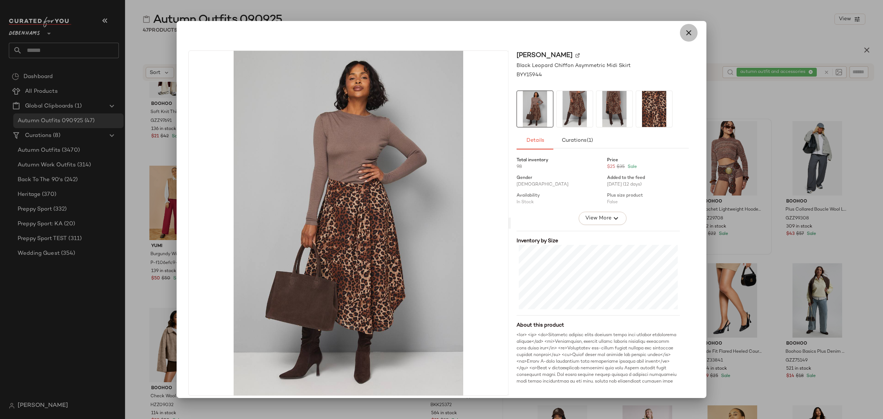
click at [684, 33] on icon "button" at bounding box center [688, 32] width 9 height 9
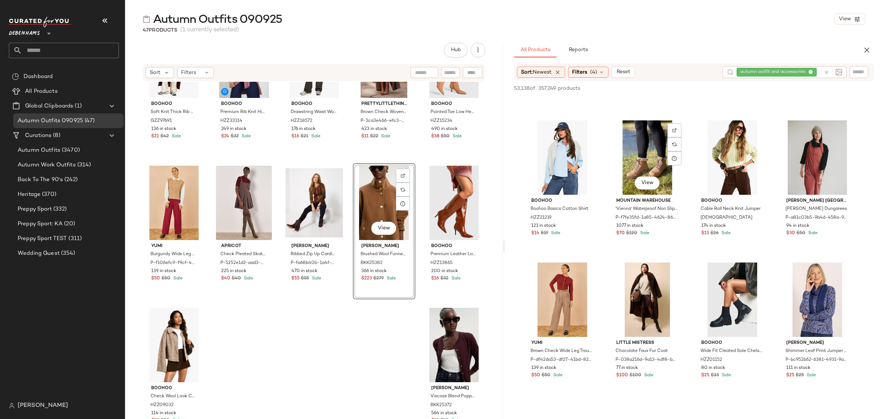
scroll to position [4416, 0]
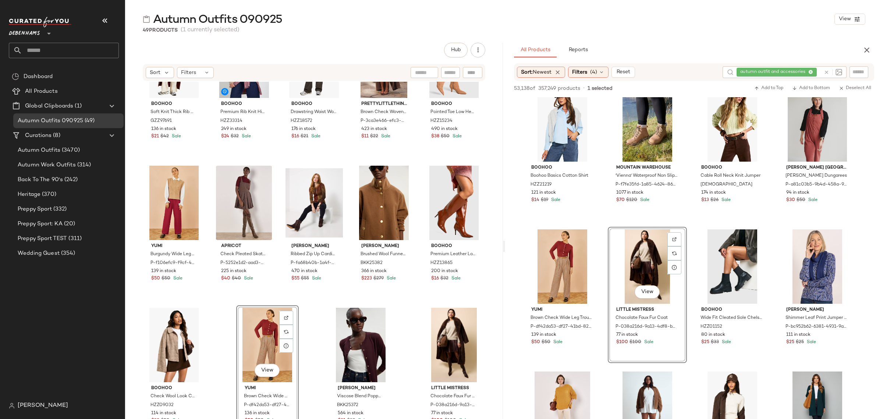
click at [306, 351] on div "boohoo Soft Knit Thick Rib Crew Neck Oversized Jumper And Knitted Trouser Set G…" at bounding box center [314, 261] width 378 height 359
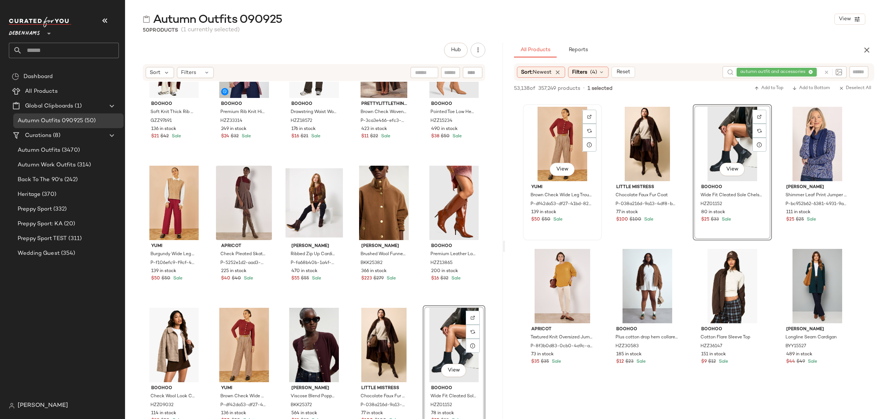
scroll to position [4554, 0]
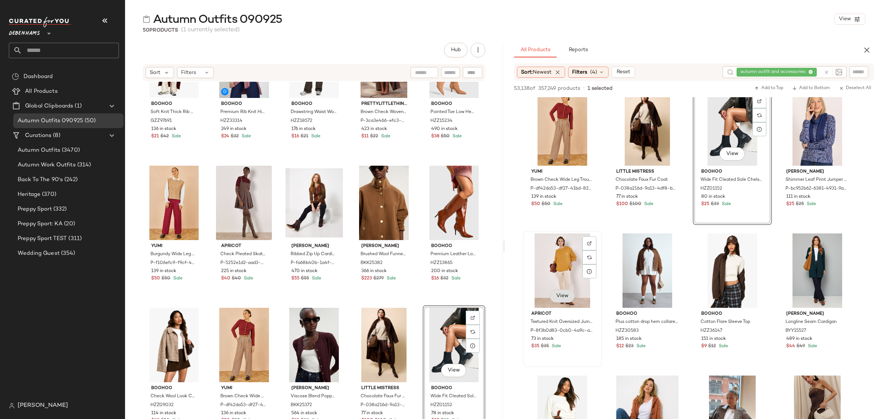
click at [558, 296] on span "View" at bounding box center [562, 296] width 13 height 6
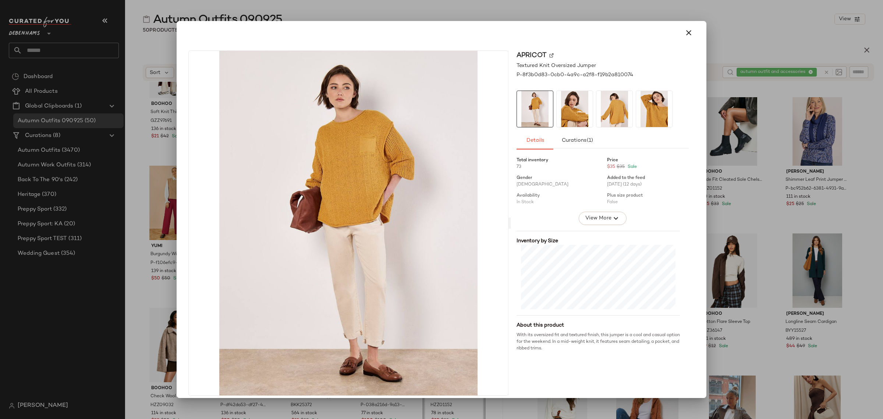
drag, startPoint x: 684, startPoint y: 34, endPoint x: 684, endPoint y: 153, distance: 119.6
click at [684, 153] on div "Apricot Textured Knit Oversized Jumper P-8f3b0d83-0cb0-4a9c-a2f8-f19b2a810074 D…" at bounding box center [442, 209] width 530 height 377
click at [604, 219] on span "View More" at bounding box center [598, 218] width 26 height 9
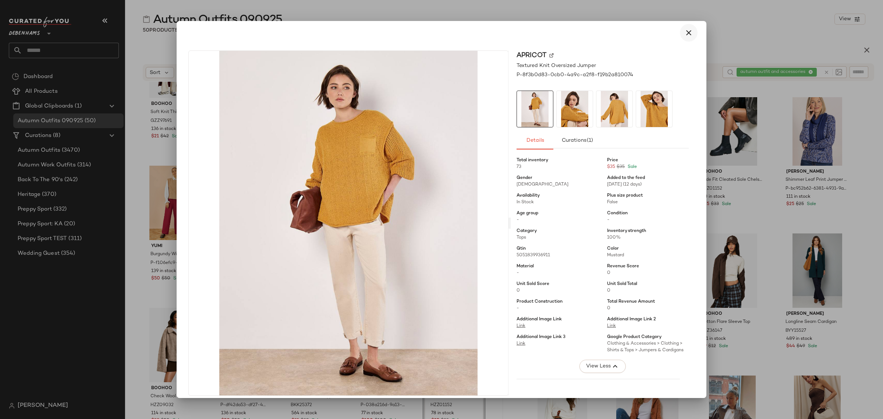
click at [684, 30] on icon "button" at bounding box center [688, 32] width 9 height 9
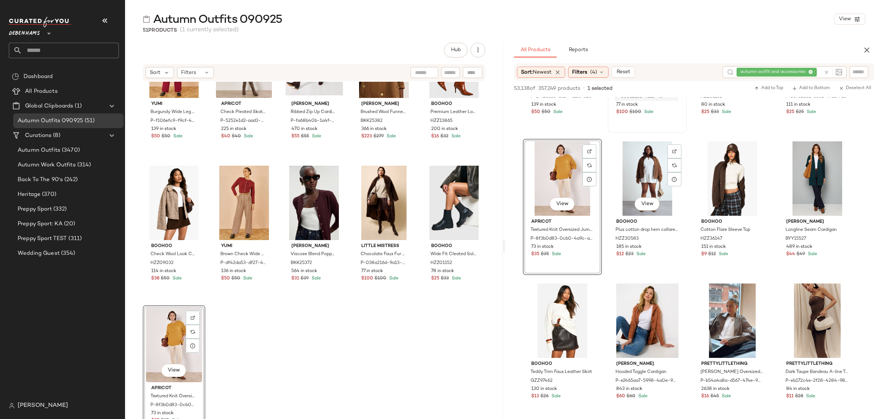
scroll to position [4692, 0]
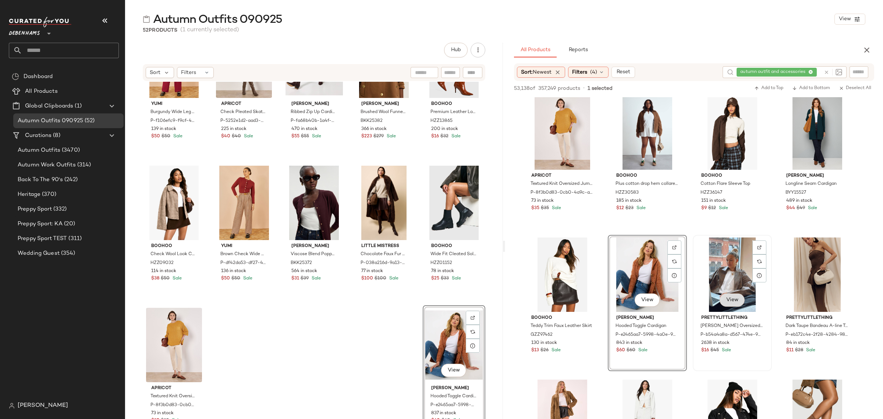
click at [732, 298] on span "View" at bounding box center [732, 300] width 13 height 6
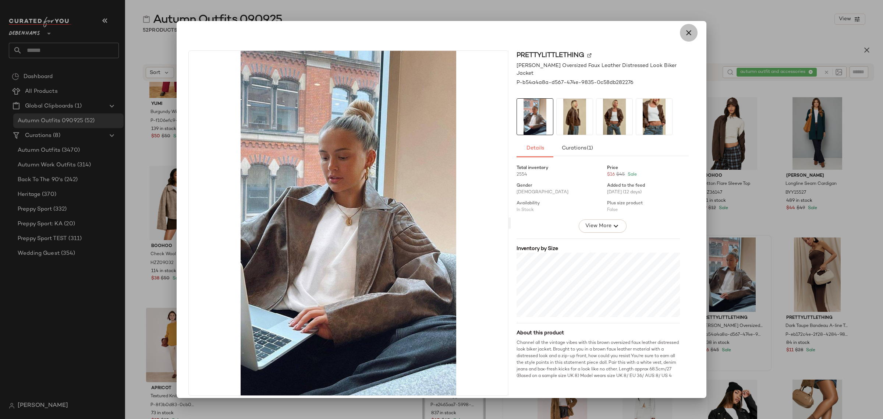
click at [684, 31] on icon "button" at bounding box center [688, 32] width 9 height 9
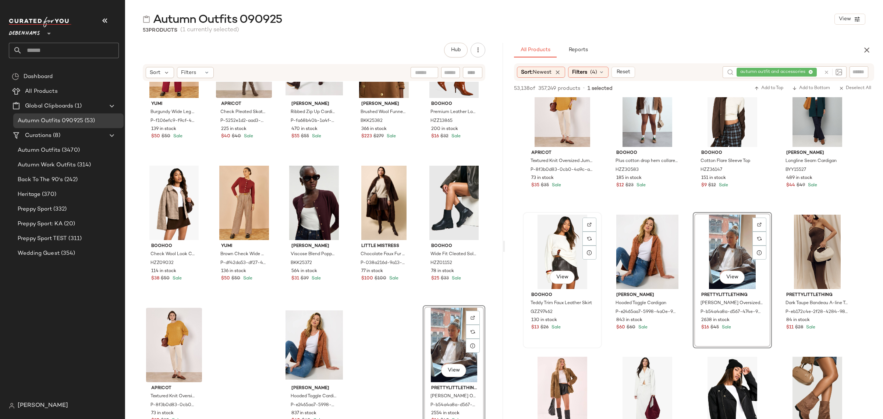
scroll to position [4738, 0]
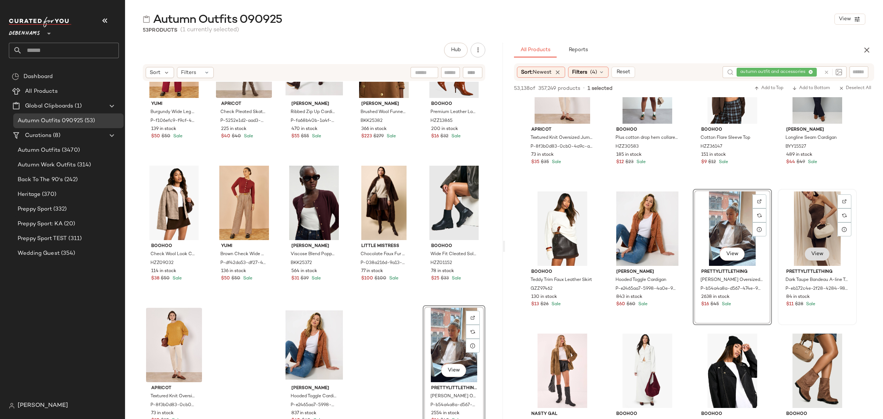
click at [808, 252] on button "View" at bounding box center [817, 253] width 25 height 13
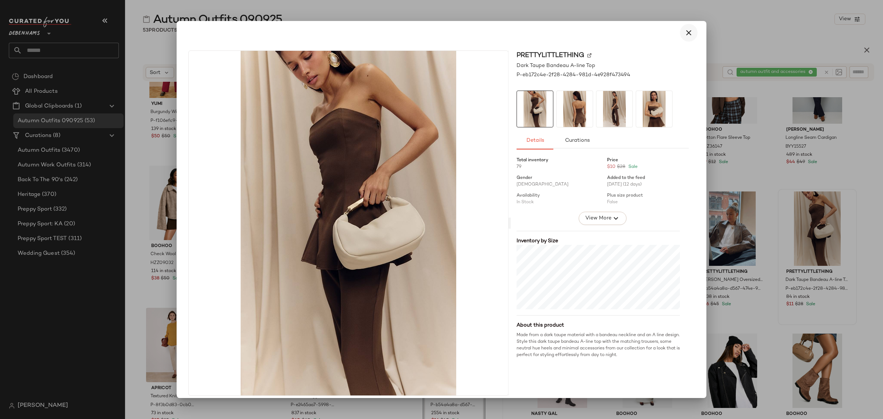
click at [687, 31] on icon "button" at bounding box center [688, 32] width 9 height 9
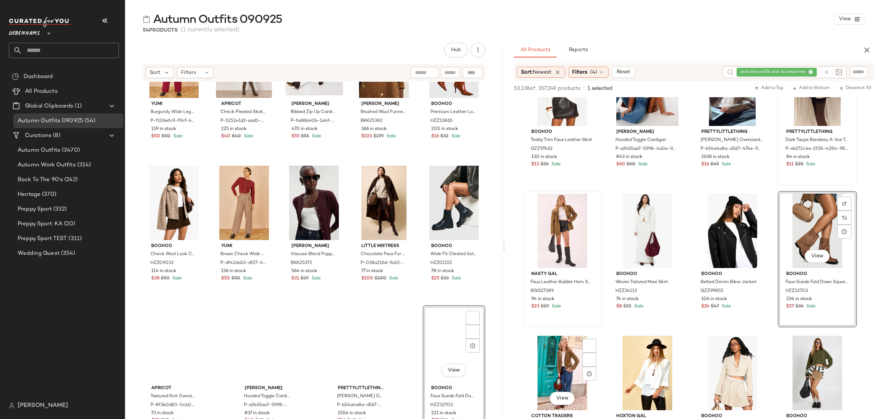
scroll to position [4968, 0]
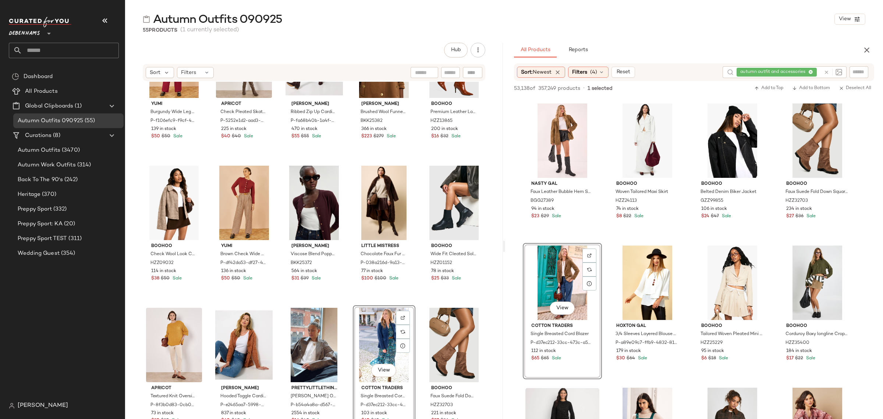
click at [361, 330] on div "View" at bounding box center [383, 345] width 57 height 74
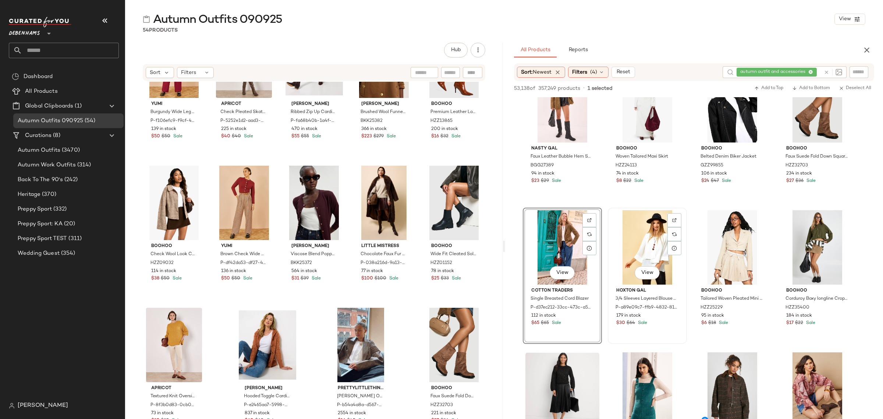
scroll to position [5014, 0]
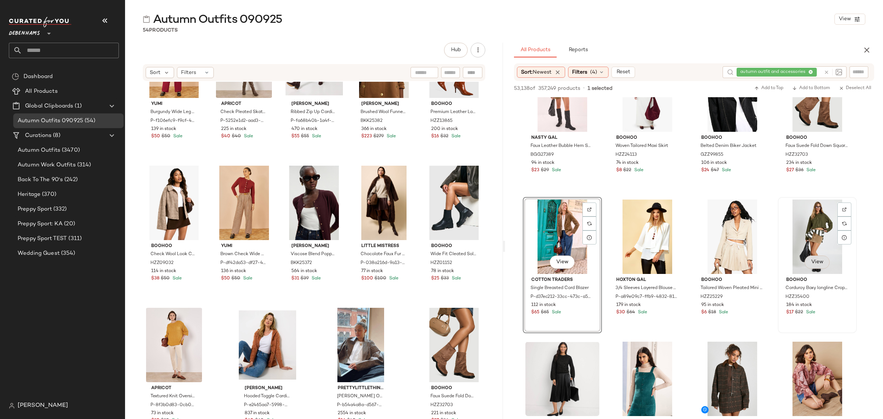
click at [819, 262] on span "View" at bounding box center [817, 262] width 13 height 6
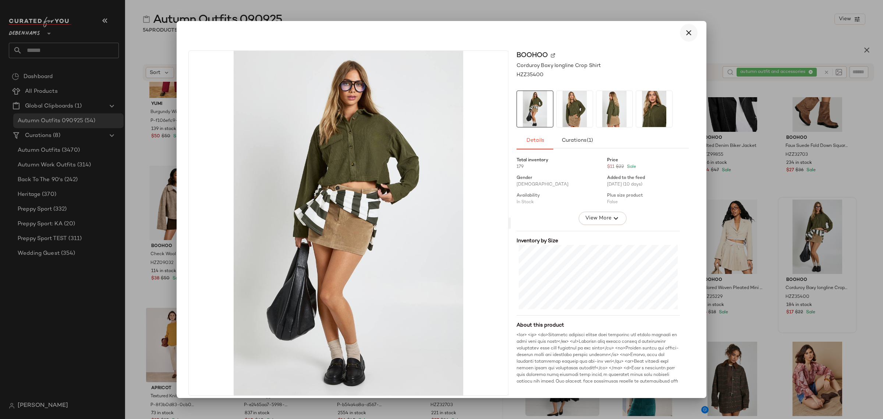
click at [684, 32] on icon "button" at bounding box center [688, 32] width 9 height 9
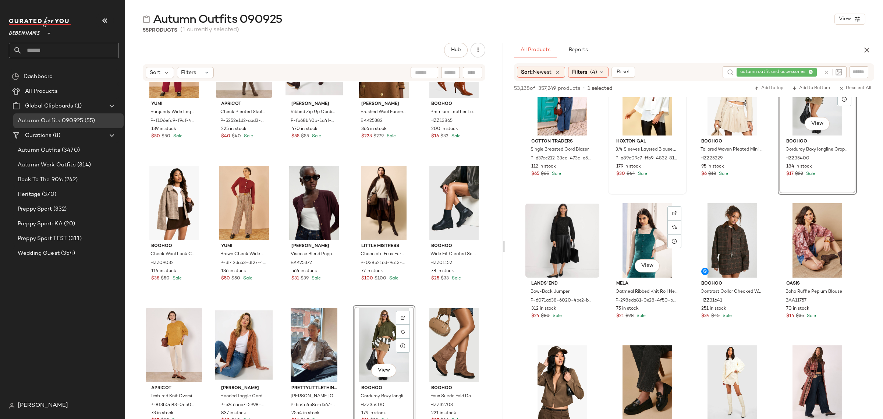
scroll to position [5198, 0]
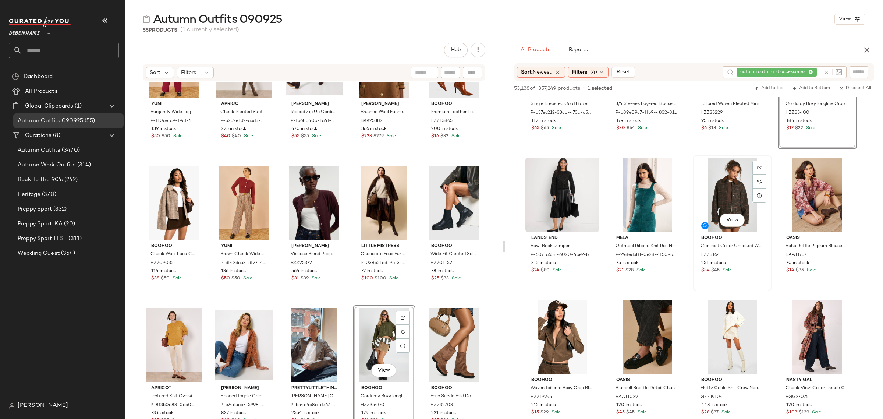
click at [729, 191] on div "View" at bounding box center [733, 195] width 74 height 74
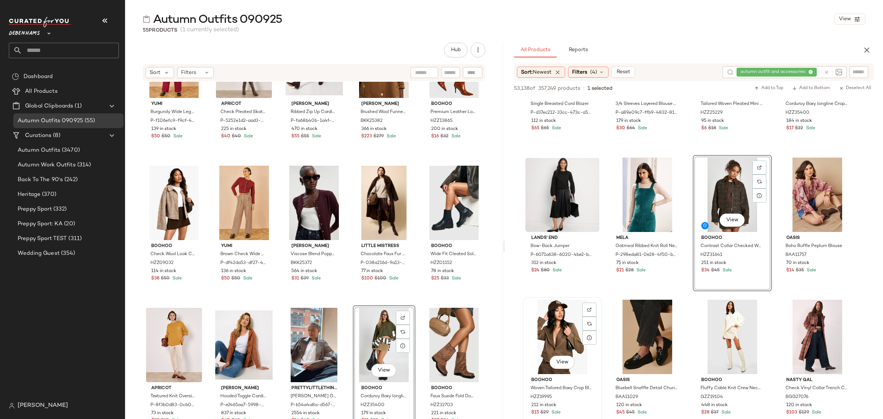
click at [540, 336] on div "View" at bounding box center [563, 337] width 74 height 74
click at [800, 350] on div "View" at bounding box center [818, 337] width 74 height 74
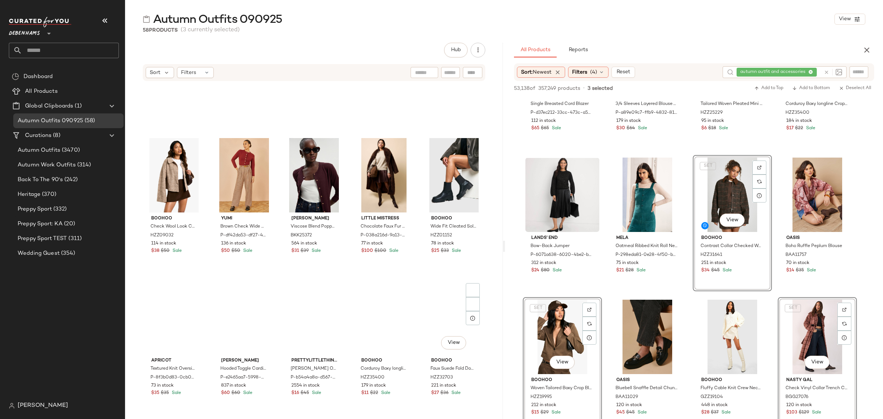
scroll to position [1346, 0]
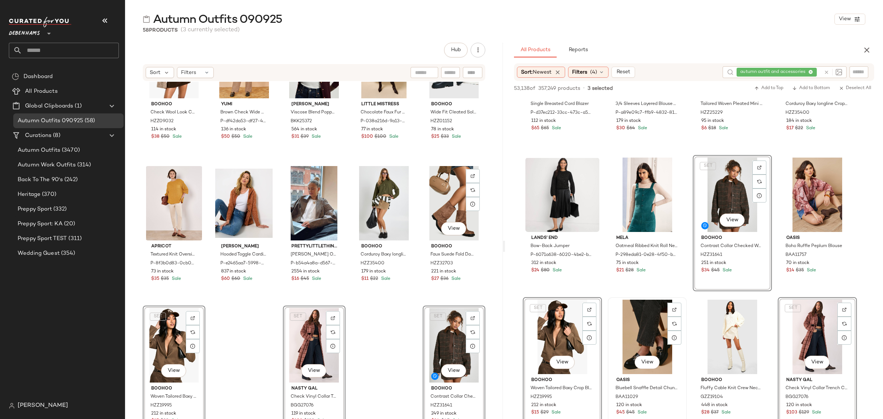
click at [645, 333] on div "View" at bounding box center [648, 337] width 74 height 74
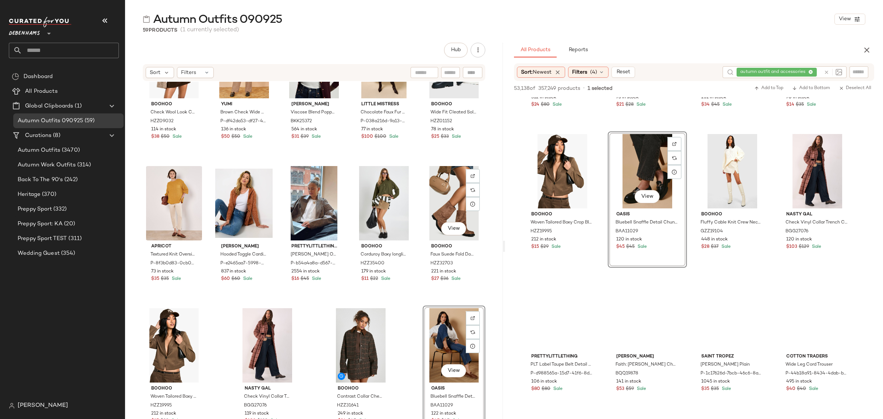
scroll to position [5382, 0]
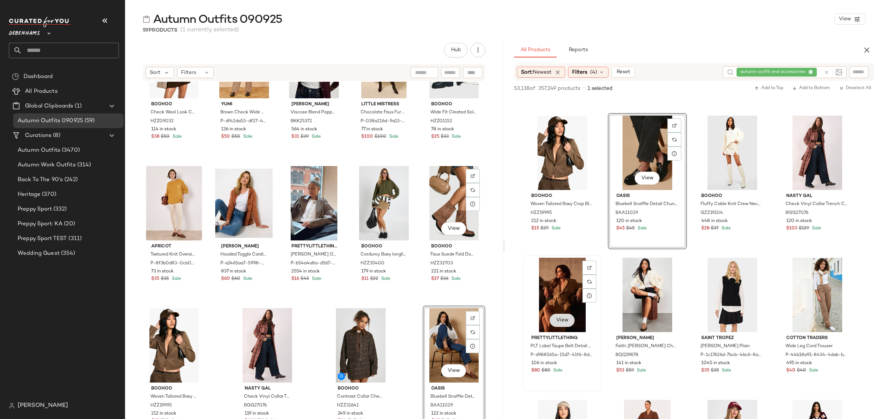
click at [560, 323] on span "View" at bounding box center [562, 320] width 13 height 6
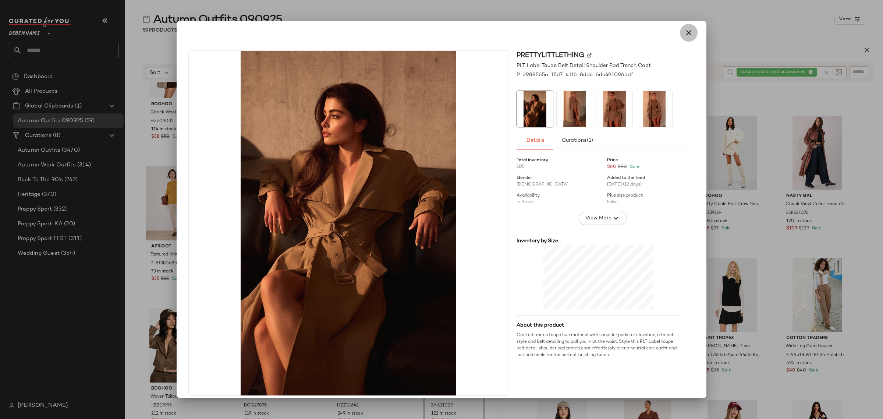
click at [684, 30] on icon "button" at bounding box center [688, 32] width 9 height 9
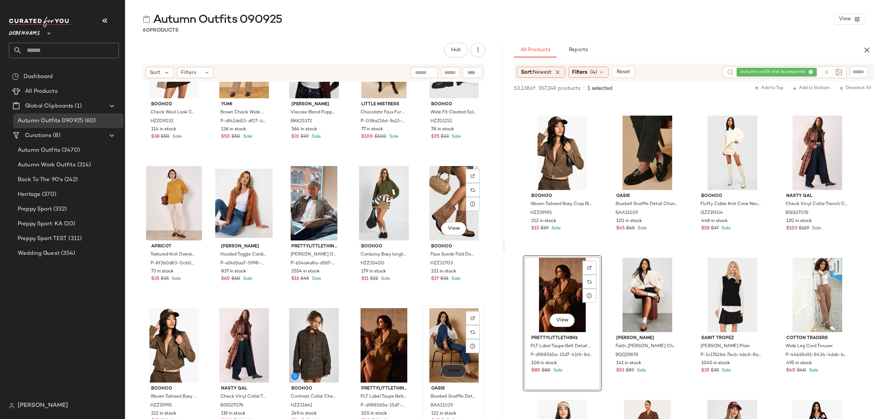
click at [448, 372] on span "View" at bounding box center [453, 371] width 13 height 6
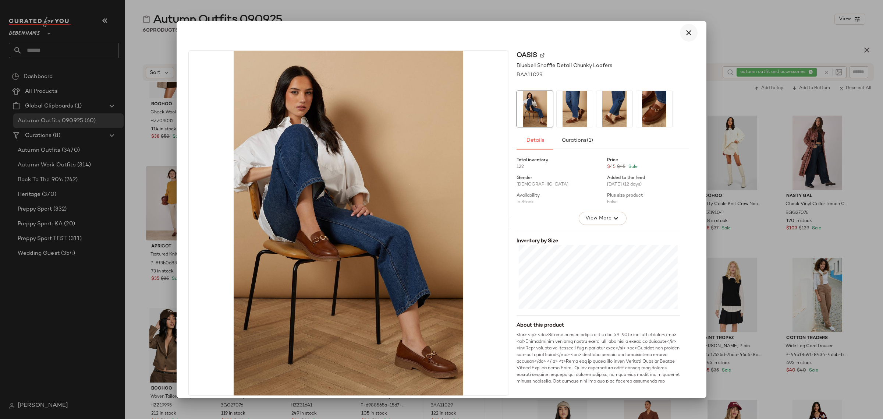
click at [684, 32] on icon "button" at bounding box center [688, 32] width 9 height 9
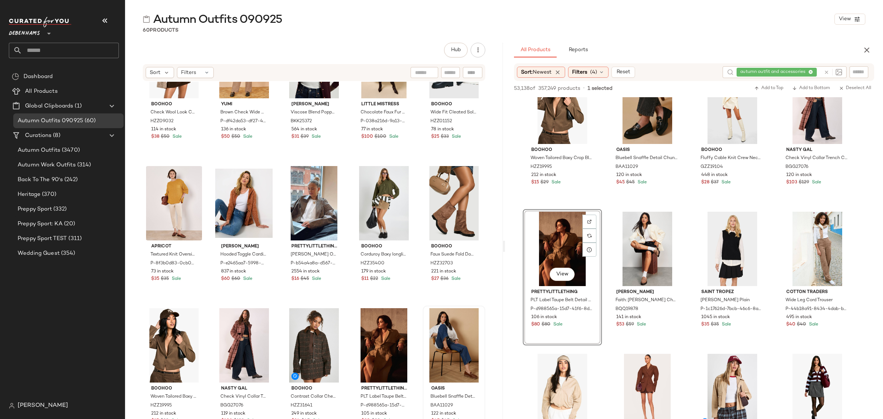
scroll to position [5474, 0]
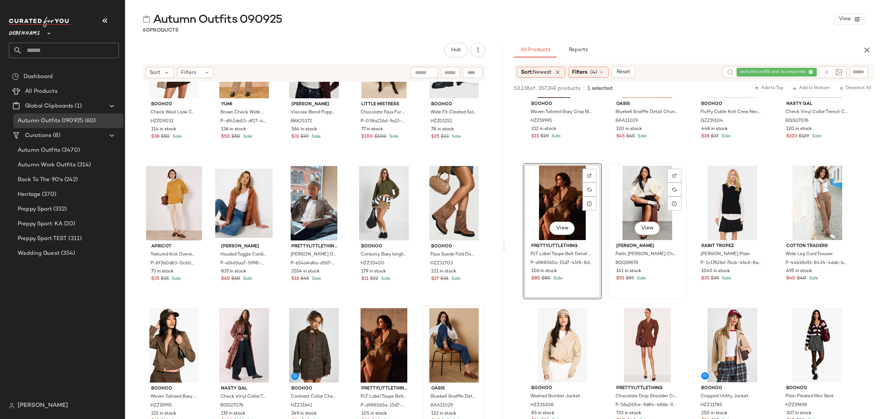
click at [638, 202] on div "View" at bounding box center [648, 203] width 74 height 74
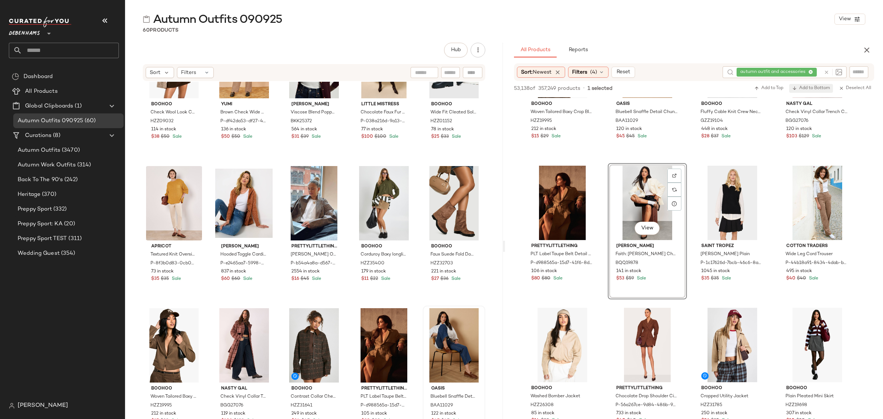
click at [810, 87] on span "Add to Bottom" at bounding box center [811, 88] width 38 height 5
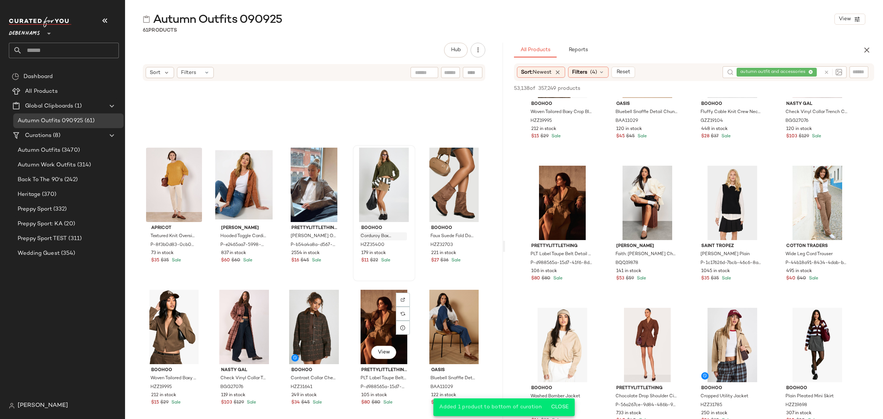
scroll to position [1489, 0]
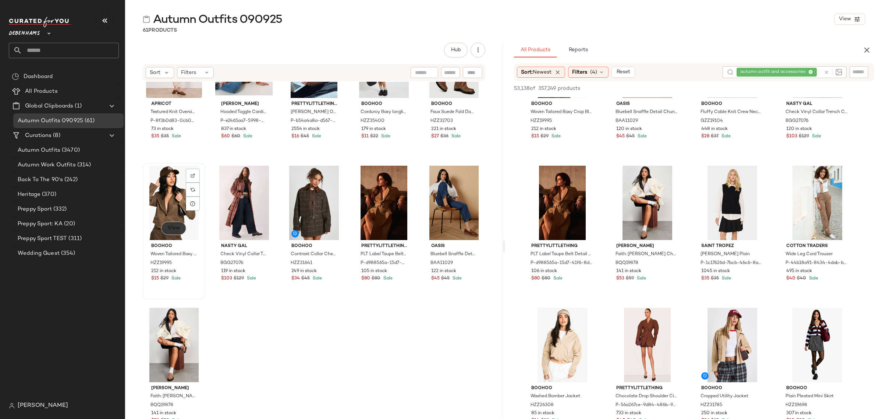
click at [177, 226] on span "View" at bounding box center [173, 228] width 13 height 6
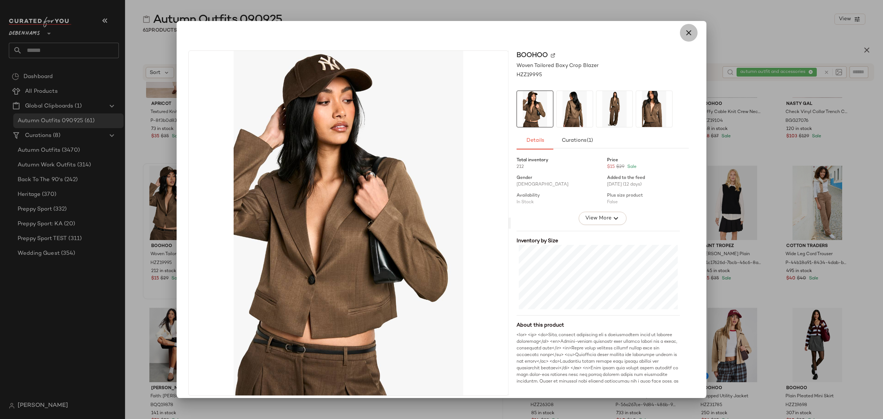
click at [684, 33] on icon "button" at bounding box center [688, 32] width 9 height 9
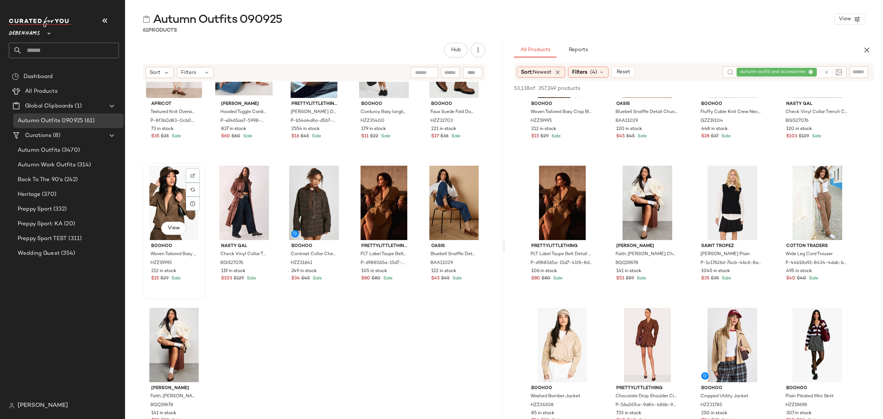
click at [166, 191] on div "View" at bounding box center [173, 203] width 57 height 74
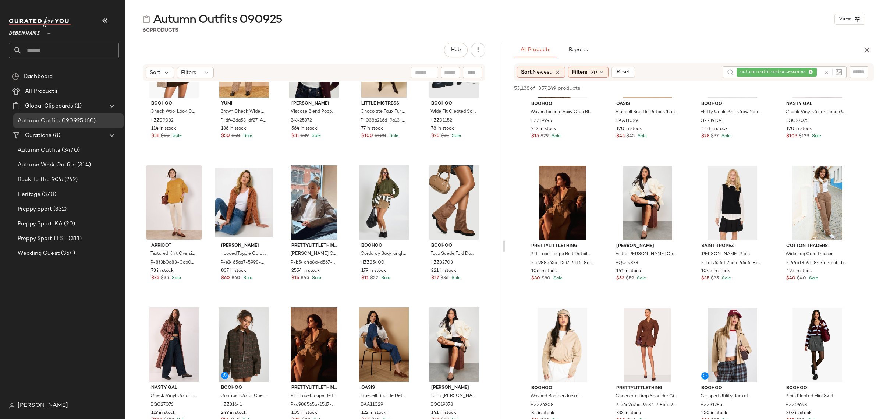
scroll to position [1346, 0]
click at [560, 371] on span "View" at bounding box center [562, 370] width 13 height 6
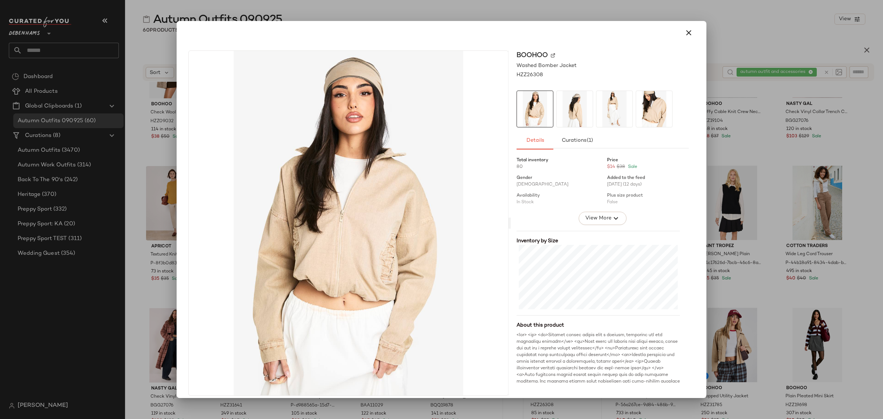
click at [574, 116] on img at bounding box center [575, 109] width 36 height 36
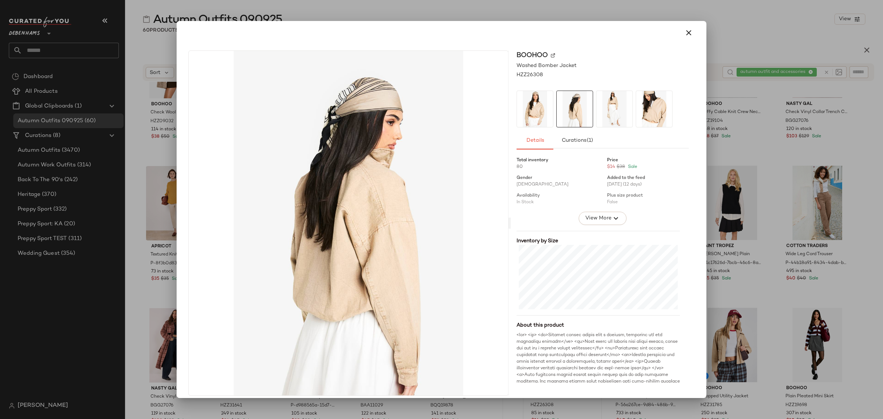
click at [616, 115] on img at bounding box center [615, 109] width 36 height 36
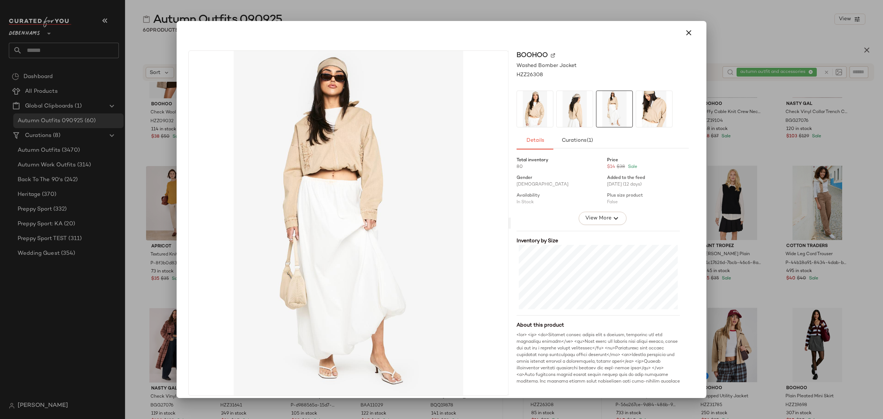
click at [649, 107] on img at bounding box center [654, 109] width 36 height 36
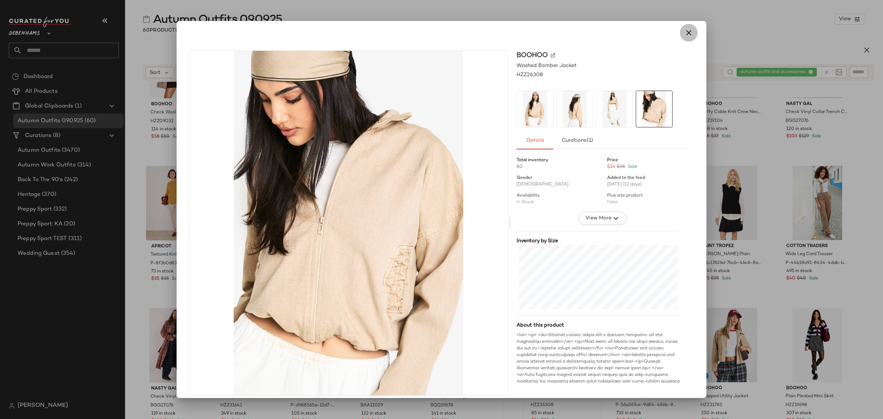
click at [686, 33] on icon "button" at bounding box center [688, 32] width 9 height 9
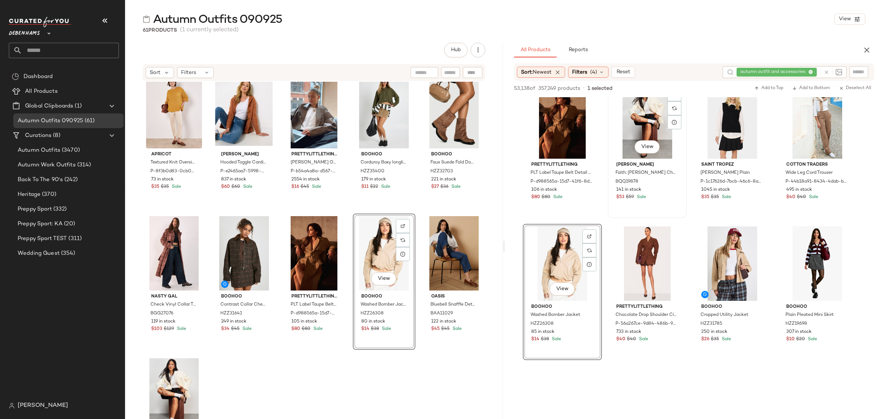
scroll to position [5566, 0]
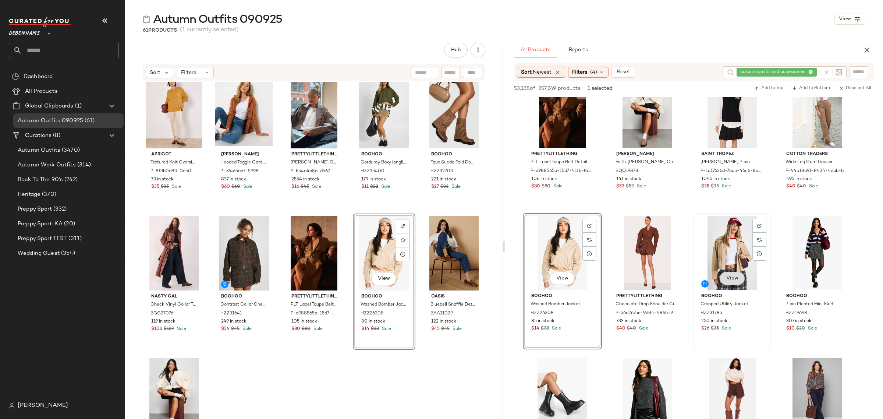
click at [731, 277] on span "View" at bounding box center [732, 278] width 13 height 6
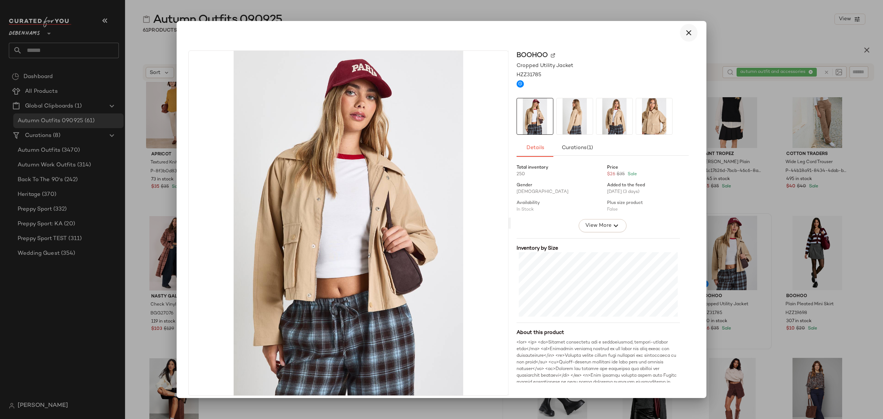
click at [686, 34] on icon "button" at bounding box center [688, 32] width 9 height 9
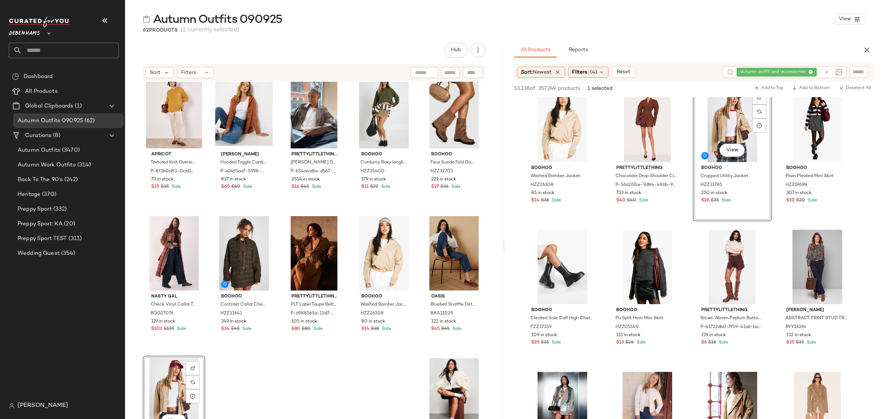
scroll to position [5750, 0]
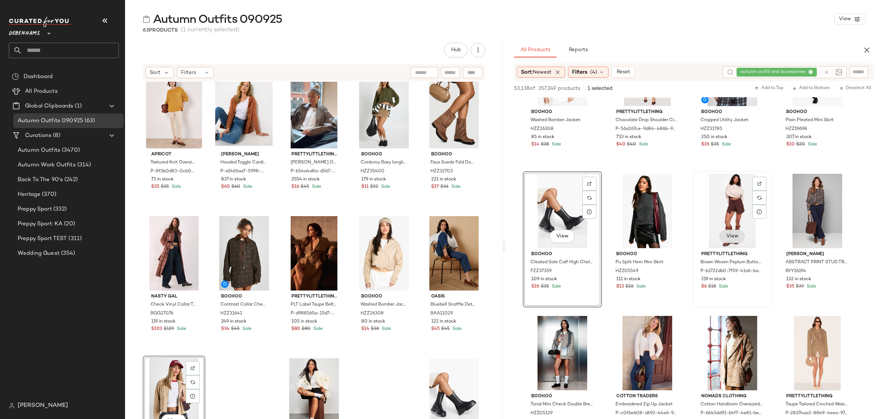
click at [722, 237] on button "View" at bounding box center [732, 236] width 25 height 13
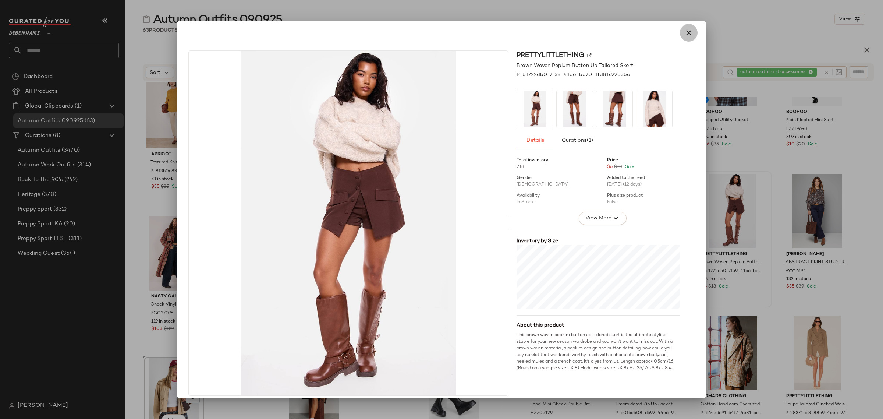
click at [684, 29] on icon "button" at bounding box center [688, 32] width 9 height 9
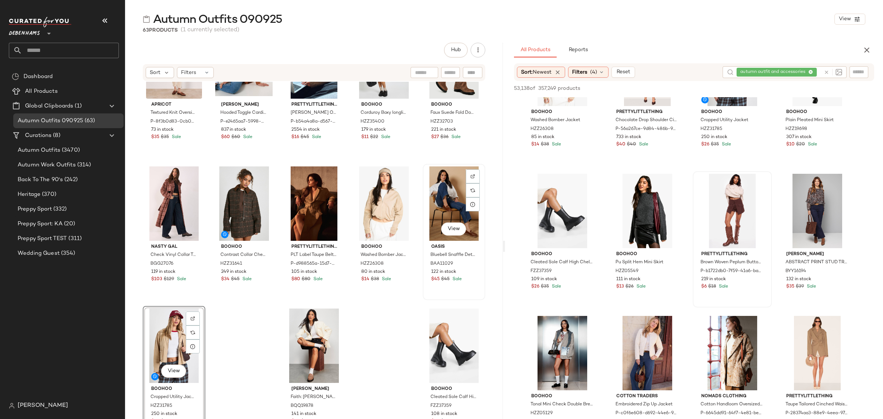
scroll to position [1489, 0]
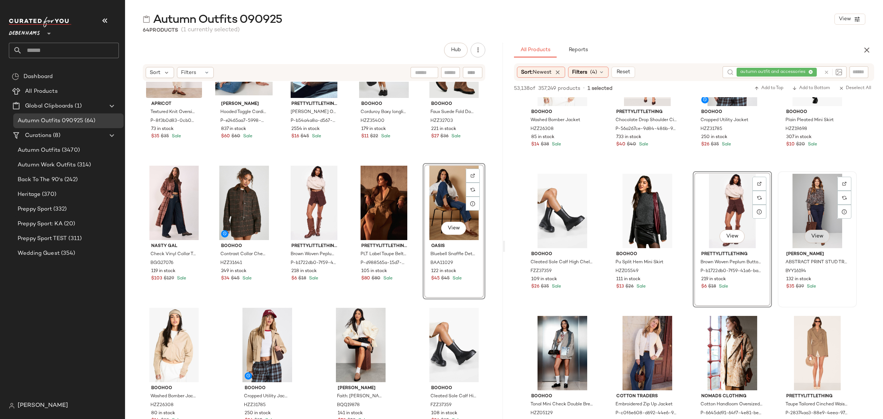
click at [816, 238] on span "View" at bounding box center [817, 236] width 13 height 6
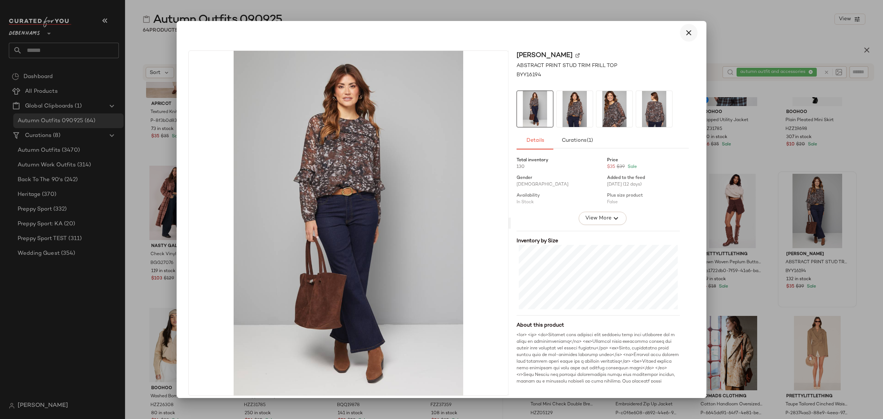
click at [680, 31] on button "button" at bounding box center [689, 33] width 18 height 18
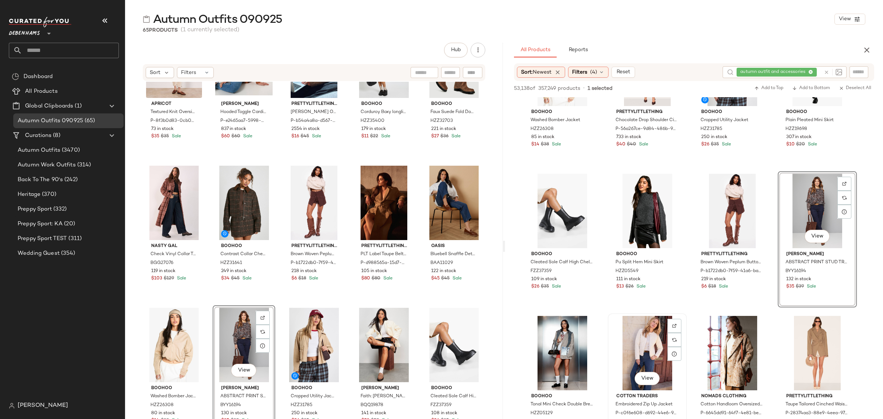
scroll to position [5796, 0]
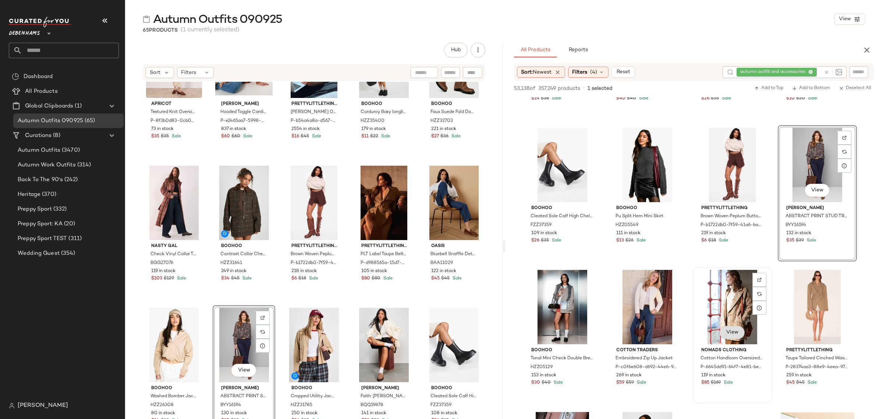
click at [735, 332] on span "View" at bounding box center [732, 332] width 13 height 6
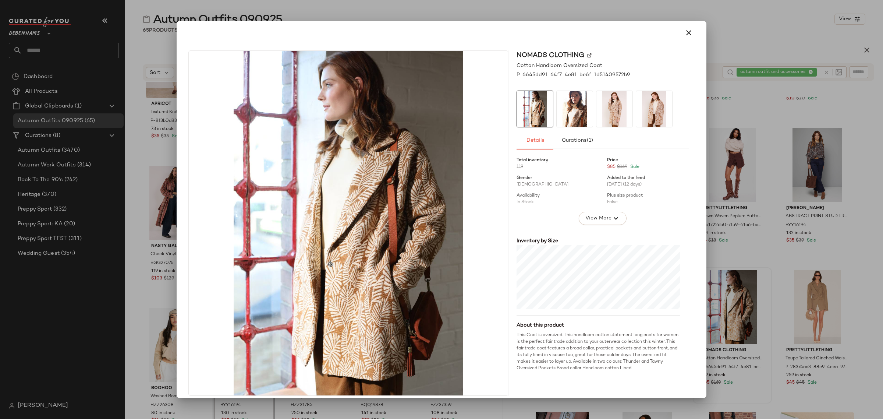
click at [571, 103] on img at bounding box center [575, 109] width 36 height 36
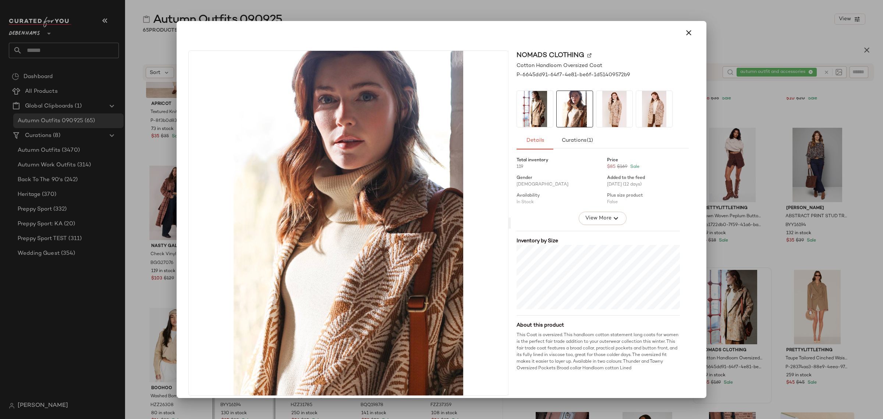
click at [609, 103] on img at bounding box center [615, 109] width 36 height 36
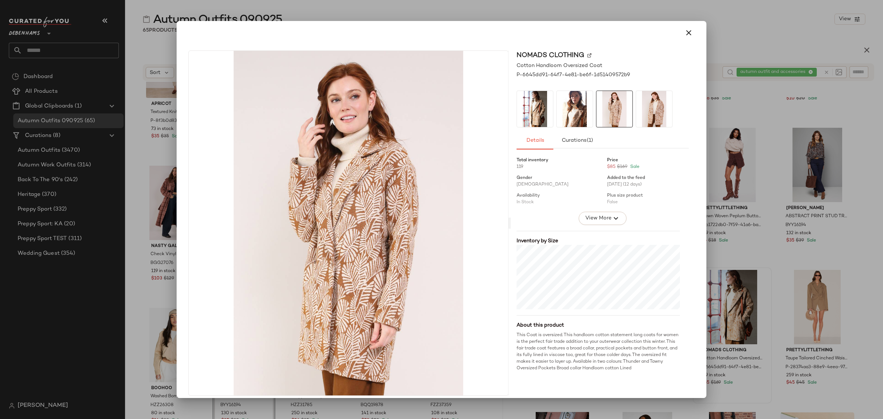
click at [642, 107] on img at bounding box center [654, 109] width 36 height 36
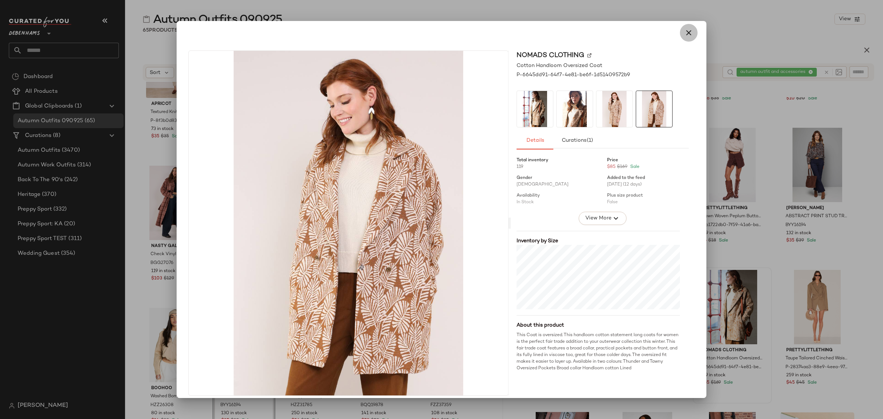
click at [684, 34] on icon "button" at bounding box center [688, 32] width 9 height 9
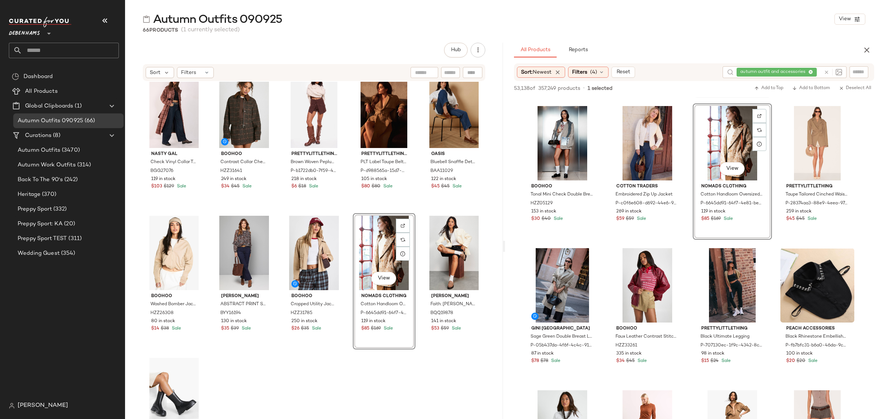
scroll to position [5980, 0]
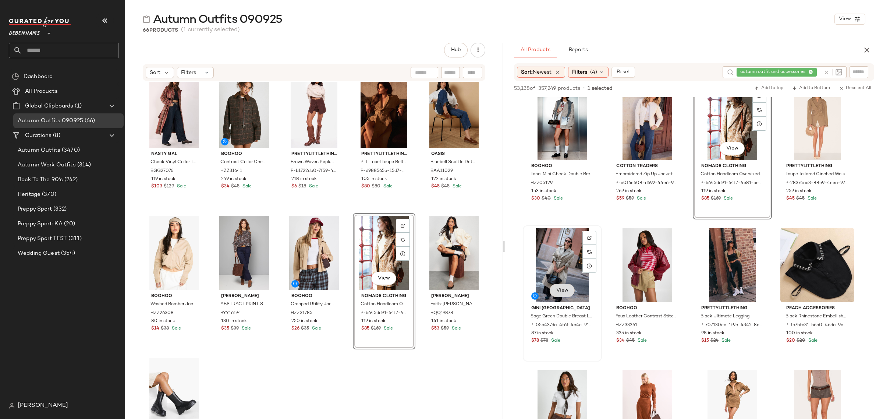
click at [562, 293] on span "View" at bounding box center [562, 290] width 13 height 6
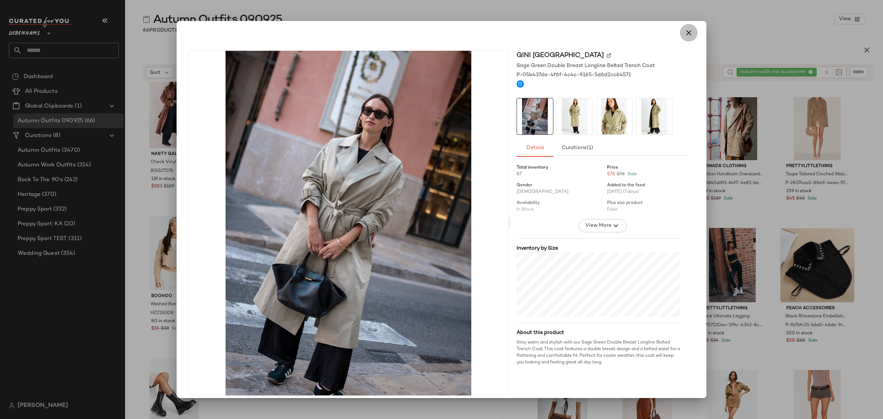
click at [688, 31] on icon "button" at bounding box center [688, 32] width 9 height 9
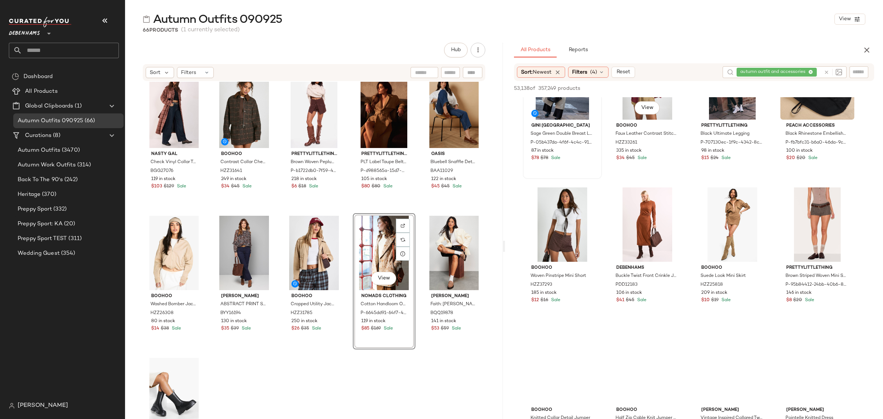
scroll to position [6164, 0]
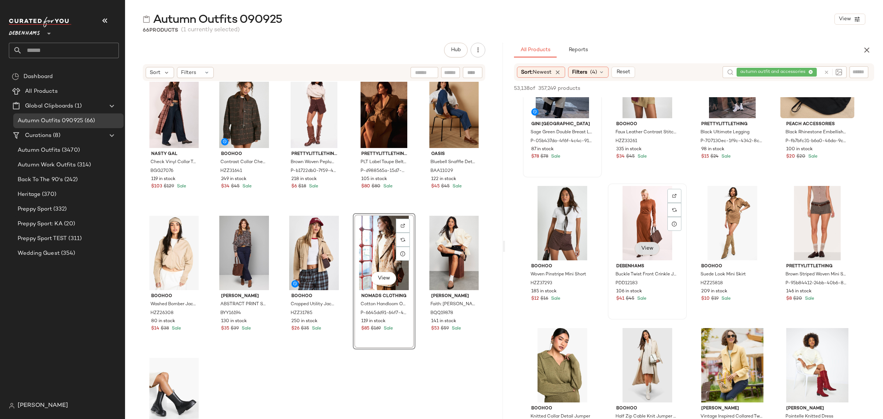
click at [648, 250] on span "View" at bounding box center [647, 248] width 13 height 6
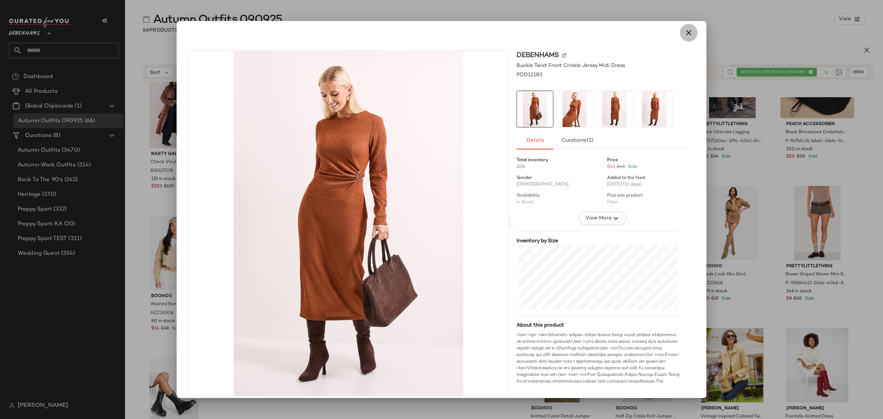
click at [690, 32] on button "button" at bounding box center [689, 33] width 18 height 18
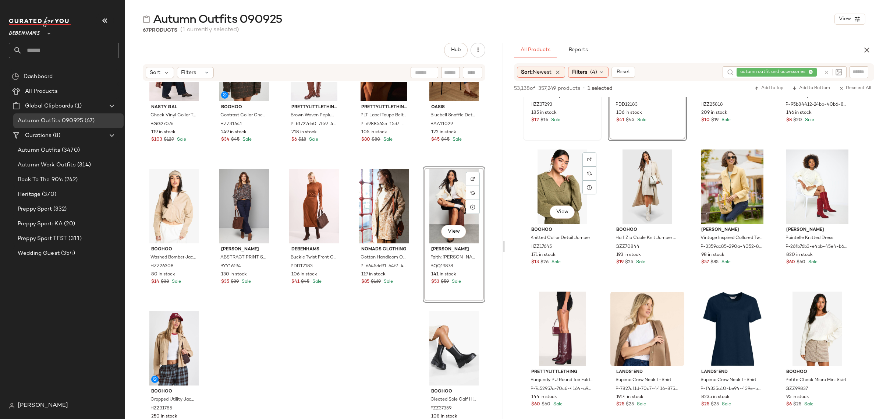
scroll to position [6348, 0]
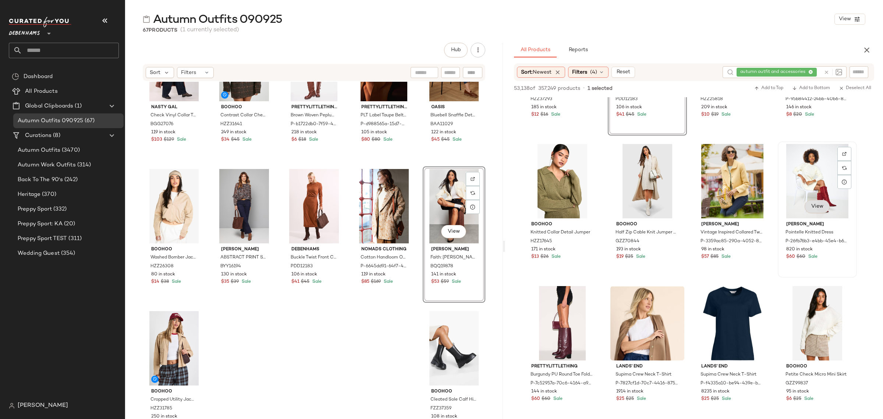
click at [817, 205] on span "View" at bounding box center [817, 207] width 13 height 6
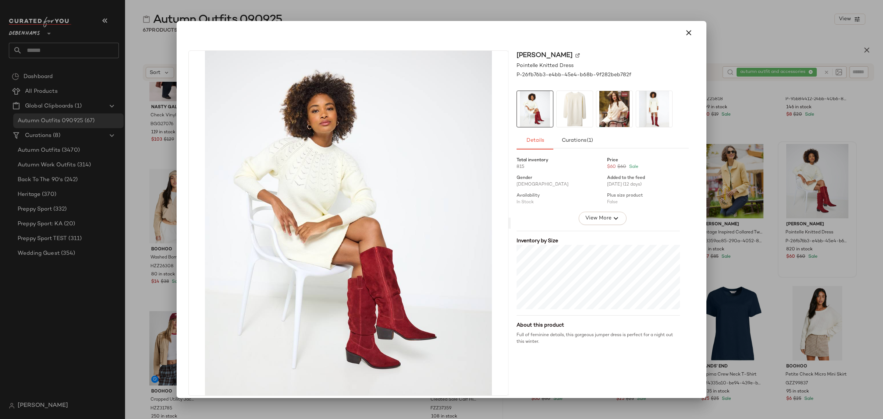
click at [604, 109] on img at bounding box center [615, 109] width 36 height 36
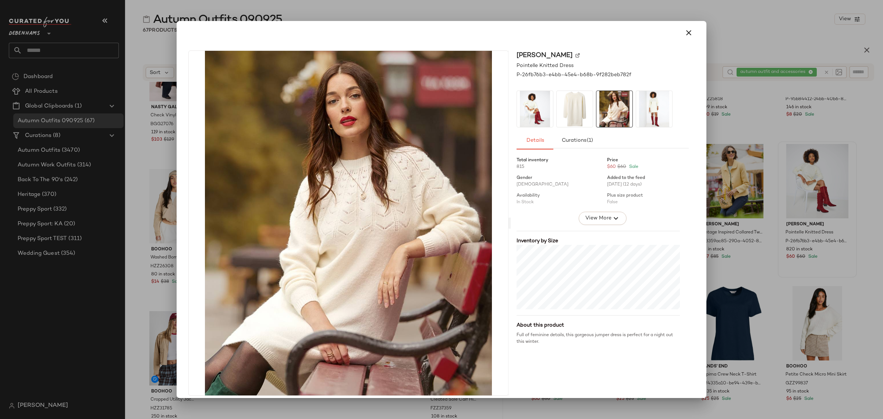
click at [565, 108] on img at bounding box center [575, 109] width 36 height 36
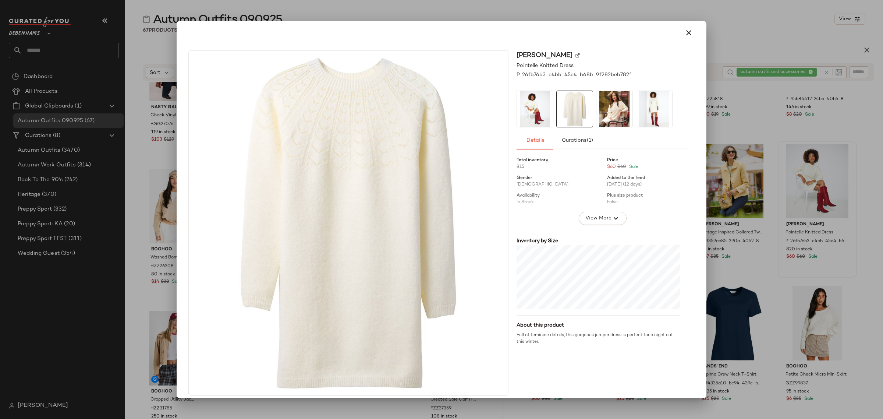
click at [532, 109] on img at bounding box center [535, 109] width 36 height 36
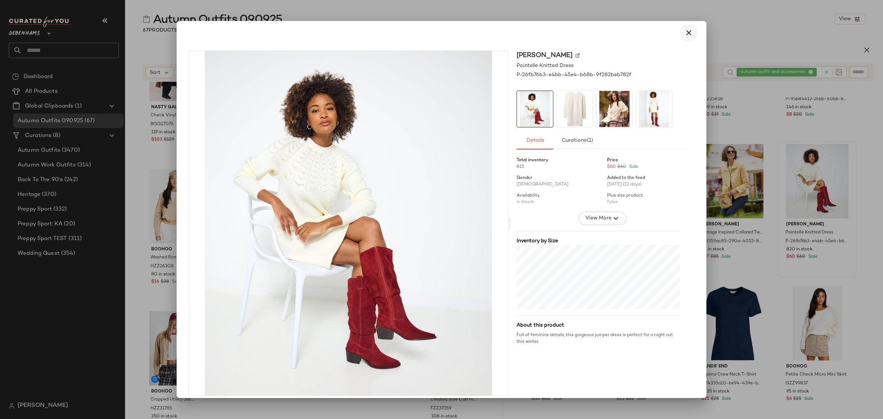
click at [684, 34] on icon "button" at bounding box center [688, 32] width 9 height 9
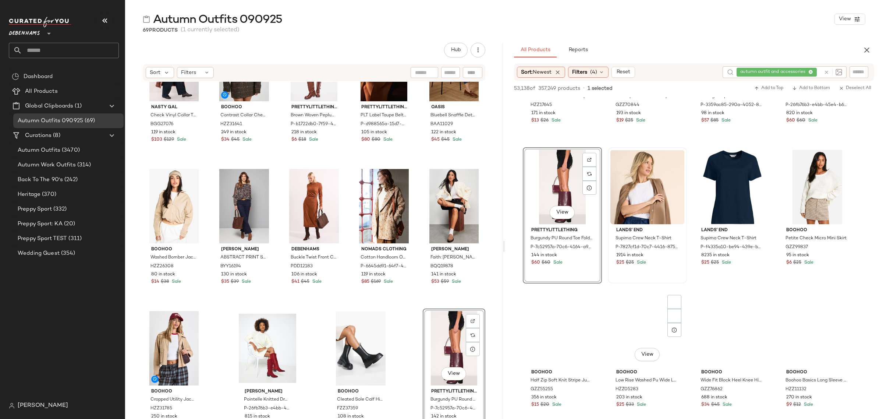
scroll to position [6486, 0]
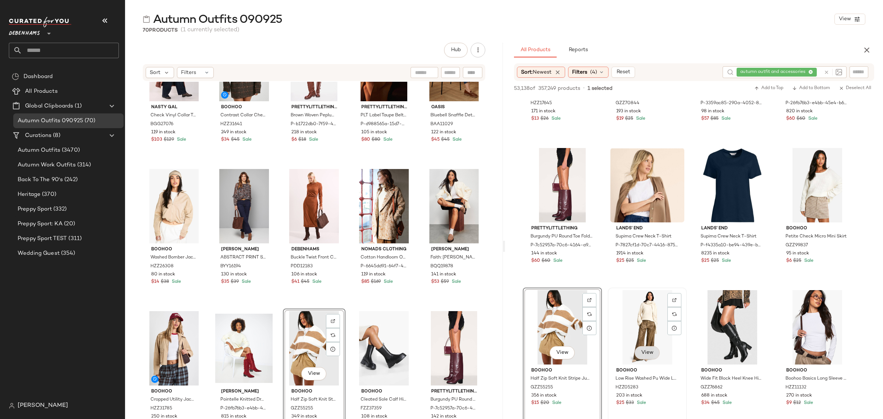
click at [645, 348] on button "View" at bounding box center [647, 352] width 25 height 13
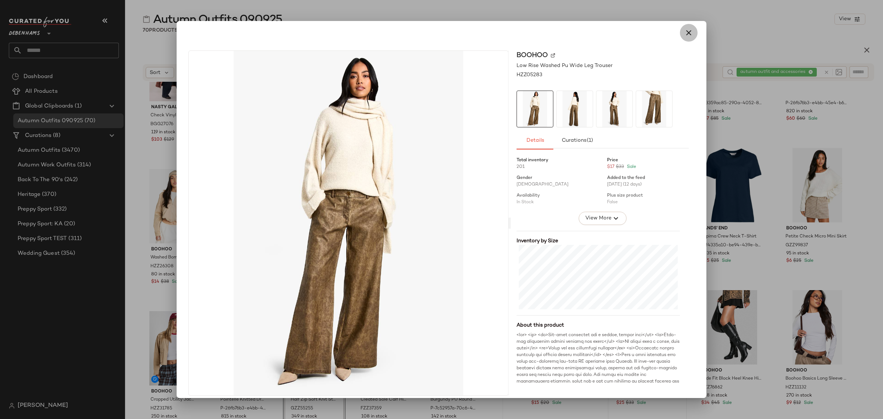
click at [685, 32] on icon "button" at bounding box center [688, 32] width 9 height 9
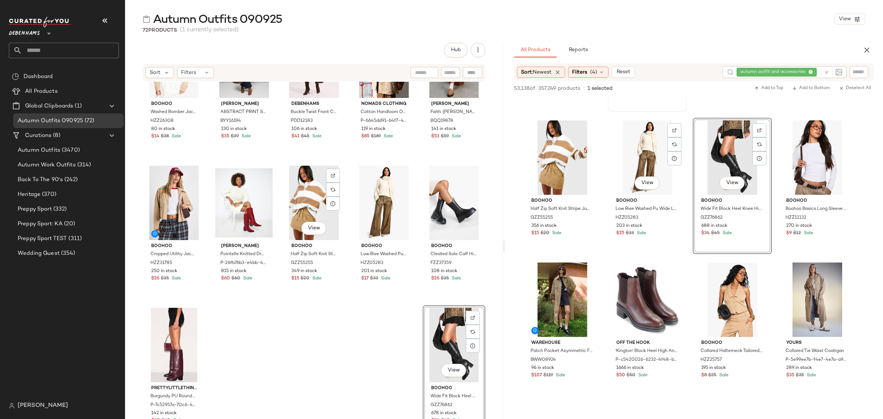
scroll to position [6670, 0]
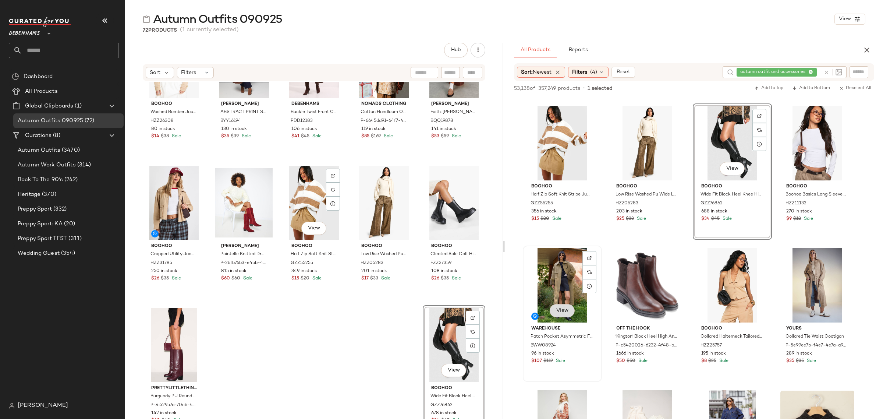
click at [569, 306] on button "View" at bounding box center [562, 310] width 25 height 13
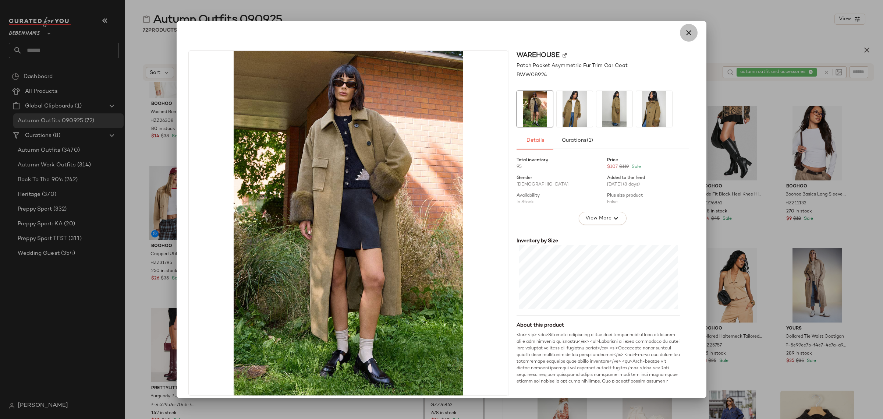
click at [685, 32] on icon "button" at bounding box center [688, 32] width 9 height 9
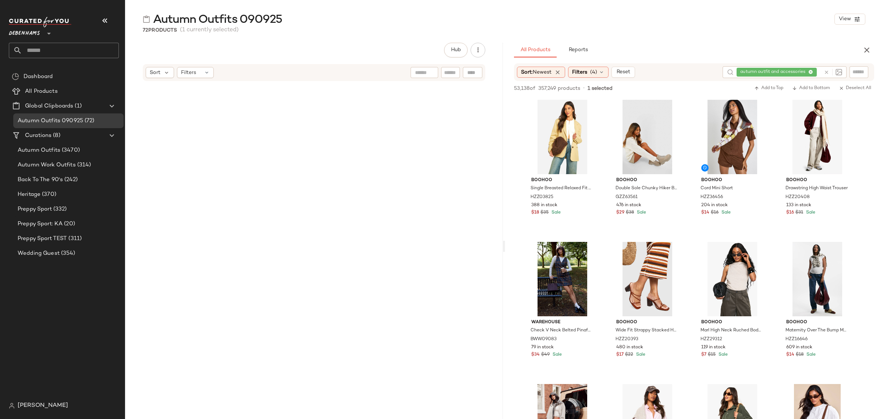
scroll to position [6670, 0]
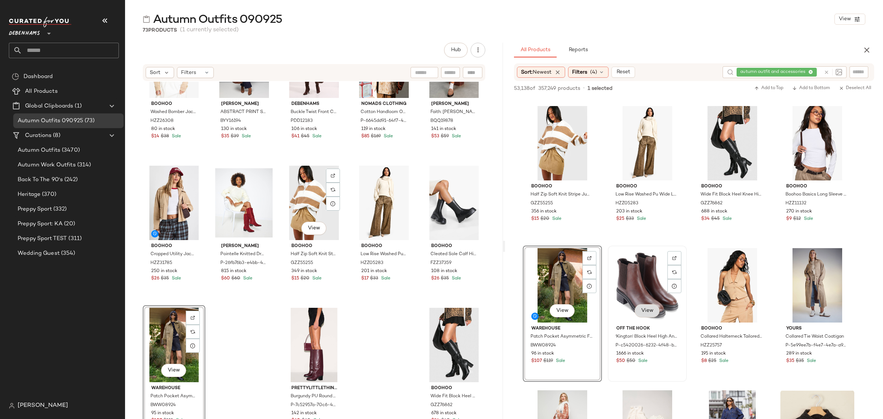
click at [647, 308] on span "View" at bounding box center [647, 311] width 13 height 6
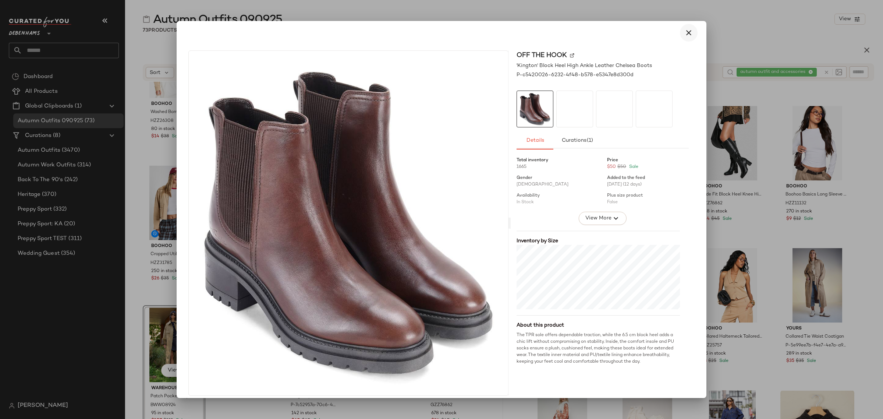
click at [684, 32] on icon "button" at bounding box center [688, 32] width 9 height 9
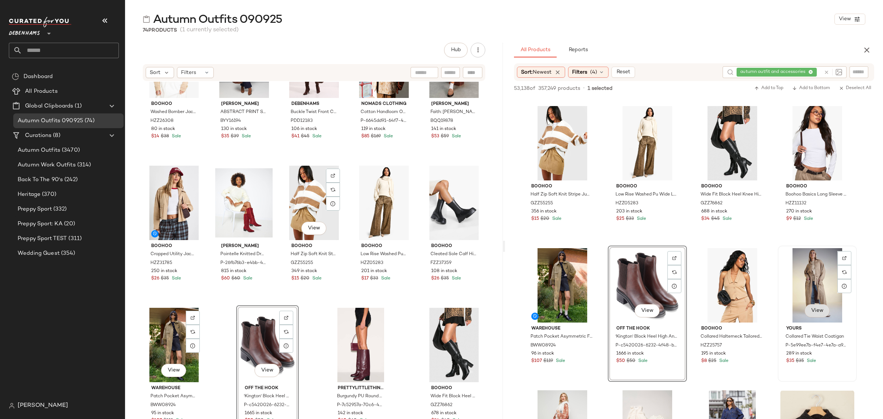
click at [817, 310] on span "View" at bounding box center [817, 311] width 13 height 6
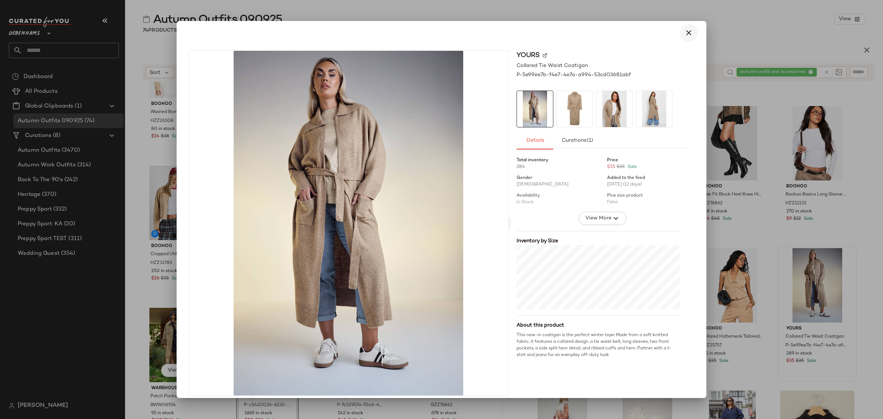
click at [684, 34] on icon "button" at bounding box center [688, 32] width 9 height 9
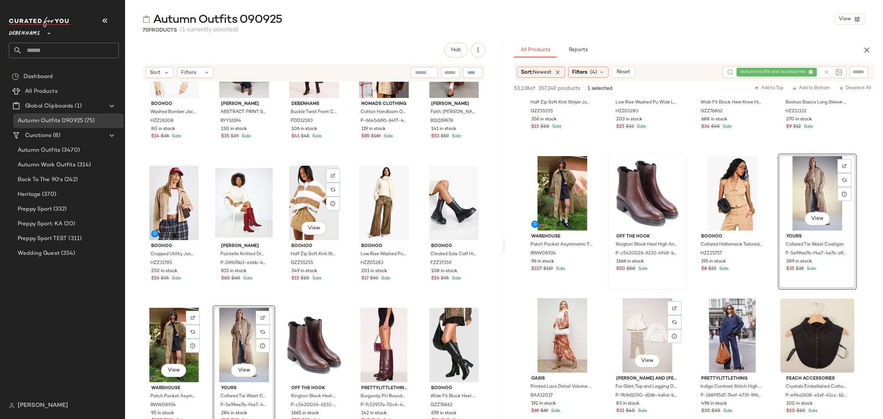
scroll to position [6808, 0]
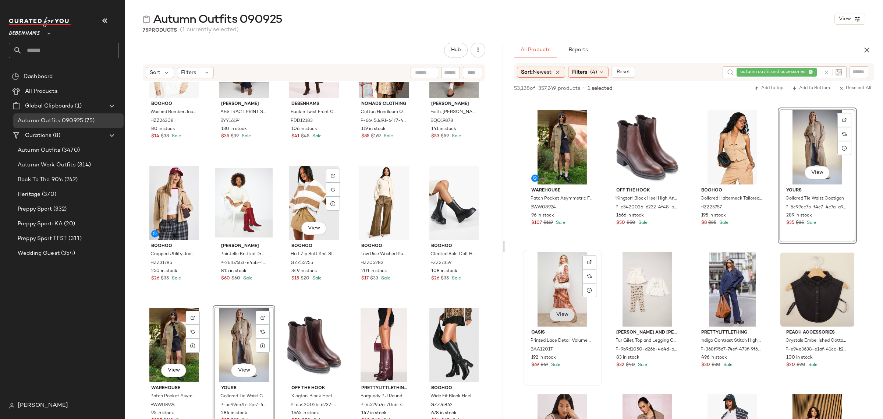
click at [560, 312] on span "View" at bounding box center [562, 315] width 13 height 6
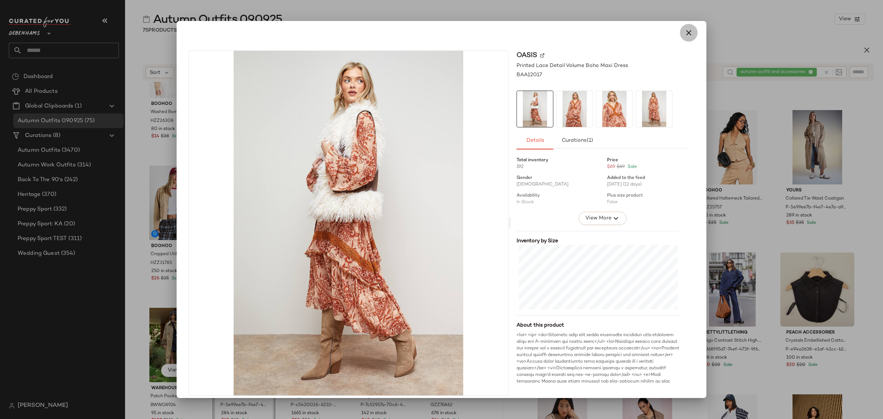
click at [686, 35] on icon "button" at bounding box center [688, 32] width 9 height 9
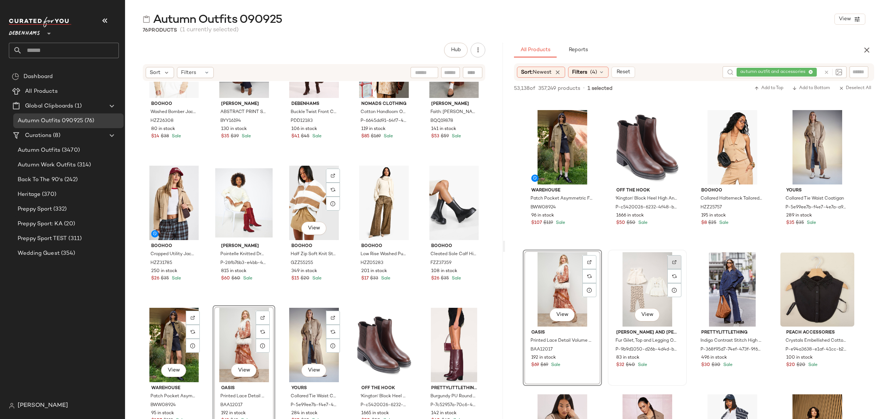
scroll to position [6854, 0]
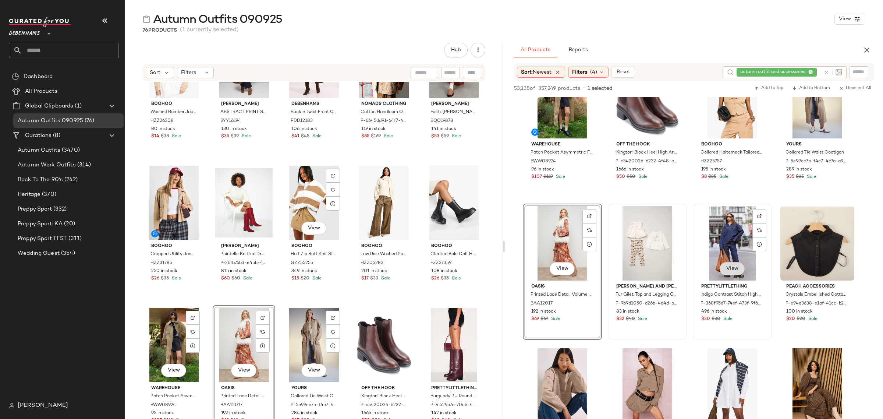
click at [731, 266] on span "View" at bounding box center [732, 269] width 13 height 6
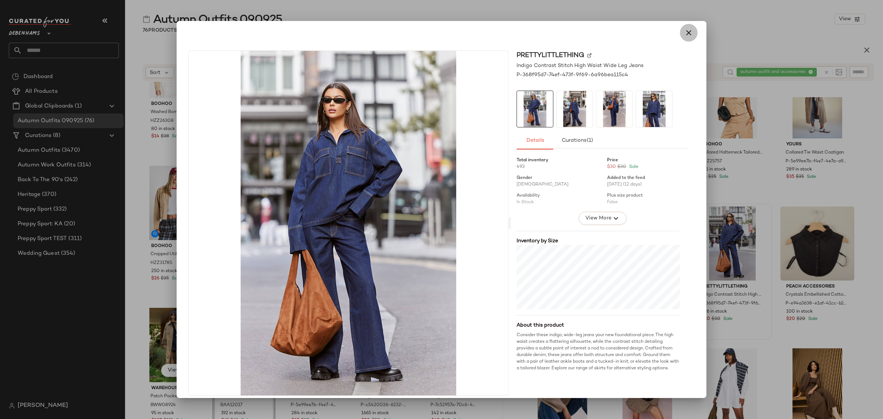
click at [685, 34] on icon "button" at bounding box center [688, 32] width 9 height 9
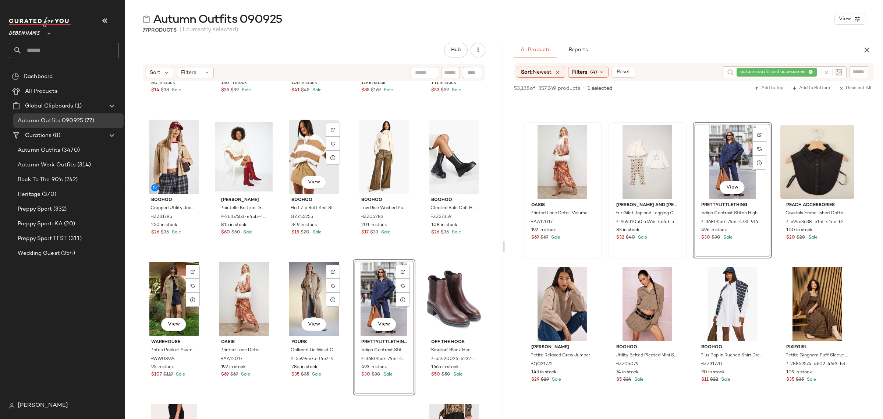
scroll to position [6946, 0]
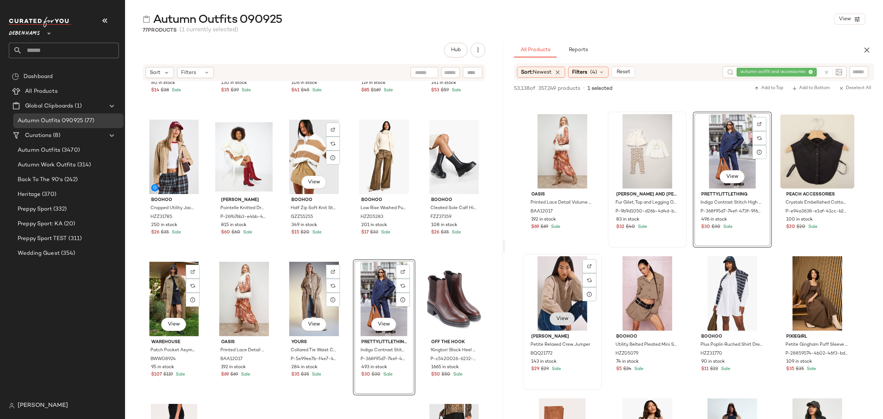
click at [561, 320] on span "View" at bounding box center [562, 319] width 13 height 6
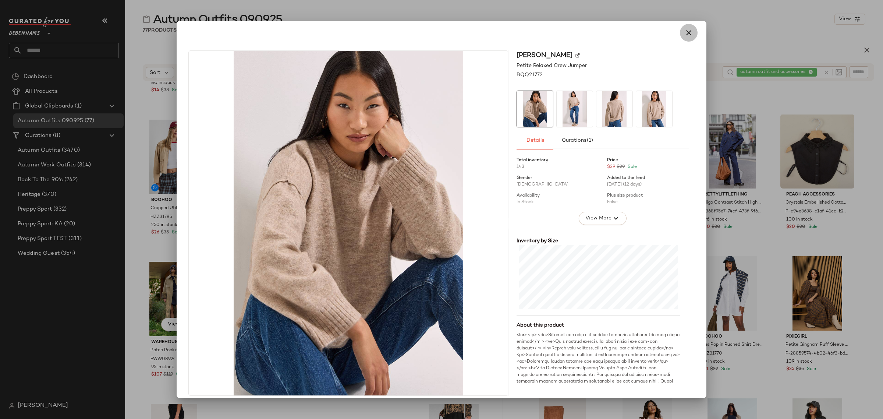
click at [684, 35] on icon "button" at bounding box center [688, 32] width 9 height 9
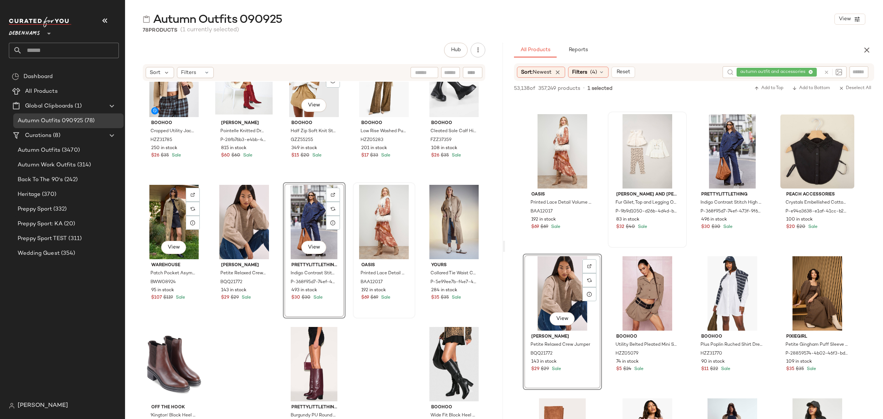
scroll to position [1911, 0]
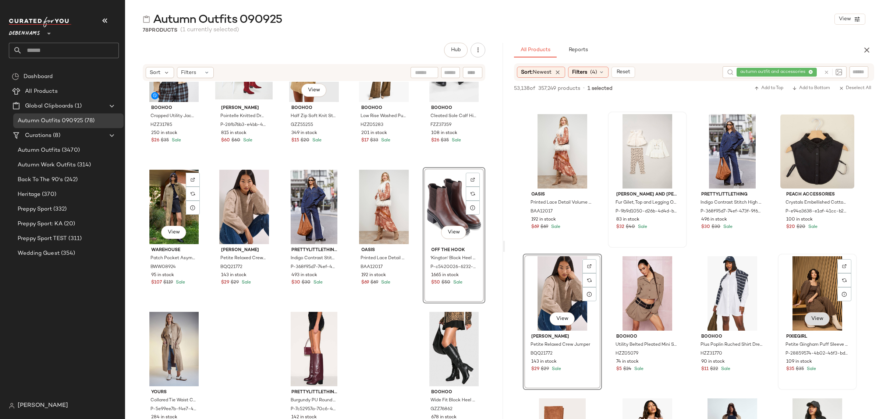
click at [813, 317] on span "View" at bounding box center [817, 319] width 13 height 6
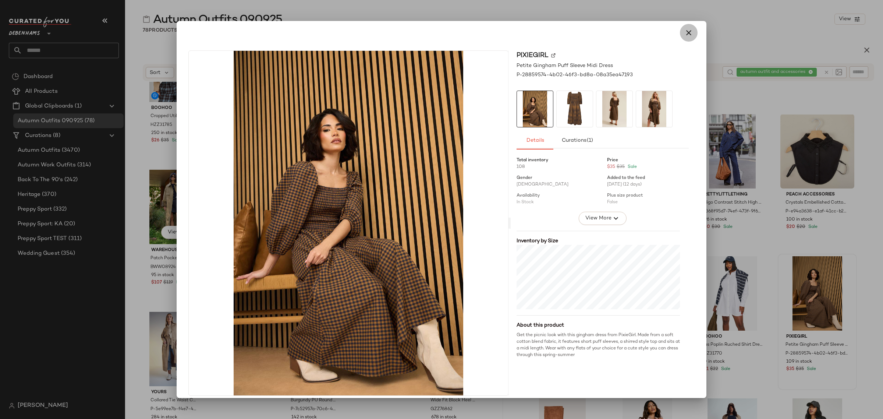
click at [684, 32] on icon "button" at bounding box center [688, 32] width 9 height 9
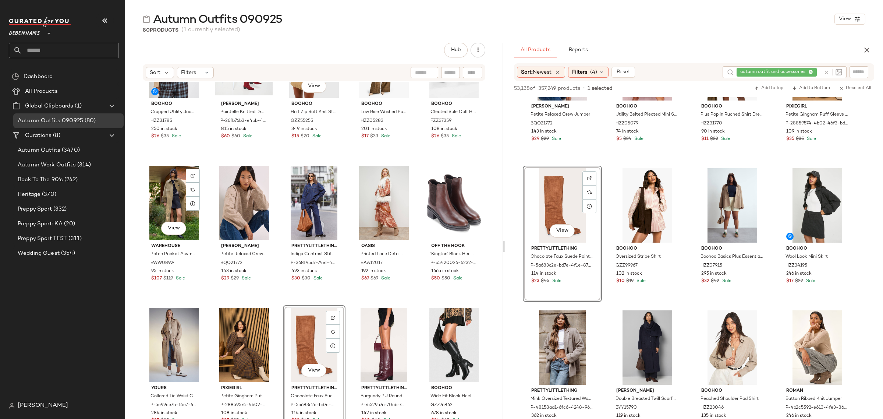
scroll to position [7222, 0]
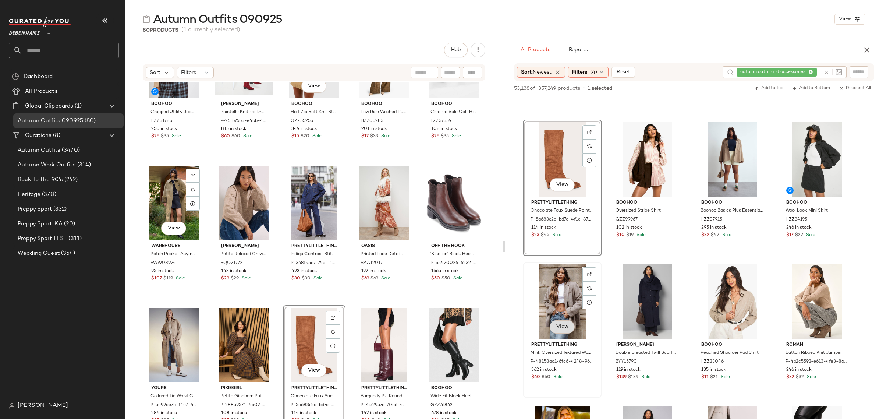
click at [562, 325] on span "View" at bounding box center [562, 327] width 13 height 6
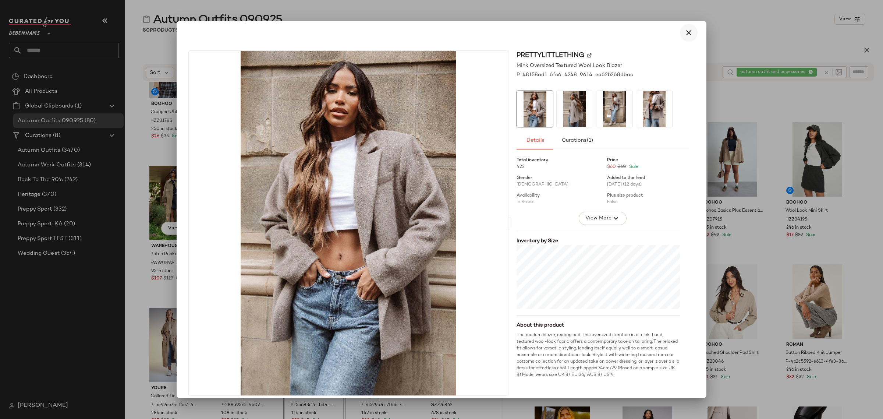
click at [684, 32] on icon "button" at bounding box center [688, 32] width 9 height 9
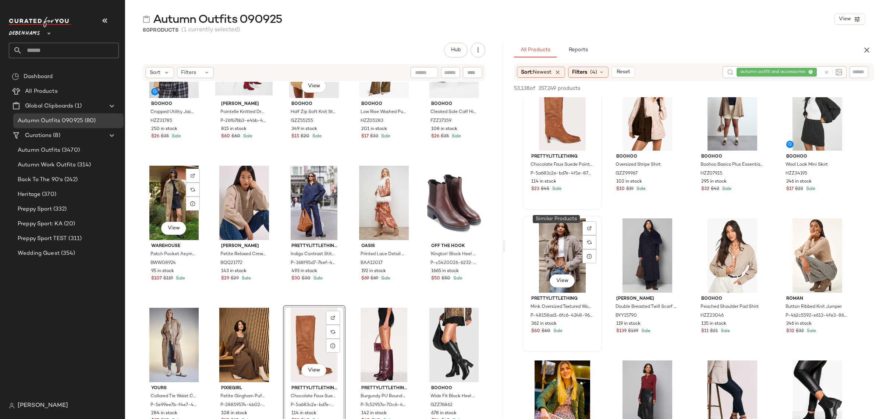
scroll to position [7314, 0]
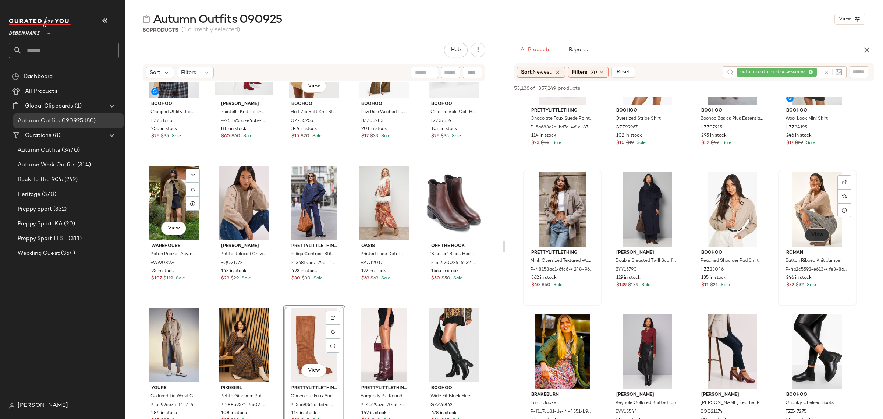
click at [818, 234] on span "View" at bounding box center [817, 235] width 13 height 6
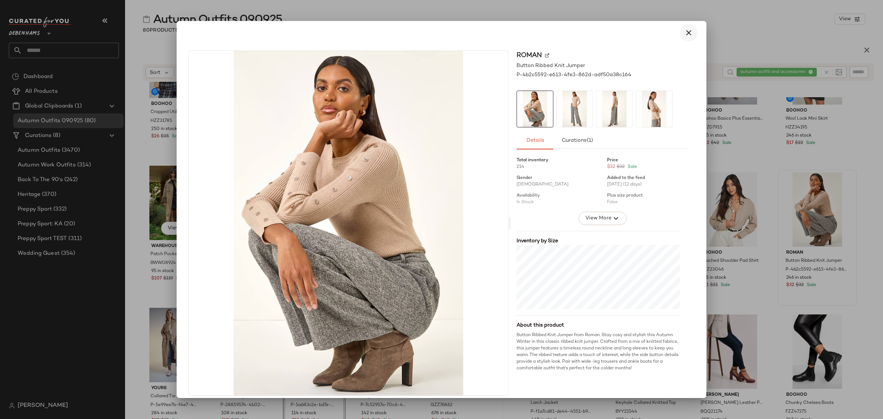
click at [686, 31] on icon "button" at bounding box center [688, 32] width 9 height 9
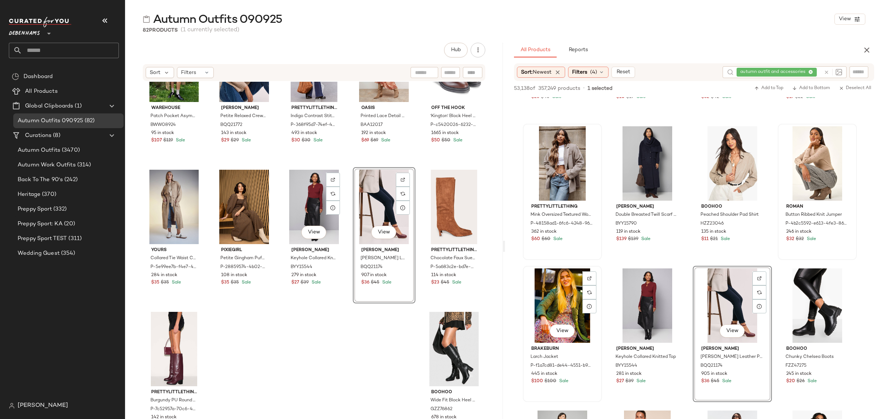
scroll to position [7452, 0]
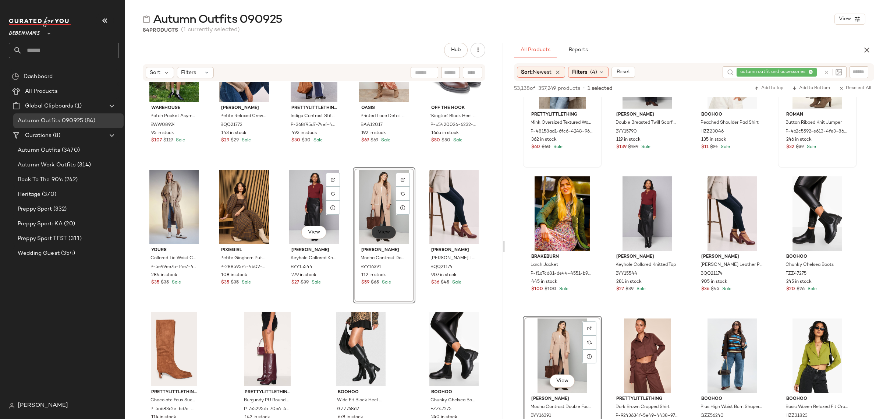
click at [381, 229] on span "View" at bounding box center [384, 232] width 13 height 6
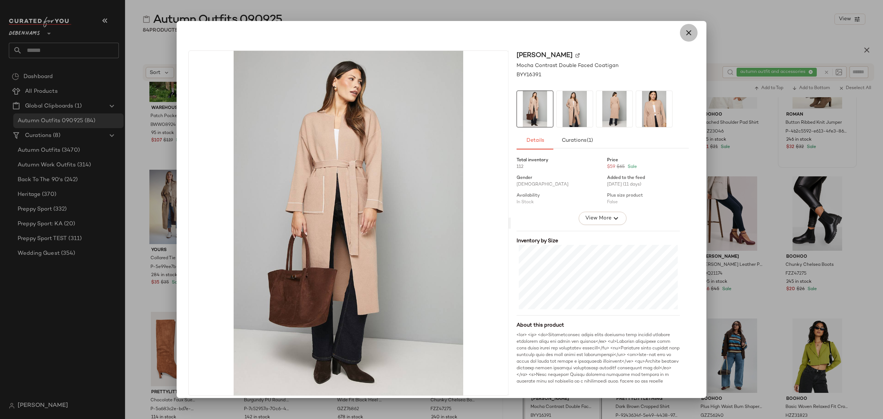
click at [685, 29] on icon "button" at bounding box center [688, 32] width 9 height 9
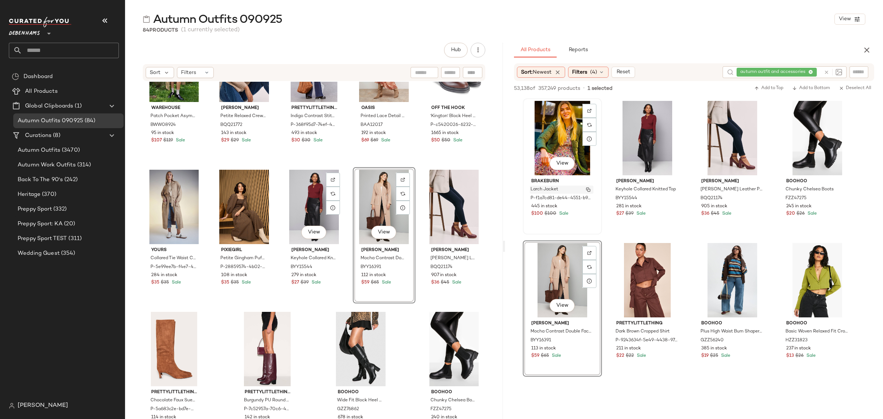
scroll to position [7544, 0]
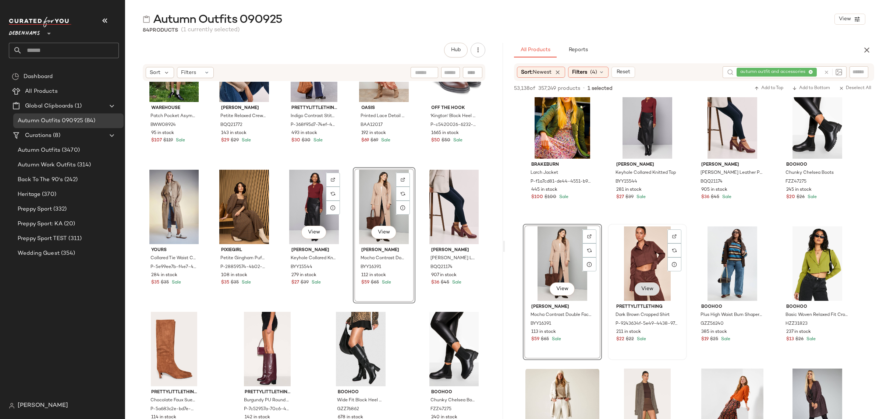
click at [650, 286] on span "View" at bounding box center [647, 289] width 13 height 6
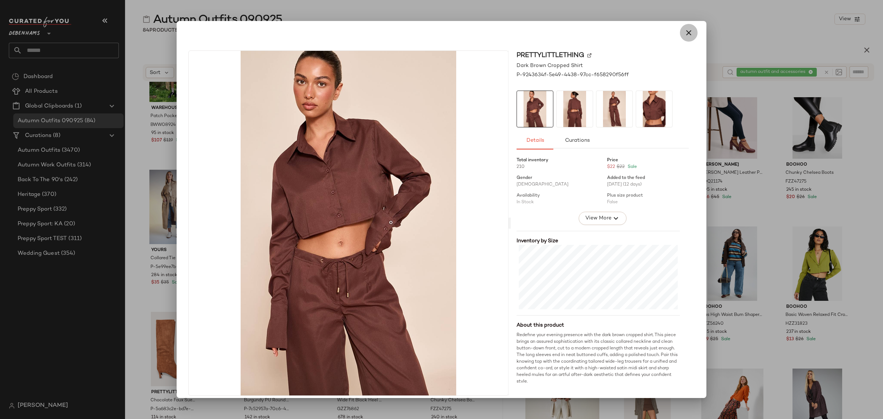
click at [686, 32] on icon "button" at bounding box center [688, 32] width 9 height 9
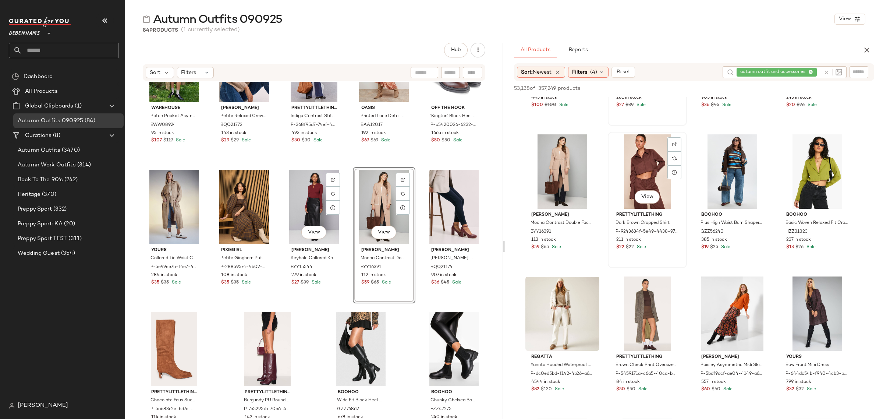
scroll to position [7682, 0]
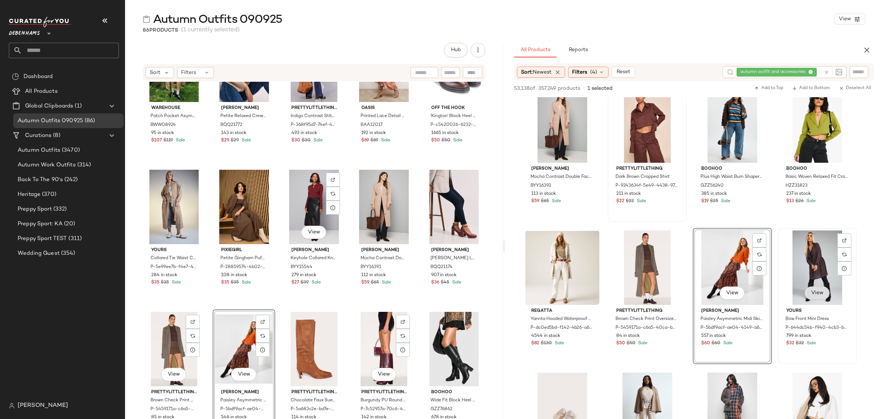
click at [818, 296] on button "View" at bounding box center [817, 292] width 25 height 13
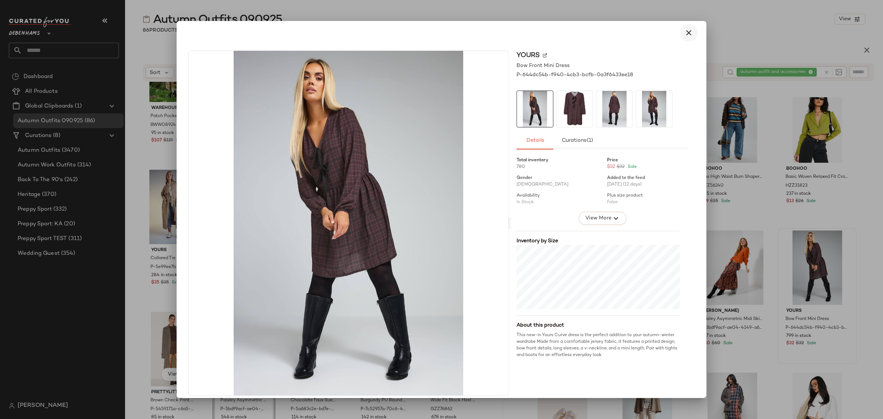
click at [686, 35] on icon "button" at bounding box center [688, 32] width 9 height 9
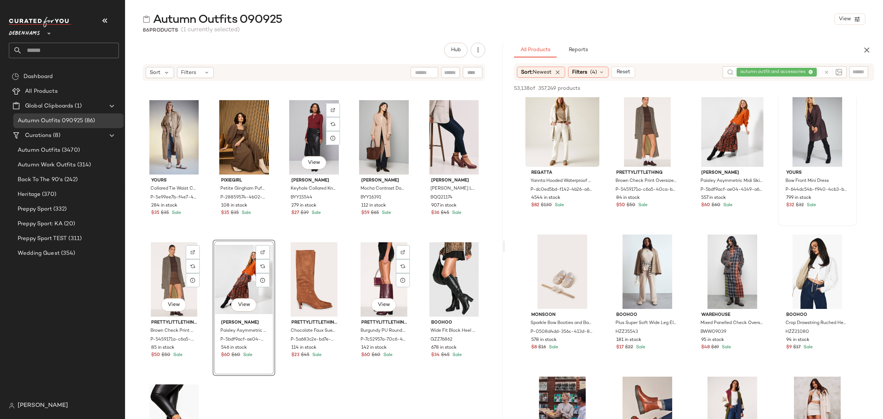
scroll to position [2145, 0]
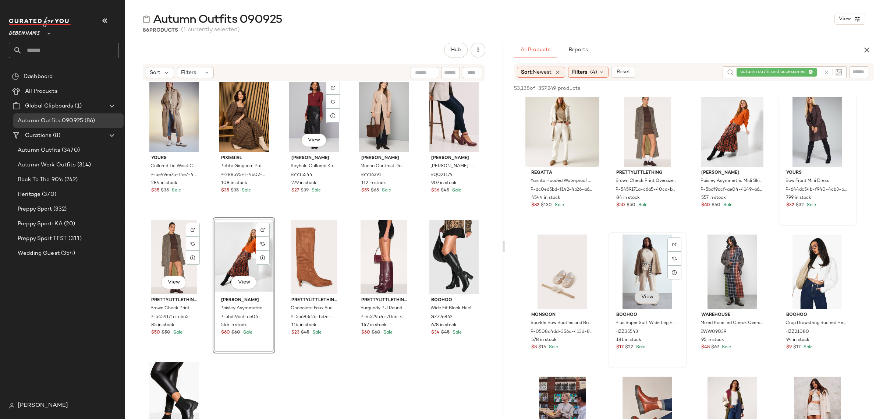
click at [649, 294] on span "View" at bounding box center [647, 297] width 13 height 6
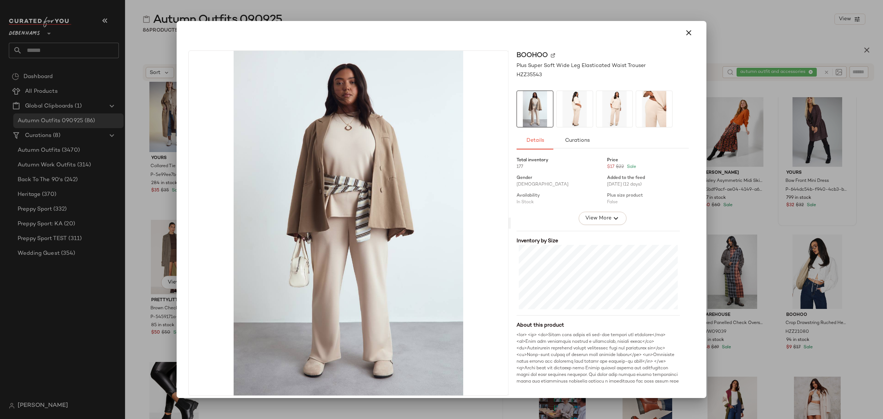
click at [686, 32] on icon "button" at bounding box center [688, 32] width 9 height 9
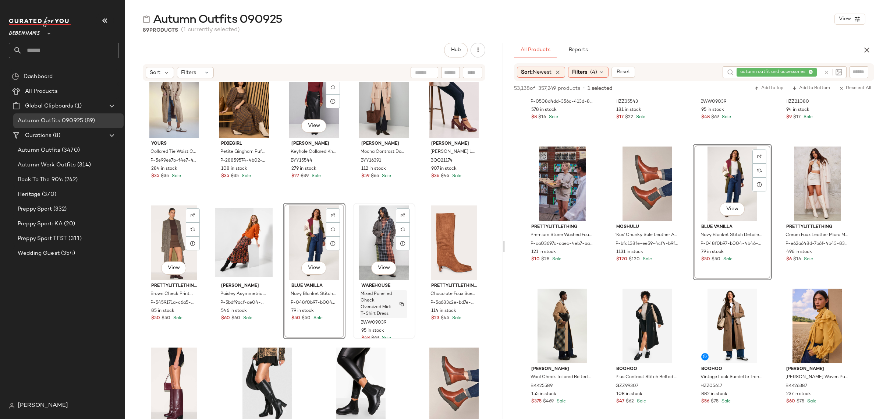
scroll to position [2199, 0]
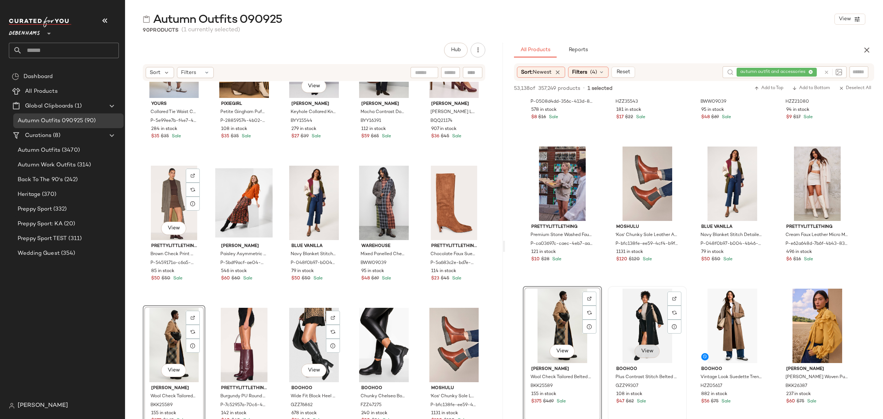
click at [652, 344] on button "View" at bounding box center [647, 350] width 25 height 13
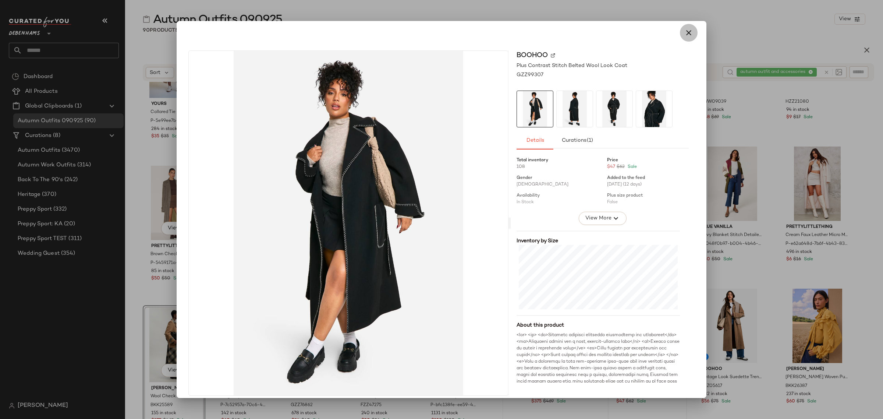
click at [684, 32] on icon "button" at bounding box center [688, 32] width 9 height 9
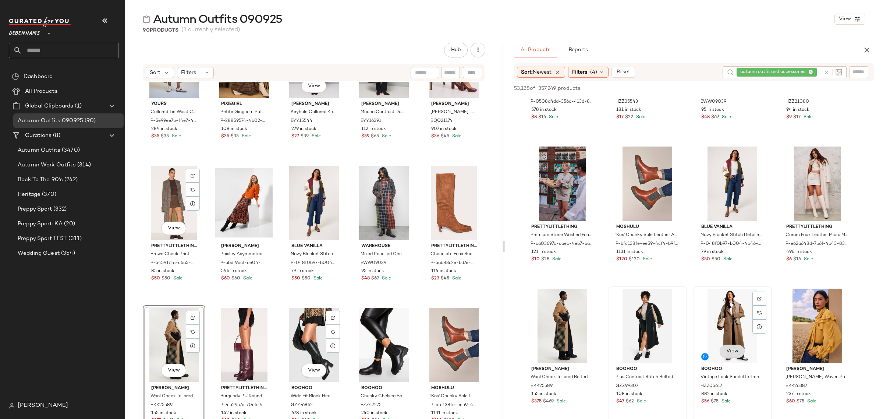
click at [735, 353] on span "View" at bounding box center [732, 351] width 13 height 6
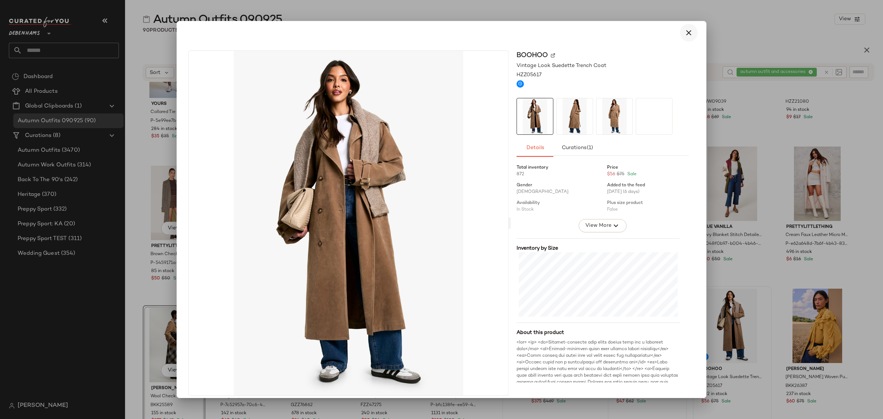
click at [685, 31] on icon "button" at bounding box center [688, 32] width 9 height 9
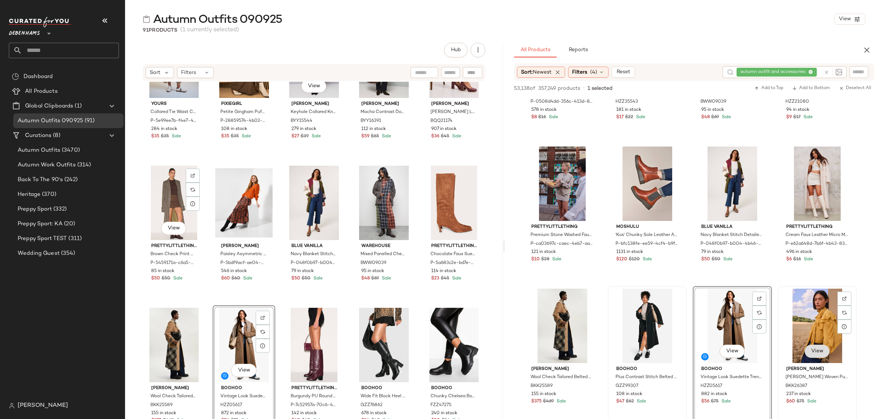
click at [818, 346] on button "View" at bounding box center [817, 350] width 25 height 13
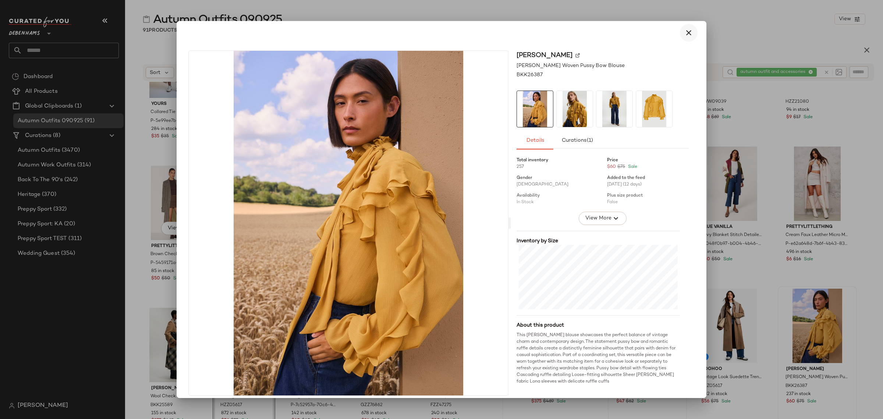
click at [687, 34] on icon "button" at bounding box center [688, 32] width 9 height 9
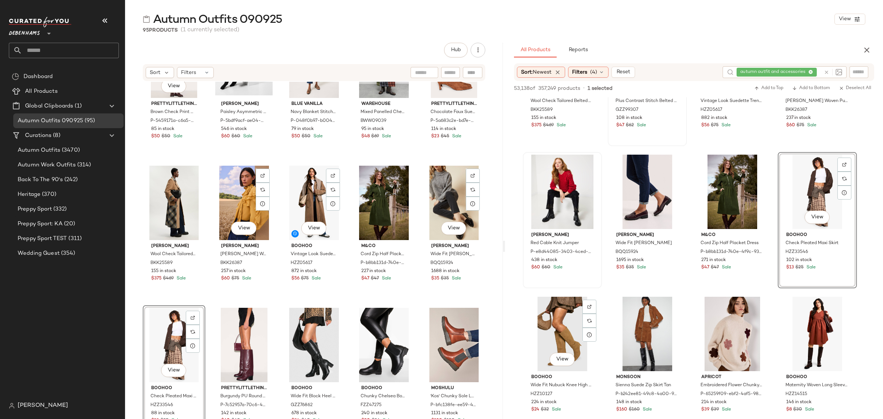
scroll to position [8372, 0]
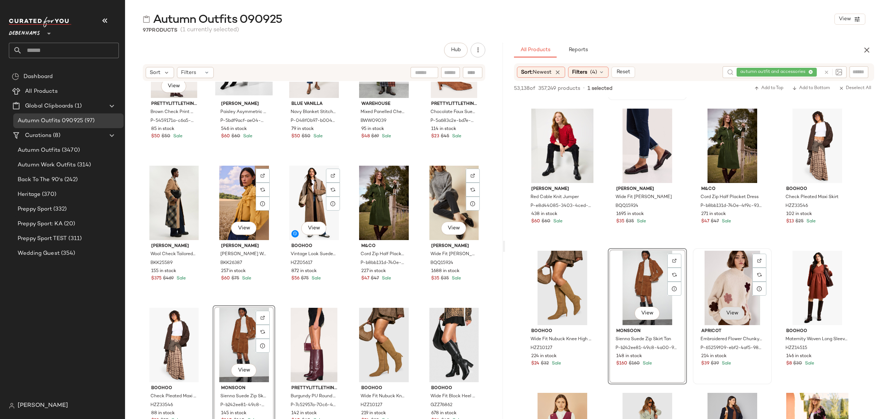
click at [731, 315] on span "View" at bounding box center [732, 313] width 13 height 6
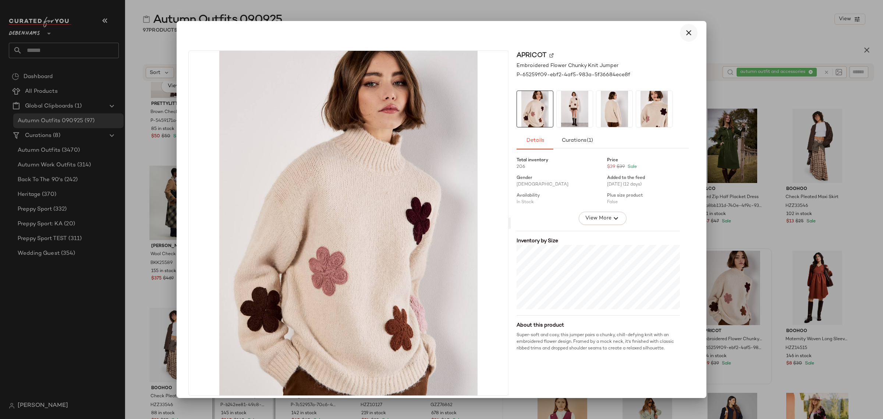
click at [684, 33] on icon "button" at bounding box center [688, 32] width 9 height 9
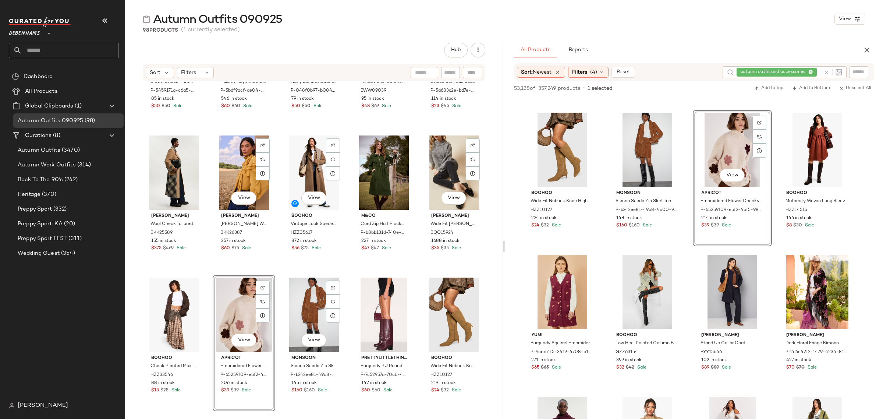
scroll to position [2387, 0]
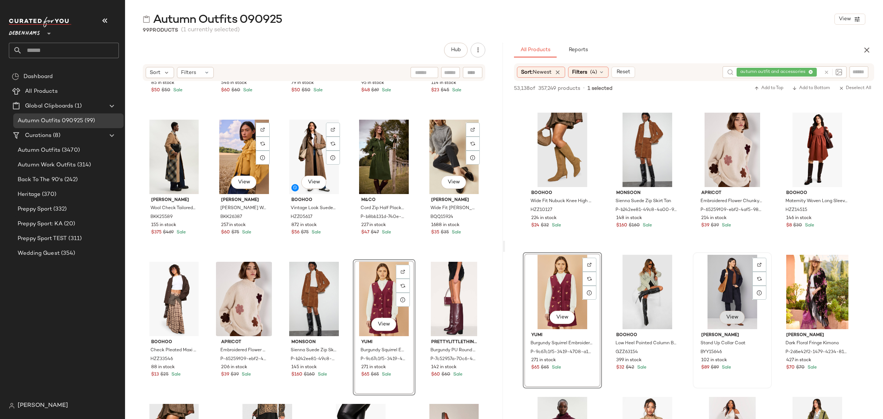
click at [724, 318] on button "View" at bounding box center [732, 317] width 25 height 13
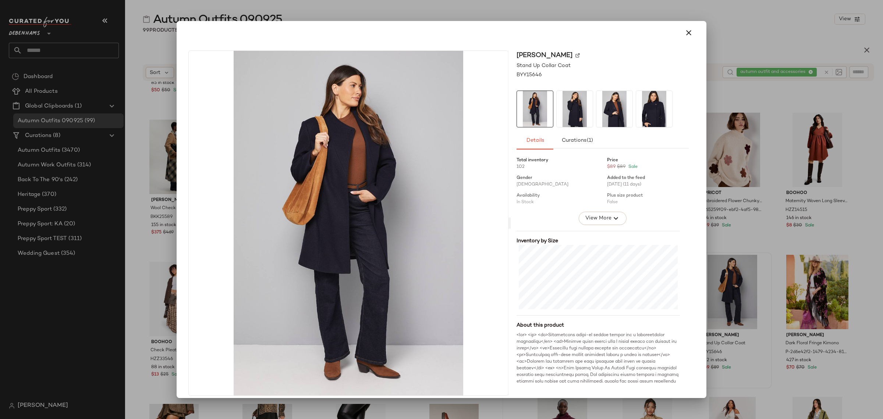
click at [684, 33] on icon "button" at bounding box center [688, 32] width 9 height 9
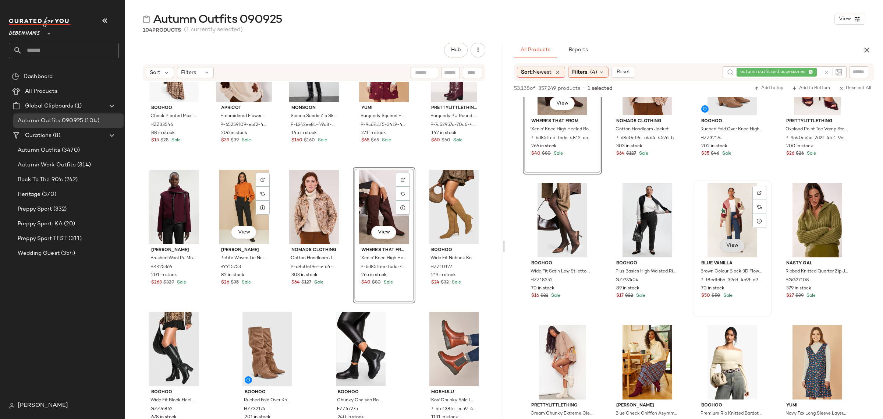
scroll to position [9338, 0]
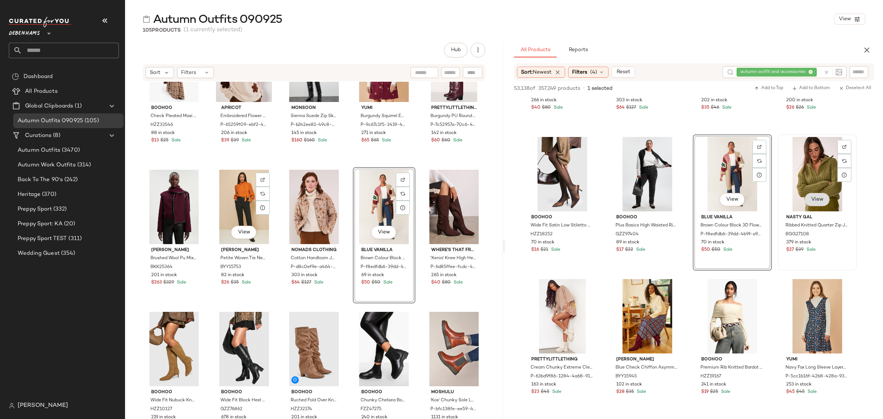
click at [816, 201] on span "View" at bounding box center [817, 200] width 13 height 6
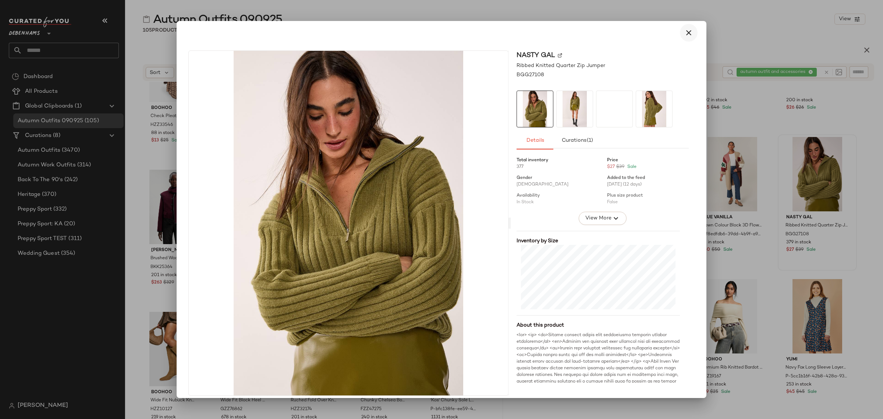
click at [687, 32] on icon "button" at bounding box center [688, 32] width 9 height 9
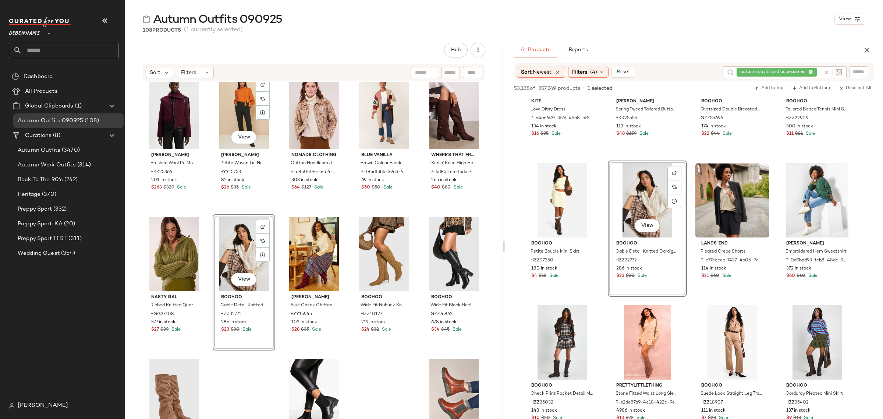
scroll to position [9752, 0]
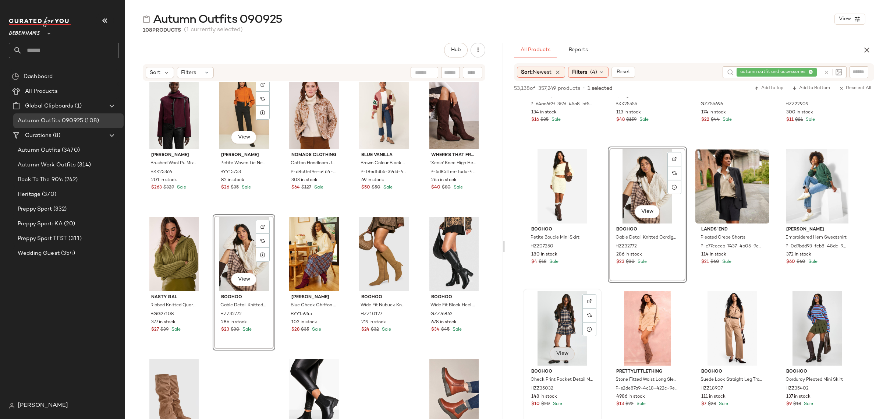
click at [563, 353] on span "View" at bounding box center [562, 354] width 13 height 6
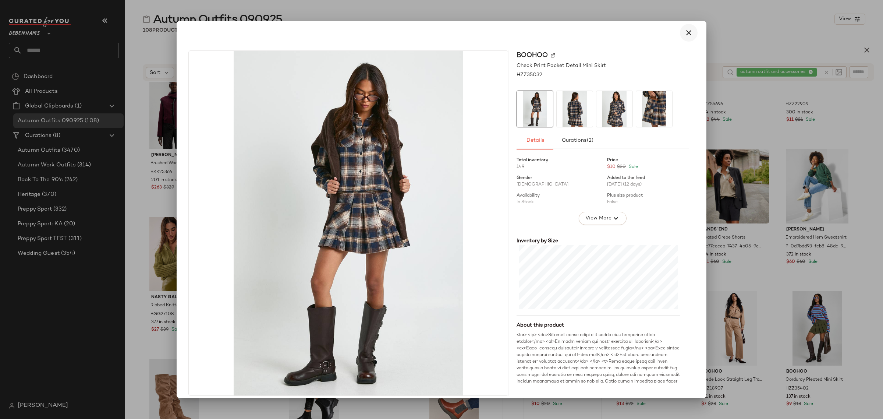
click at [684, 34] on icon "button" at bounding box center [688, 32] width 9 height 9
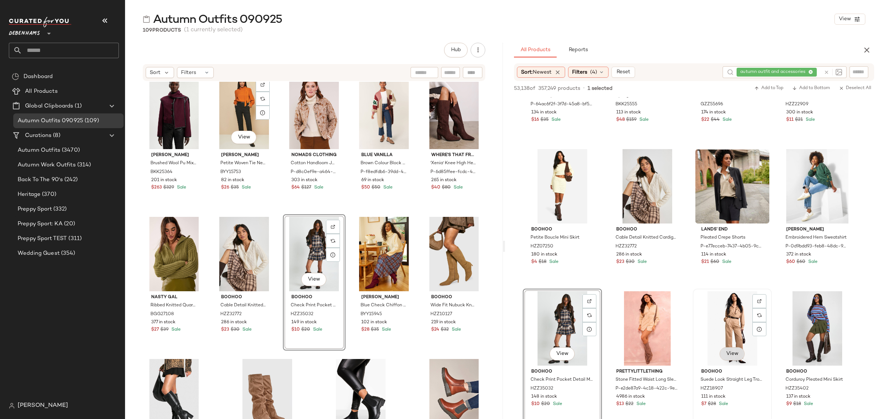
click at [733, 353] on span "View" at bounding box center [732, 354] width 13 height 6
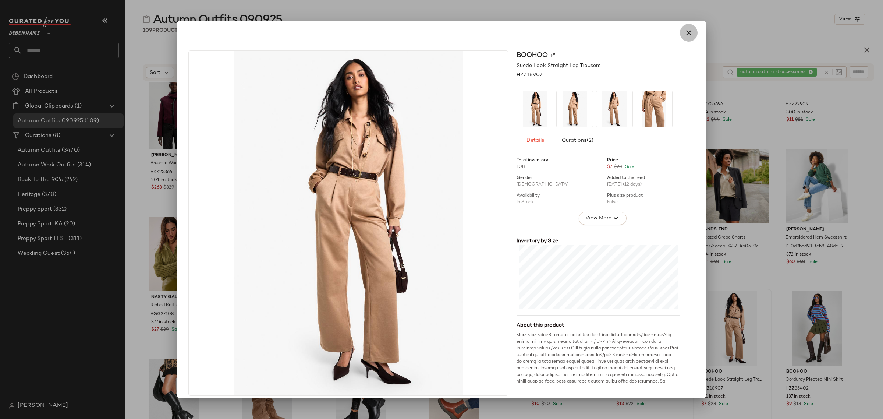
click at [685, 35] on icon "button" at bounding box center [688, 32] width 9 height 9
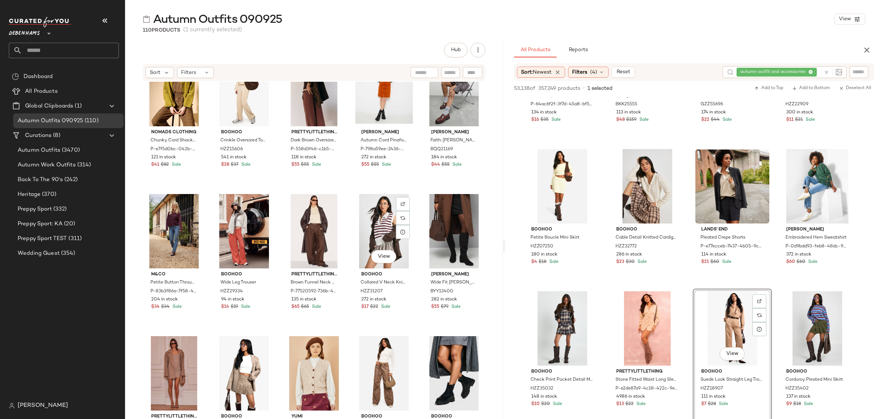
scroll to position [0, 0]
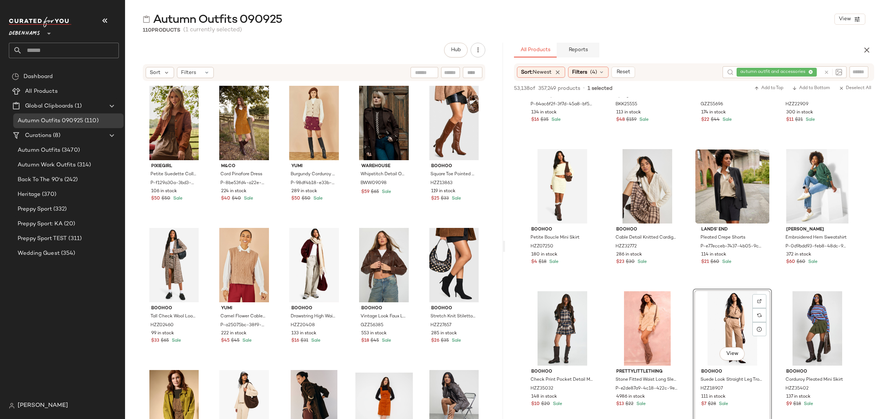
click at [584, 56] on button "Reports" at bounding box center [578, 50] width 43 height 15
